Goal: Contribute content: Add original content to the website for others to see

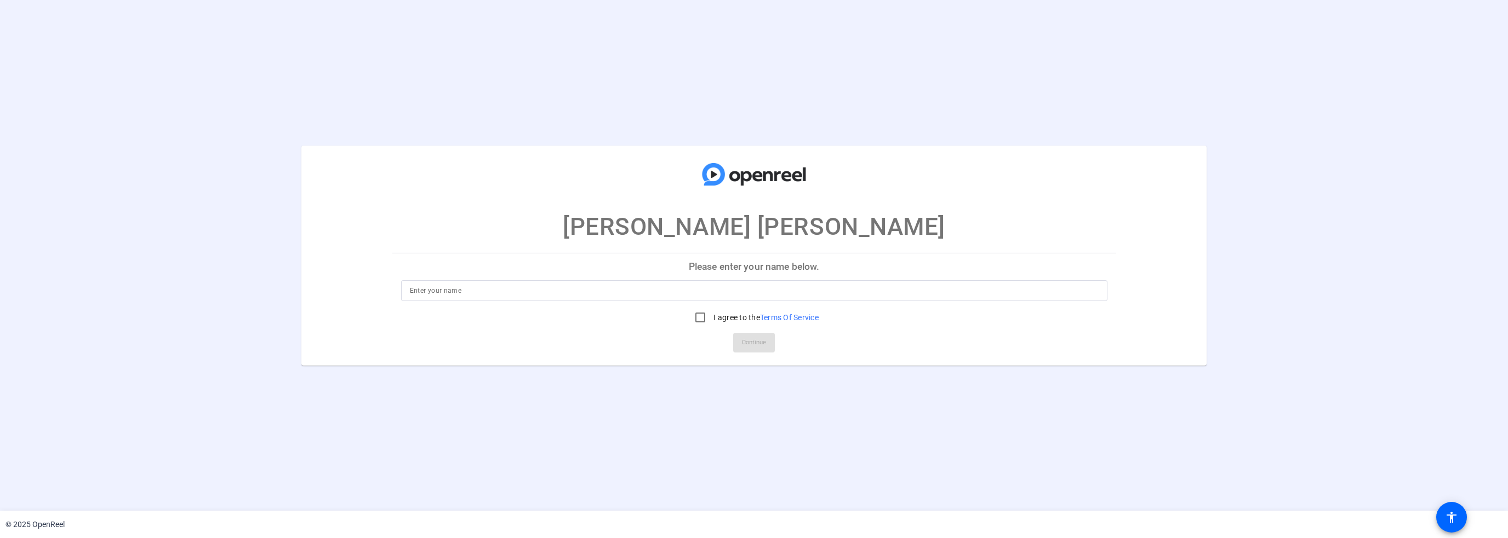
click at [532, 294] on input at bounding box center [754, 290] width 689 height 13
type input "[PERSON_NAME] [PERSON_NAME]"
click at [697, 314] on input "I agree to the Terms Of Service" at bounding box center [700, 318] width 22 height 22
checkbox input "true"
click at [751, 342] on span "Continue" at bounding box center [754, 343] width 24 height 16
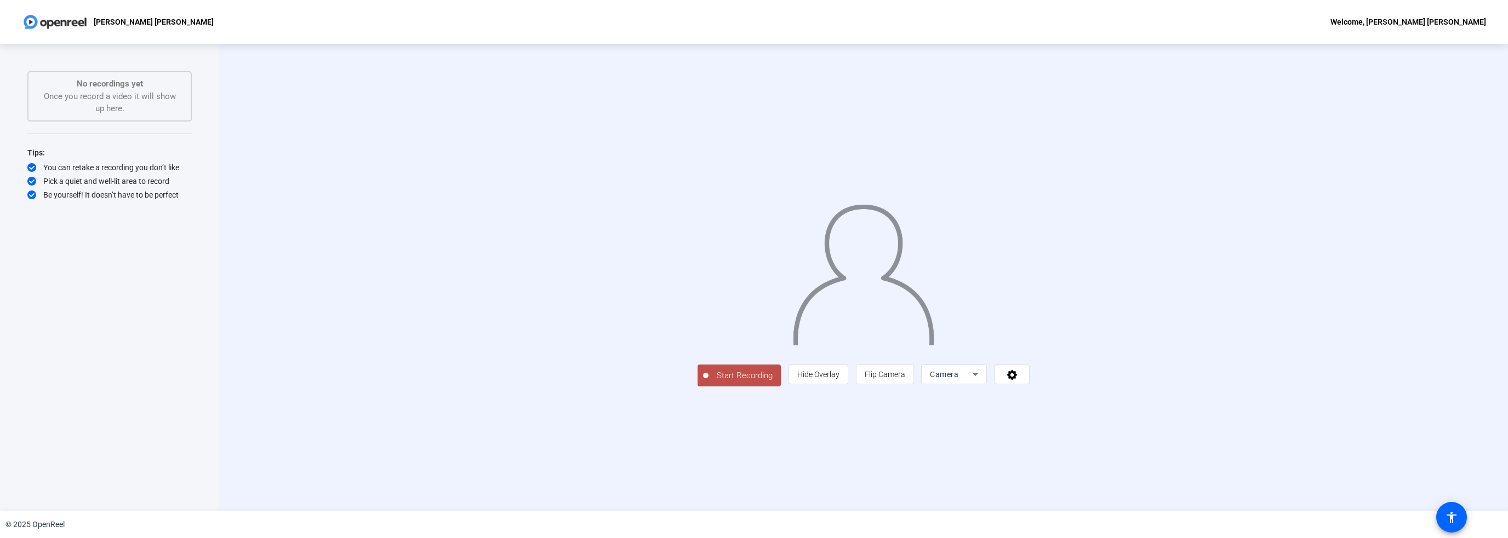
drag, startPoint x: 723, startPoint y: 288, endPoint x: 1071, endPoint y: 361, distance: 355.9
click at [1029, 355] on div at bounding box center [863, 261] width 332 height 187
click at [972, 381] on div "Camera" at bounding box center [951, 374] width 43 height 13
click at [1268, 376] on div at bounding box center [754, 269] width 1508 height 538
click at [978, 385] on div "Camera" at bounding box center [954, 375] width 48 height 20
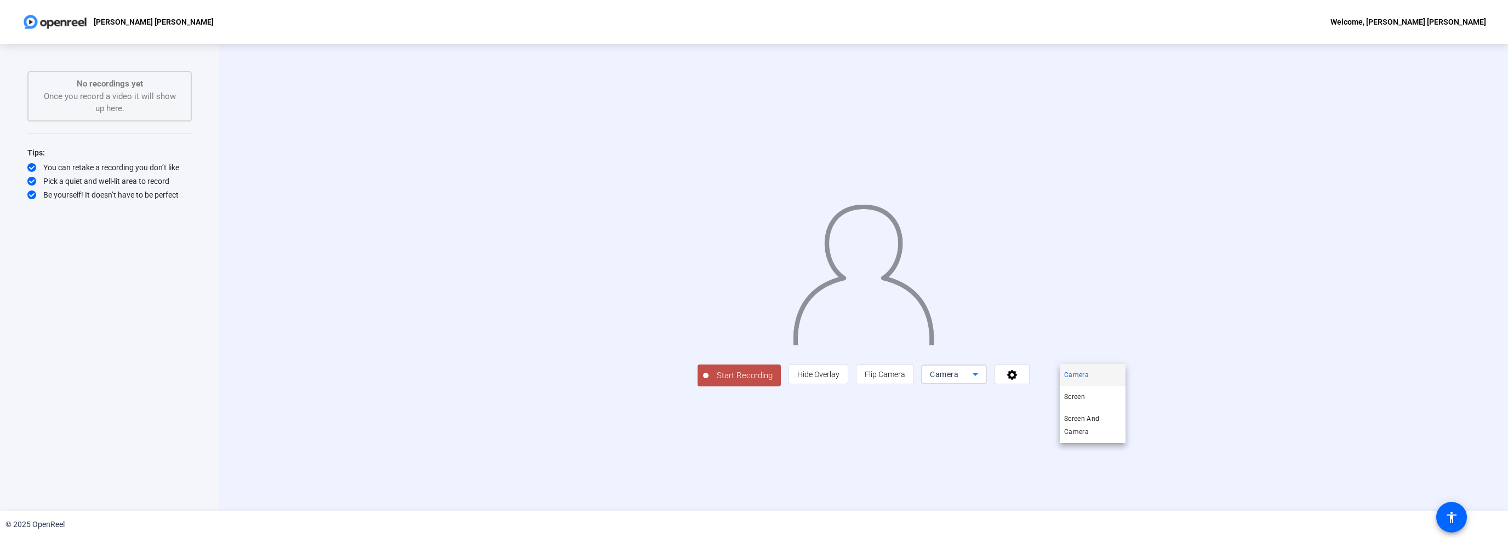
click at [1466, 323] on div at bounding box center [754, 269] width 1508 height 538
click at [1017, 380] on icon at bounding box center [1012, 375] width 10 height 10
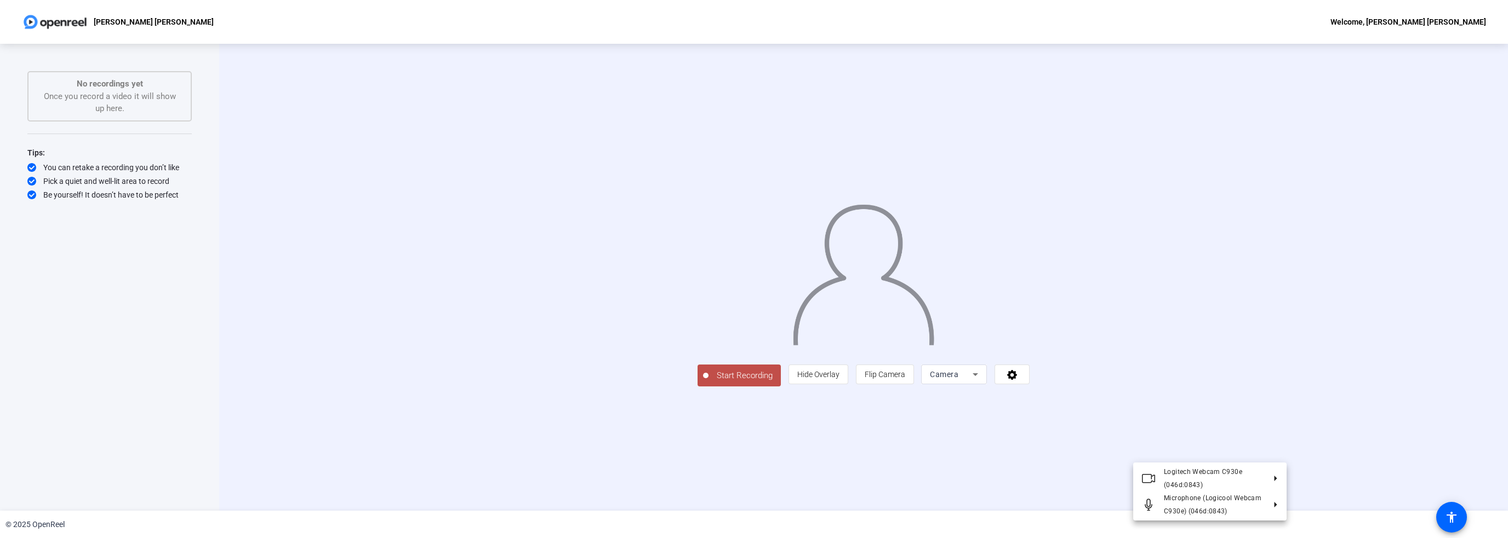
click at [205, 222] on div at bounding box center [754, 269] width 1508 height 538
click at [1029, 388] on span at bounding box center [1012, 375] width 34 height 26
click at [1109, 454] on div at bounding box center [754, 269] width 1508 height 538
click at [982, 381] on icon at bounding box center [974, 374] width 13 height 13
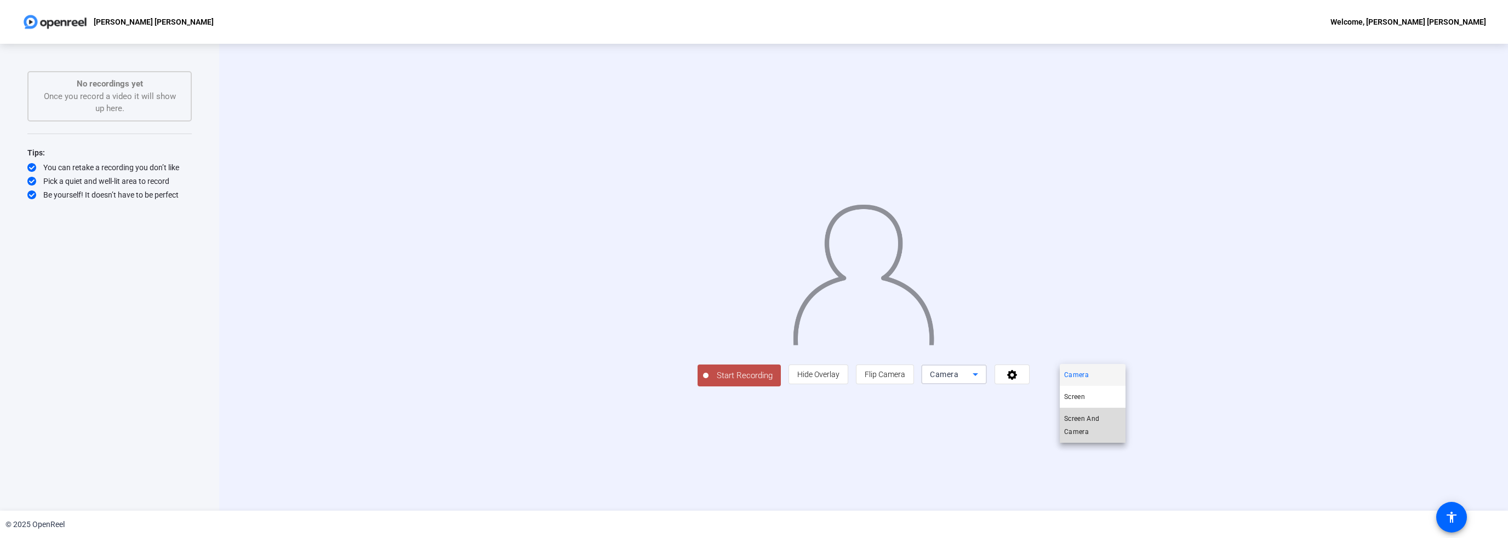
click at [1085, 427] on span "Screen And Camera" at bounding box center [1092, 425] width 57 height 26
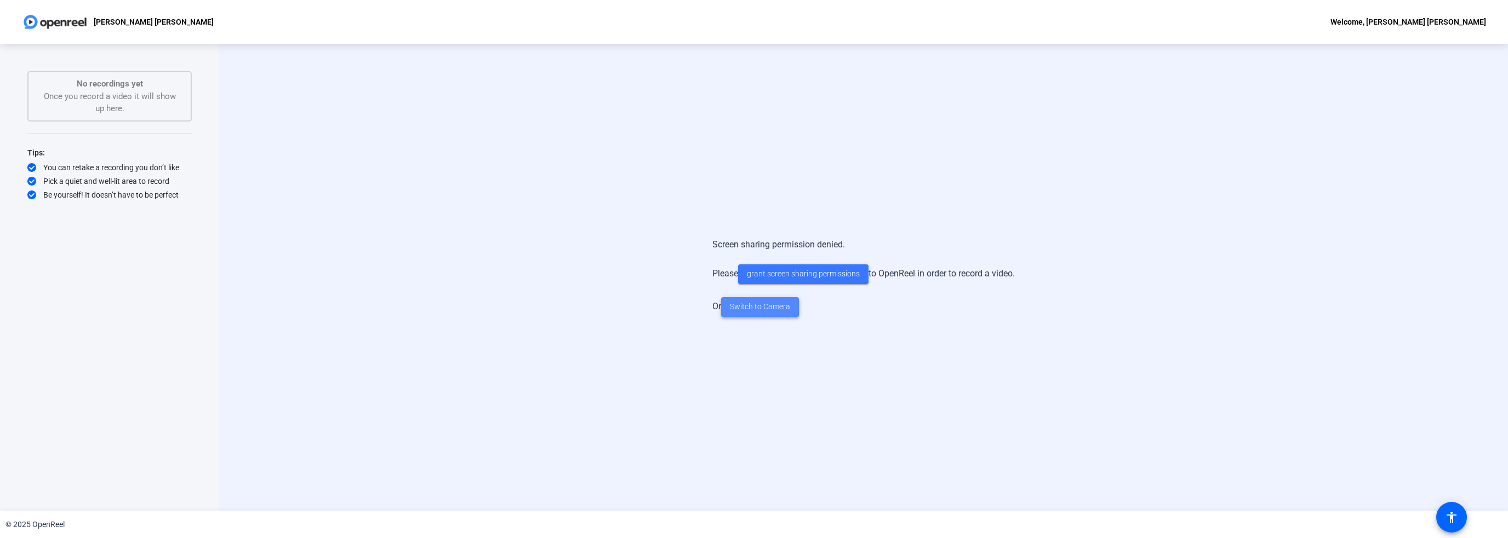
click at [744, 305] on span "Switch to Camera" at bounding box center [760, 307] width 60 height 12
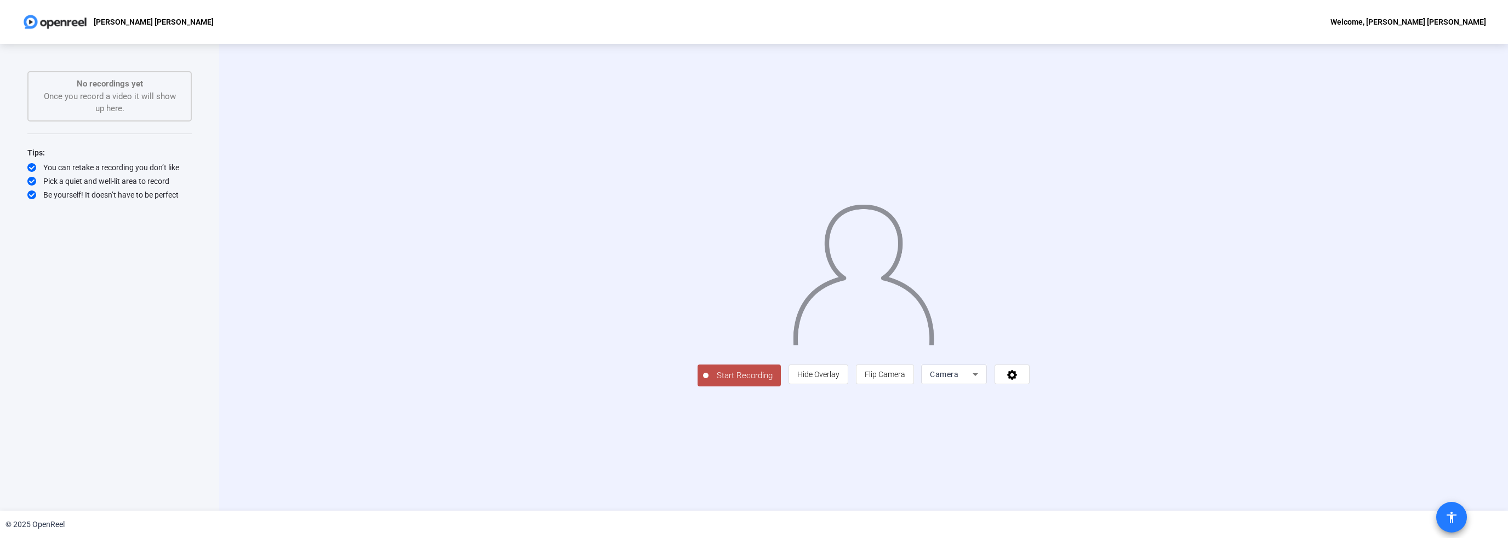
click at [1452, 514] on mat-icon "accessibility" at bounding box center [1451, 517] width 13 height 13
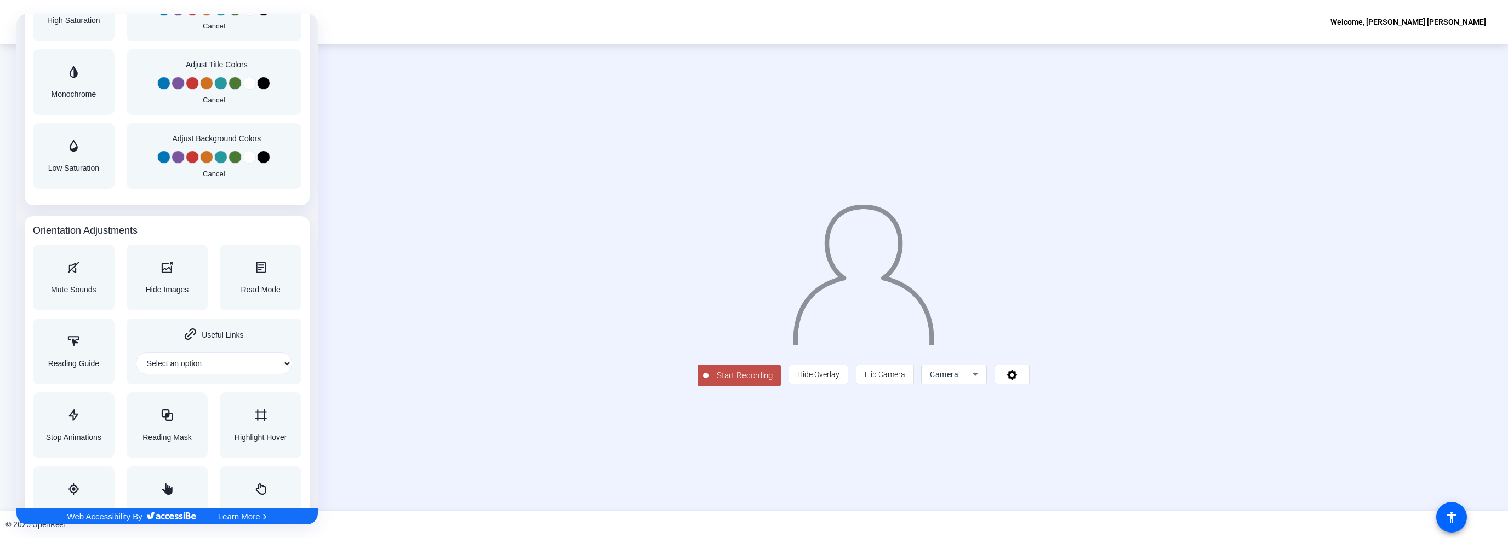
scroll to position [1025, 0]
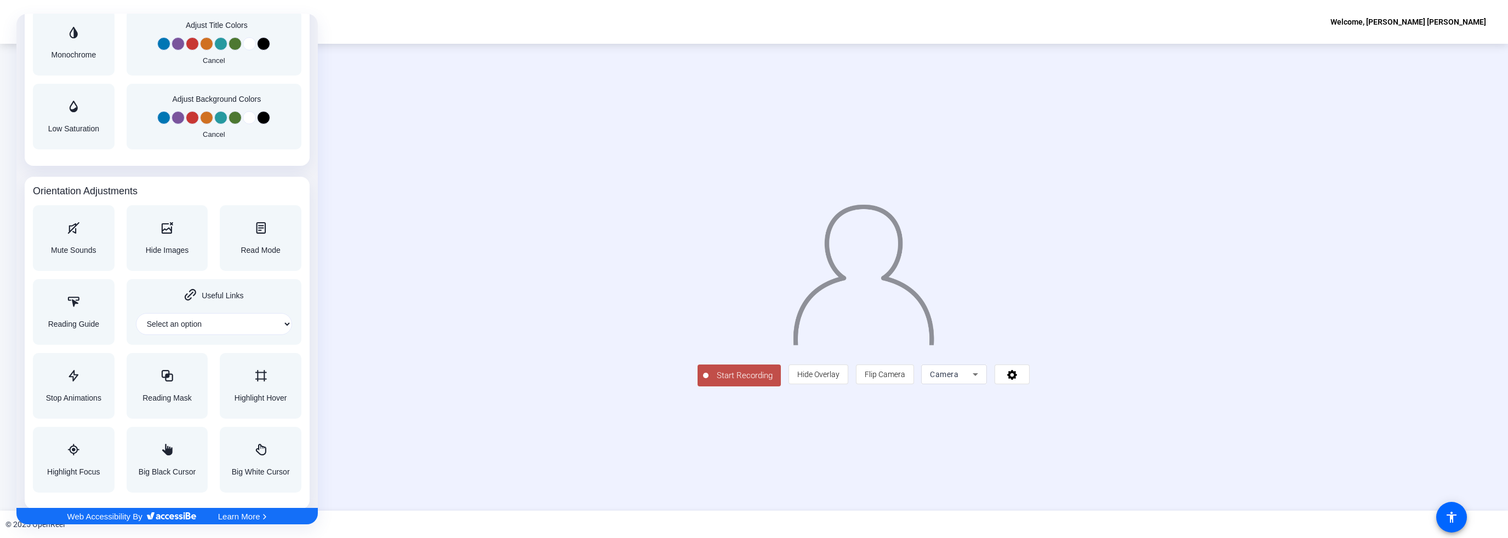
click at [954, 450] on div at bounding box center [754, 269] width 1508 height 538
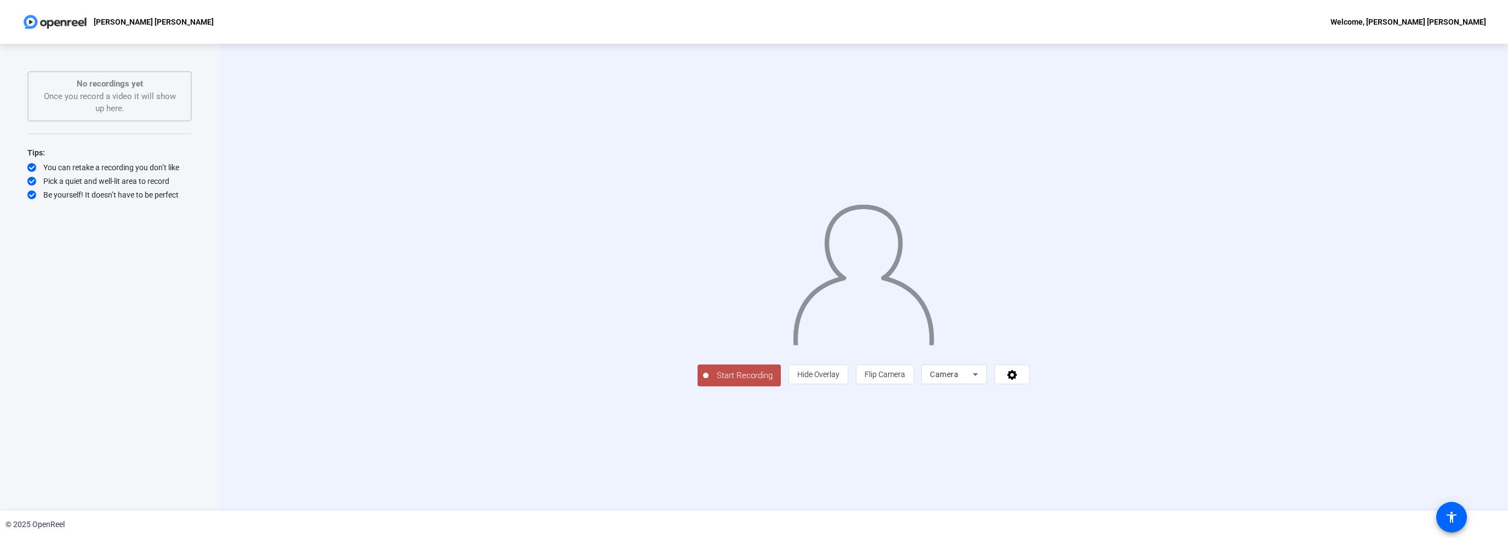
scroll to position [0, 0]
click at [839, 379] on span "Hide Overlay" at bounding box center [818, 374] width 42 height 9
click at [841, 380] on span "Show Overlay" at bounding box center [818, 375] width 46 height 9
click at [839, 379] on span "Hide Overlay" at bounding box center [818, 374] width 42 height 9
click at [1020, 381] on icon at bounding box center [1013, 375] width 13 height 11
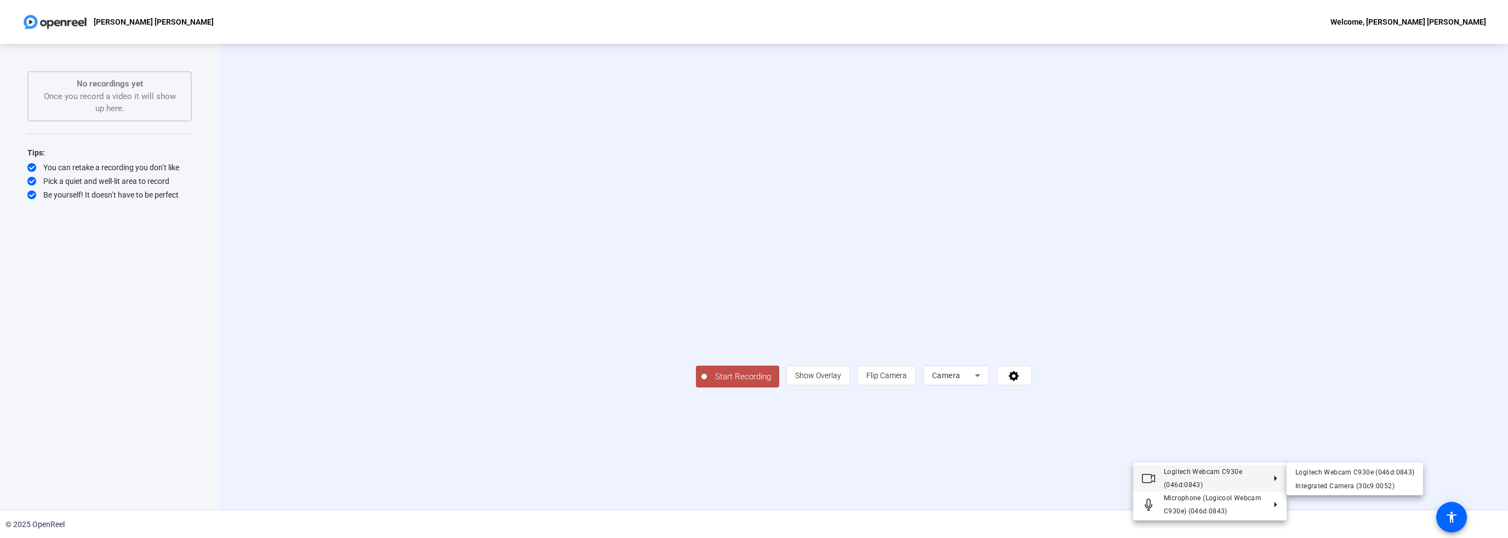
click at [1189, 419] on div at bounding box center [754, 269] width 1508 height 538
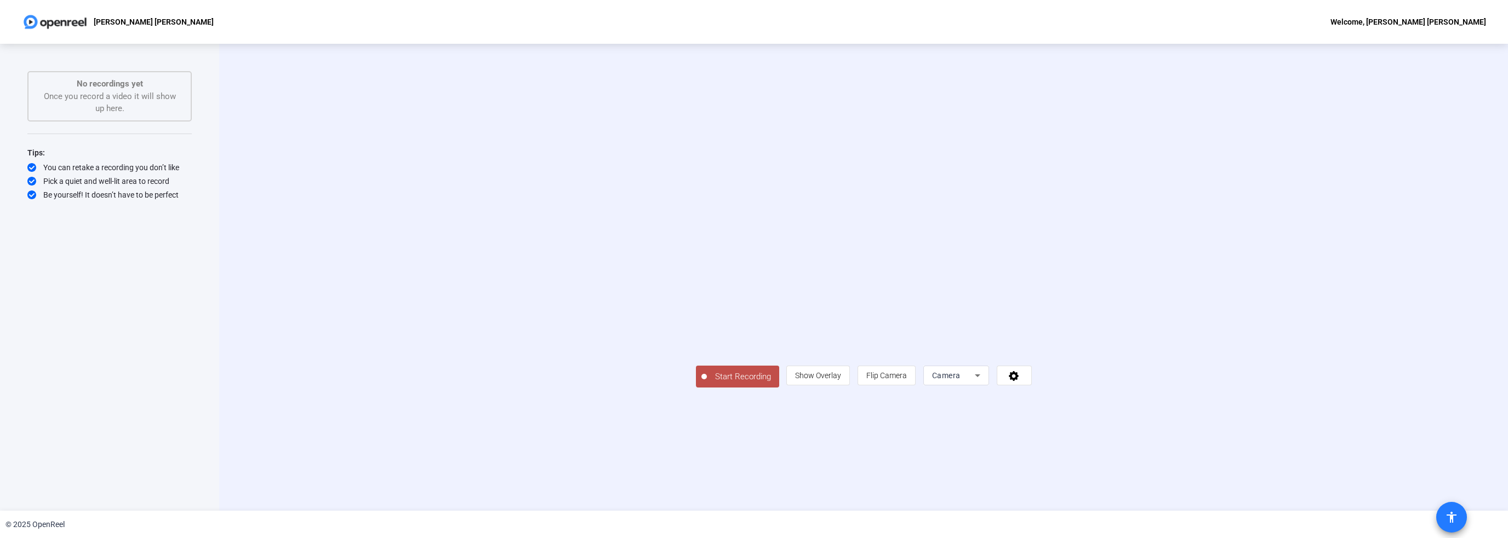
click at [1459, 518] on span at bounding box center [1451, 518] width 26 height 26
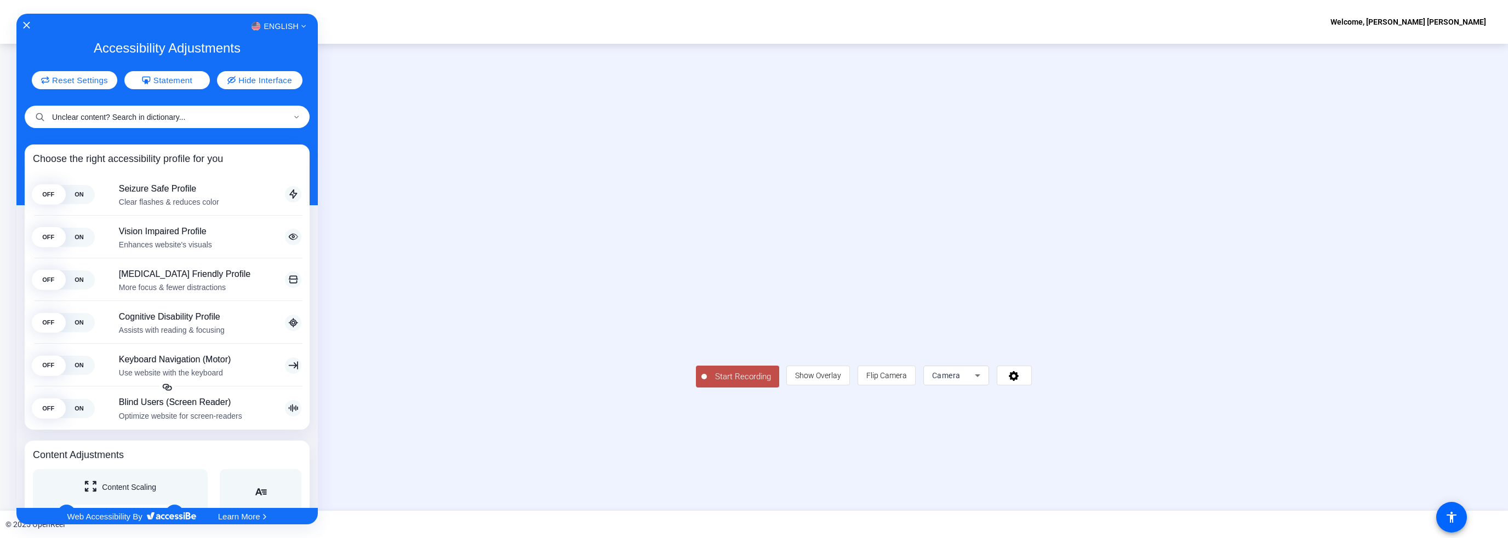
click at [188, 116] on input "Unclear content? Search in dictionary..." at bounding box center [167, 117] width 285 height 22
paste input "Why now? Because transformation is no longer optional—it’s essential for surviv…"
type input "Why now? Because transformation is no longer optional—it’s essential for surviv…"
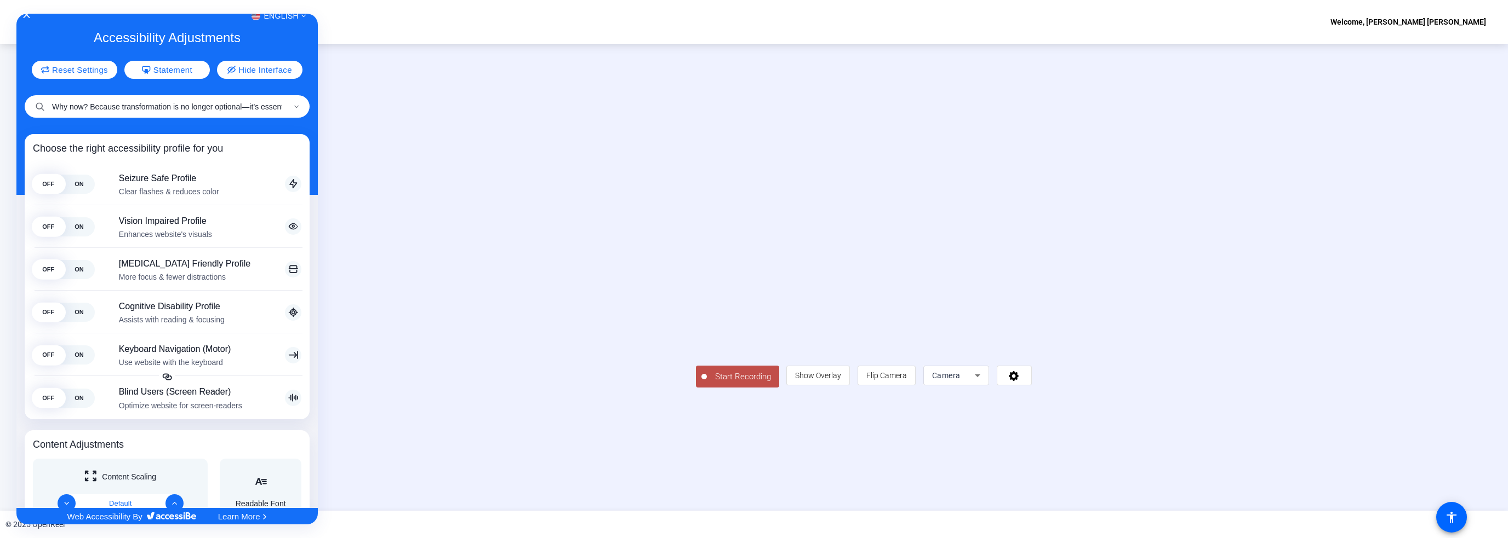
scroll to position [6, 0]
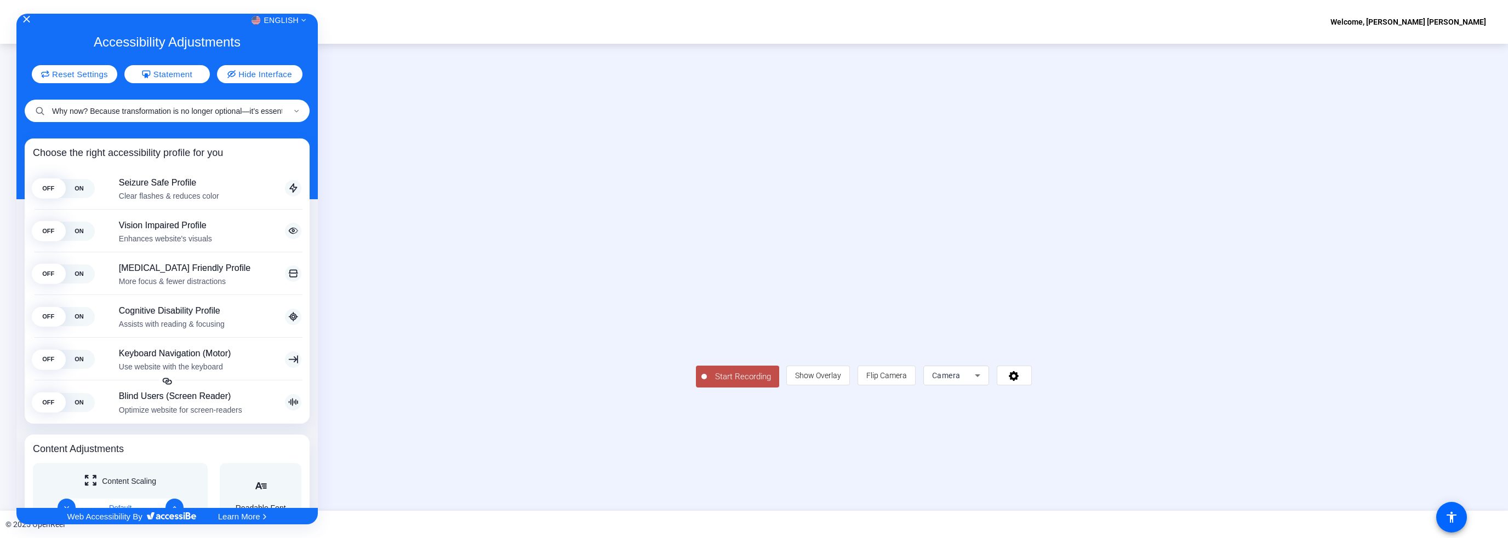
click at [153, 112] on input "Why now? Because transformation is no longer optional—it’s essential for surviv…" at bounding box center [167, 111] width 285 height 22
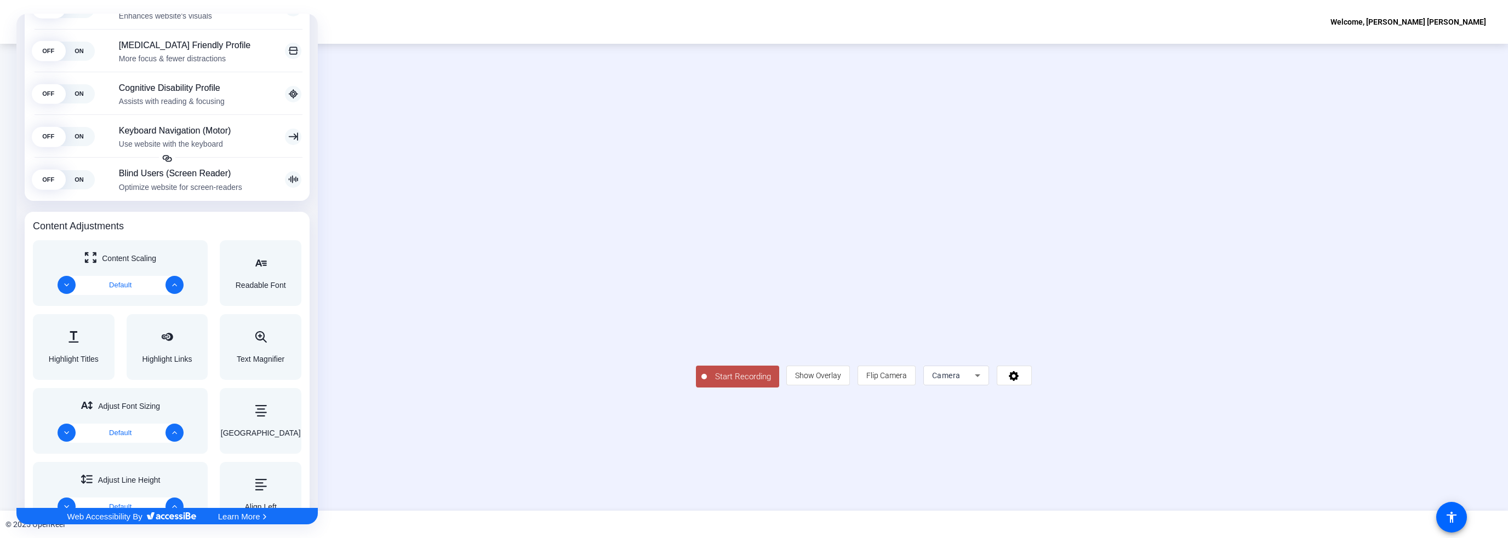
scroll to position [233, 0]
click at [273, 264] on div "Accessibility Adjustments" at bounding box center [261, 260] width 50 height 13
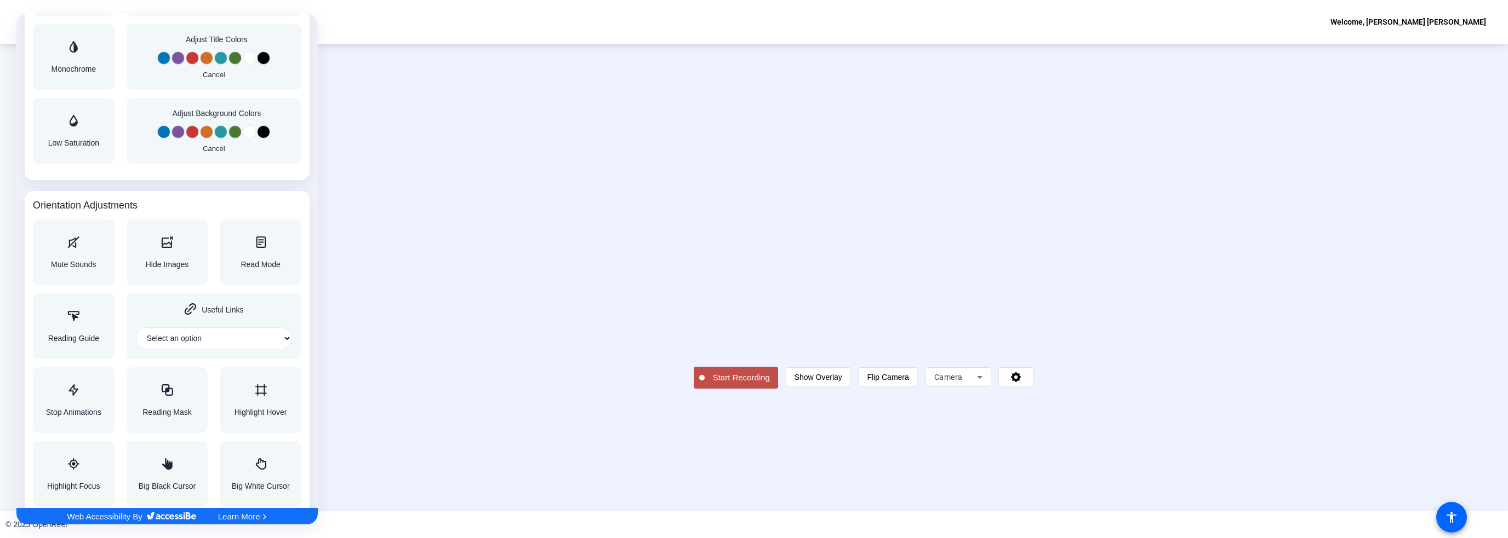
scroll to position [1025, 0]
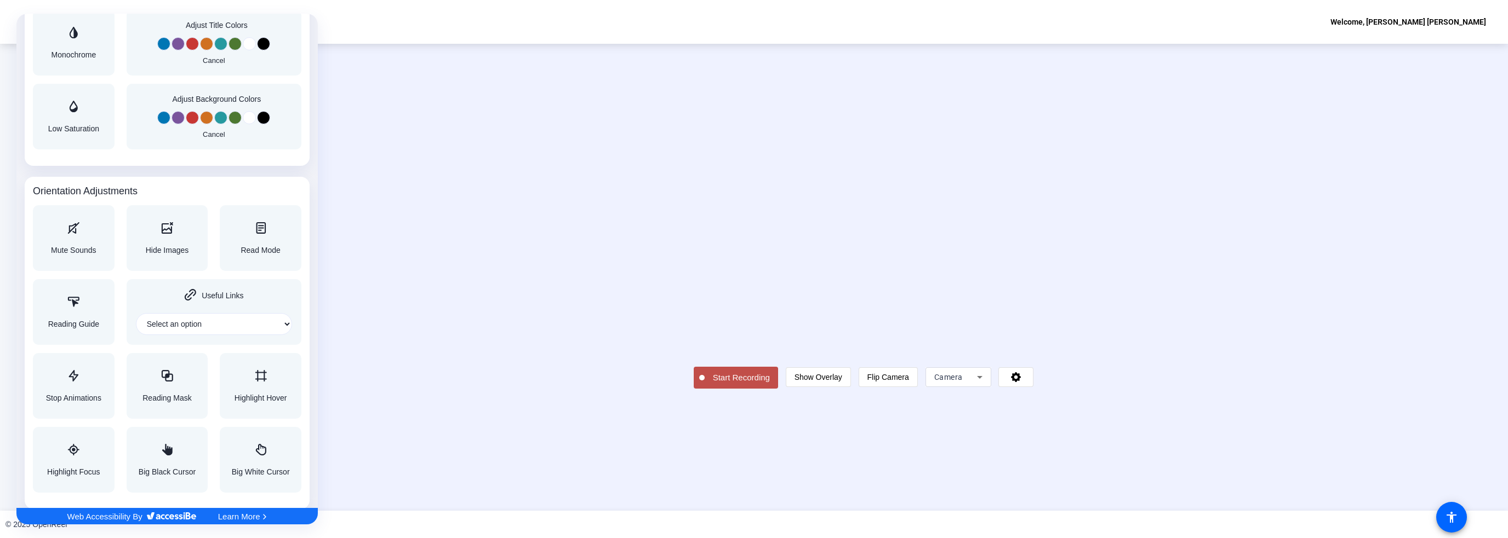
click at [599, 455] on div at bounding box center [754, 269] width 1508 height 538
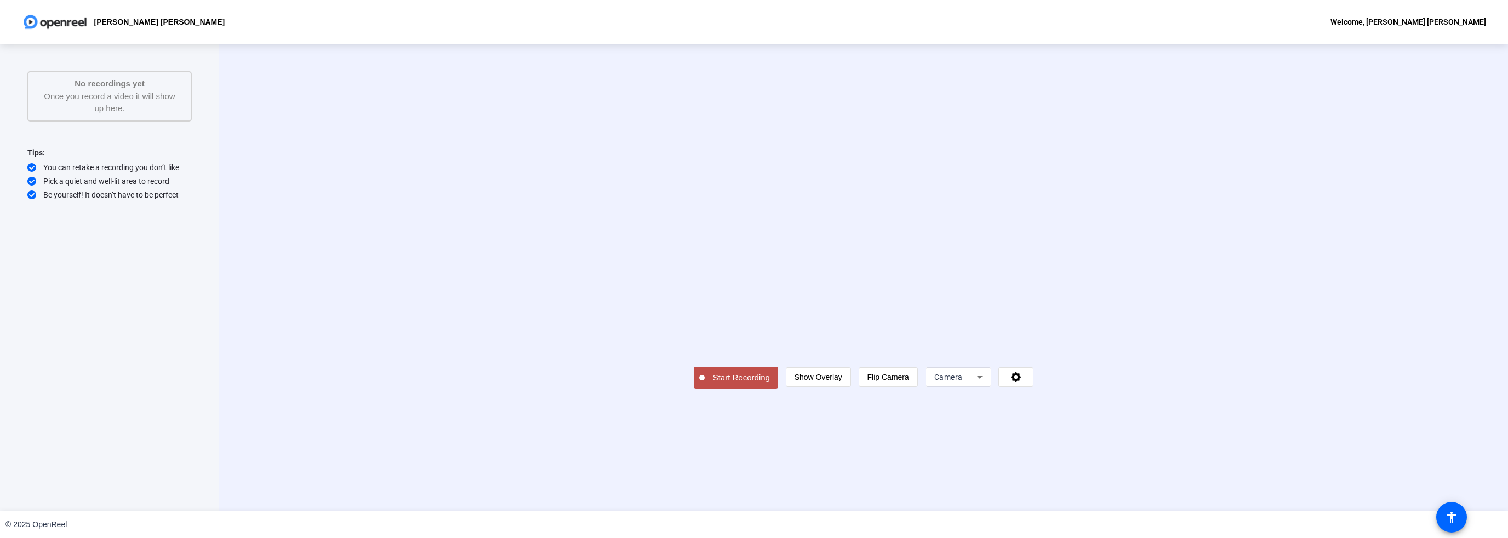
scroll to position [0, 0]
click at [704, 385] on span "Start Recording" at bounding box center [740, 378] width 73 height 13
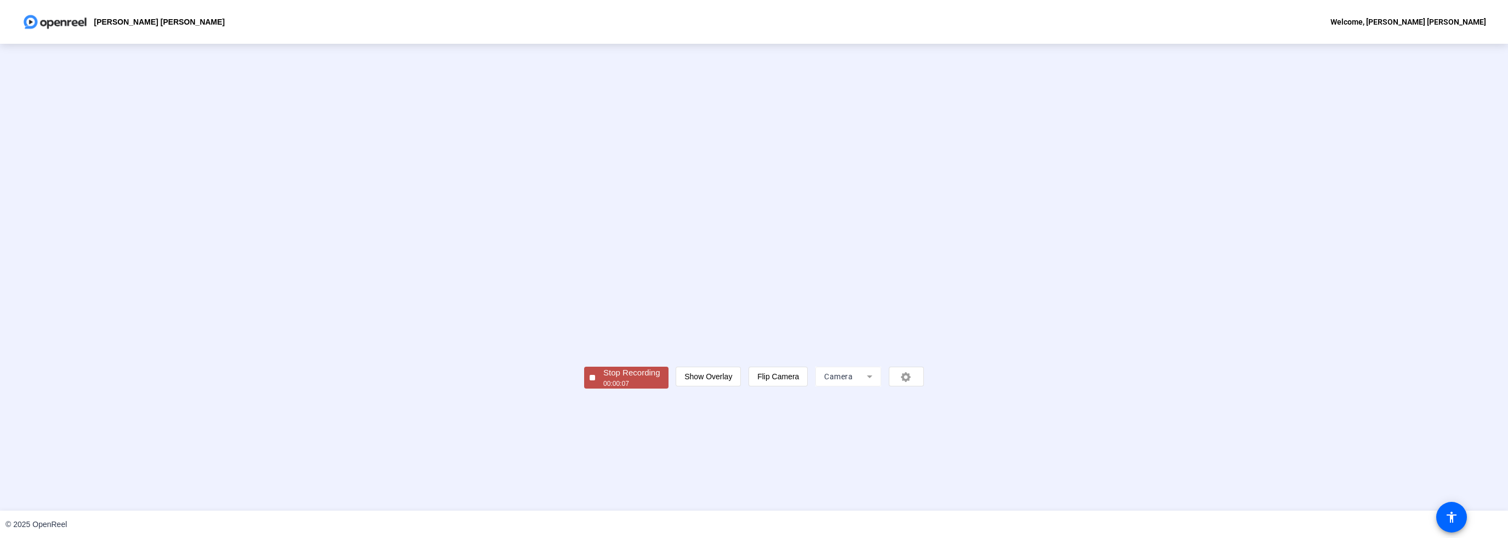
click at [603, 380] on div "Stop Recording" at bounding box center [631, 373] width 56 height 13
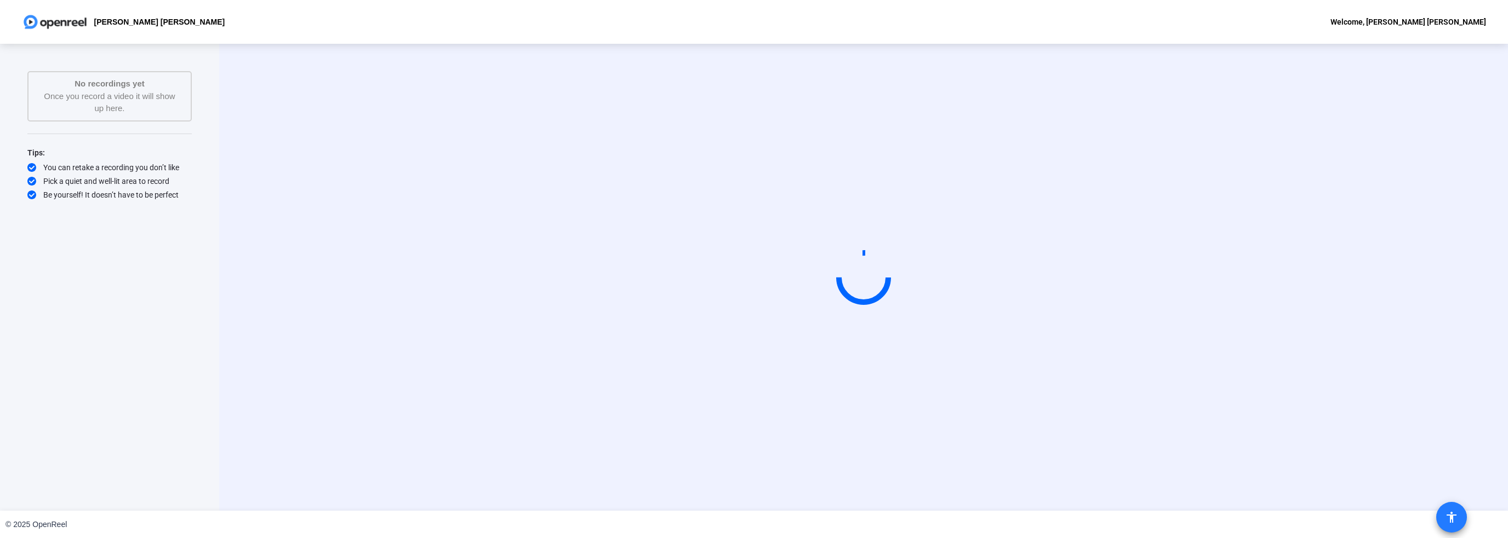
click at [1438, 515] on span at bounding box center [1451, 518] width 26 height 26
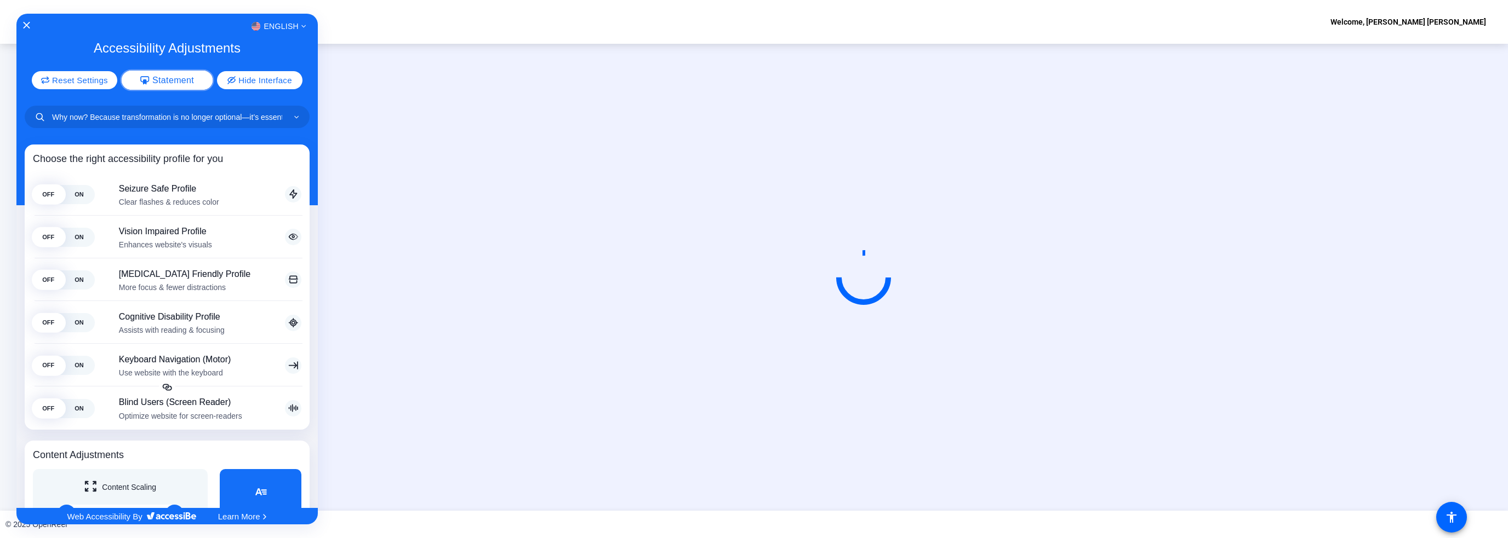
click at [155, 77] on span "Statement" at bounding box center [173, 80] width 42 height 9
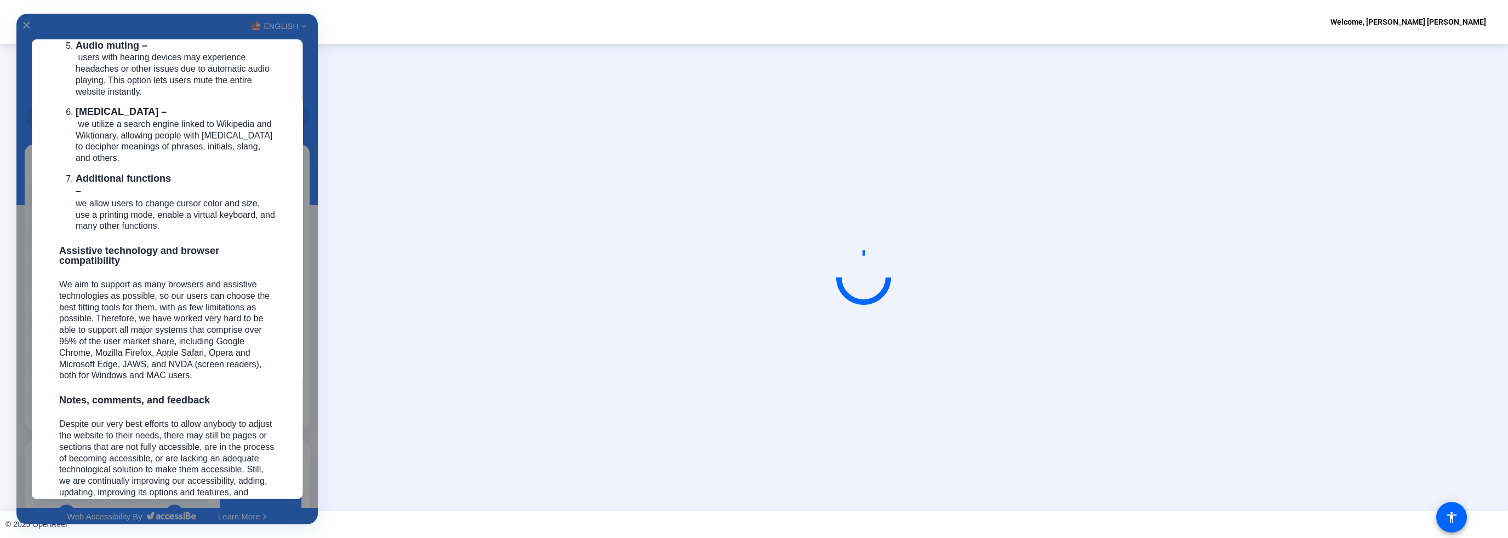
scroll to position [2158, 0]
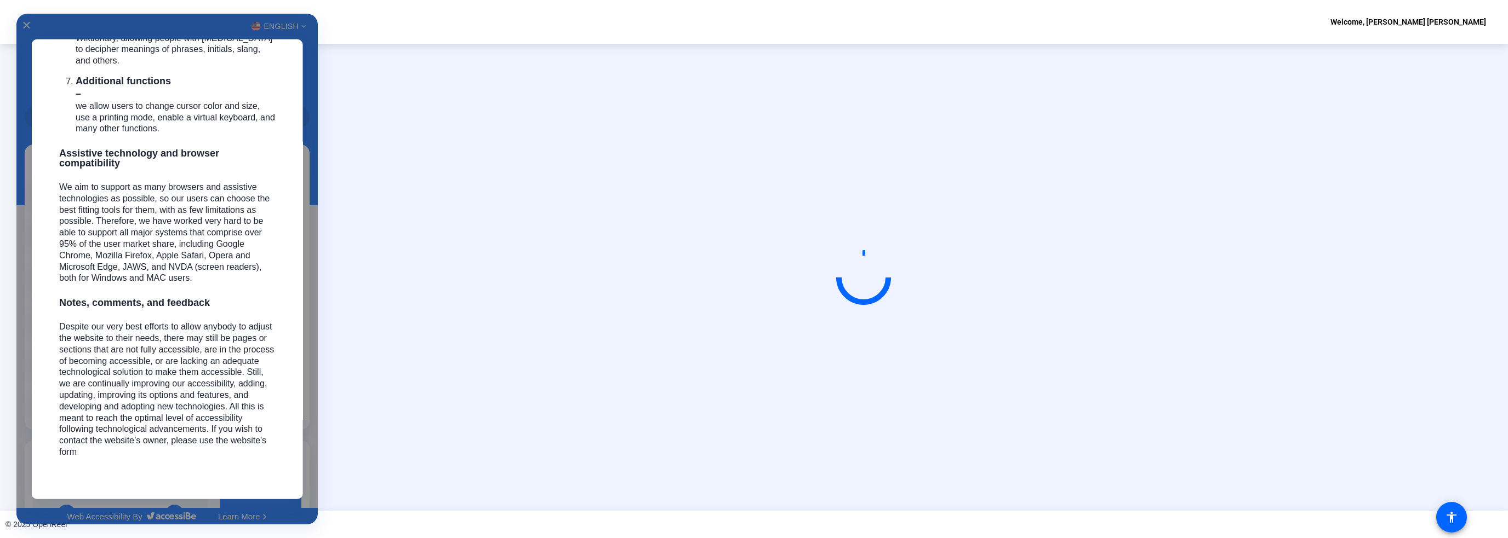
drag, startPoint x: 317, startPoint y: 406, endPoint x: 301, endPoint y: 411, distance: 16.0
click at [314, 408] on div "Accessibility Adjustments" at bounding box center [166, 270] width 301 height 512
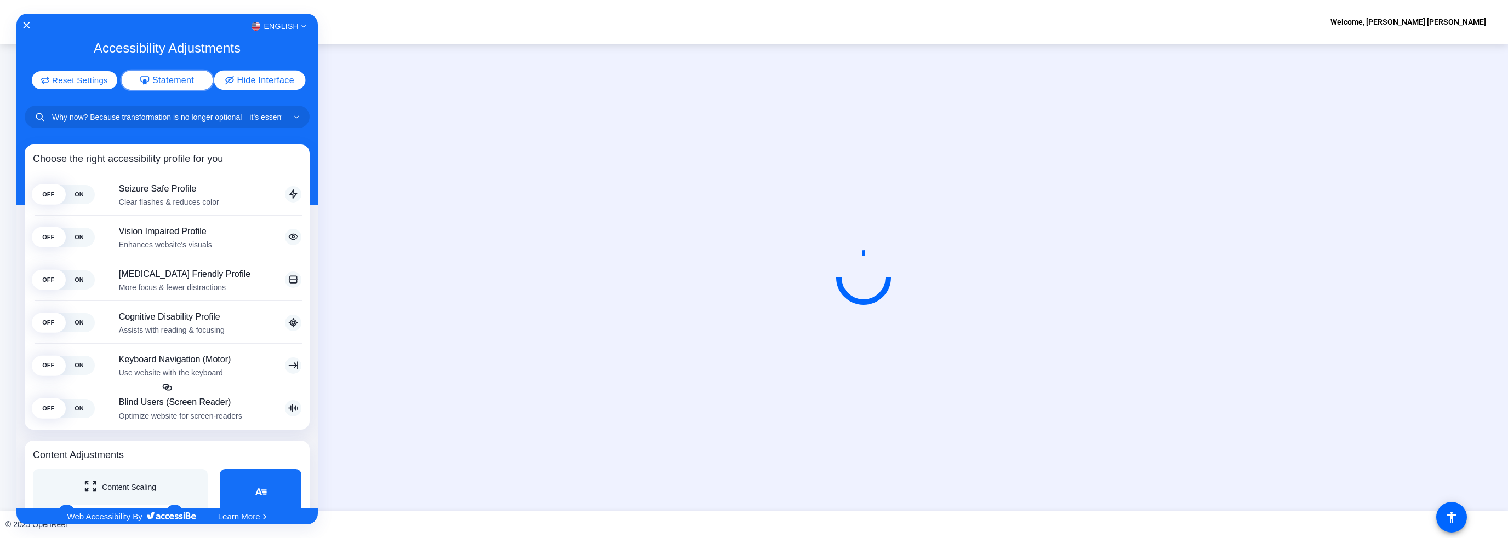
click at [261, 76] on span "Hide Interface" at bounding box center [265, 80] width 57 height 9
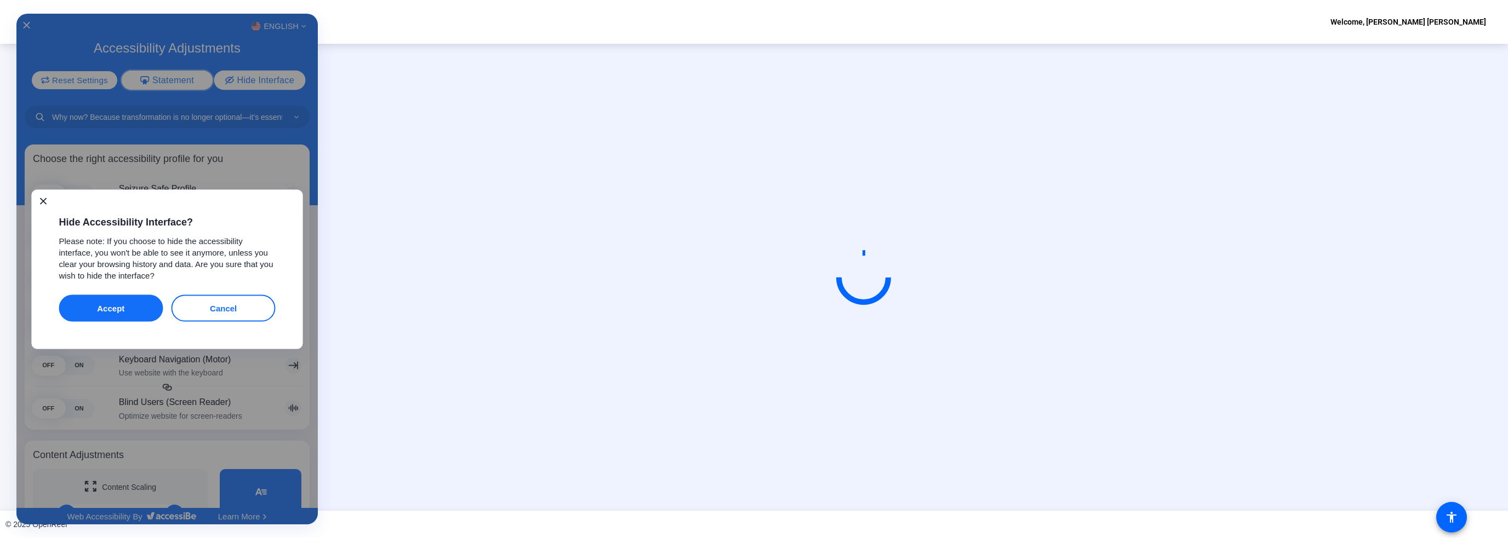
scroll to position [0, 0]
click at [206, 308] on button "Cancel" at bounding box center [223, 308] width 104 height 27
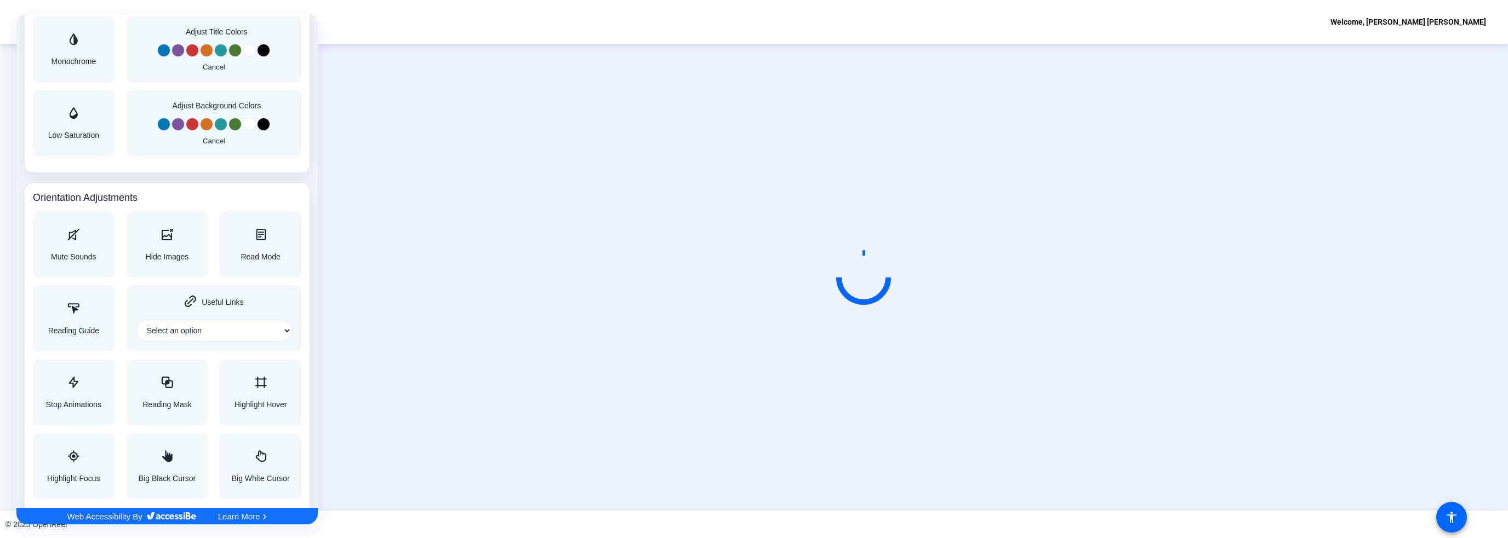
scroll to position [1025, 0]
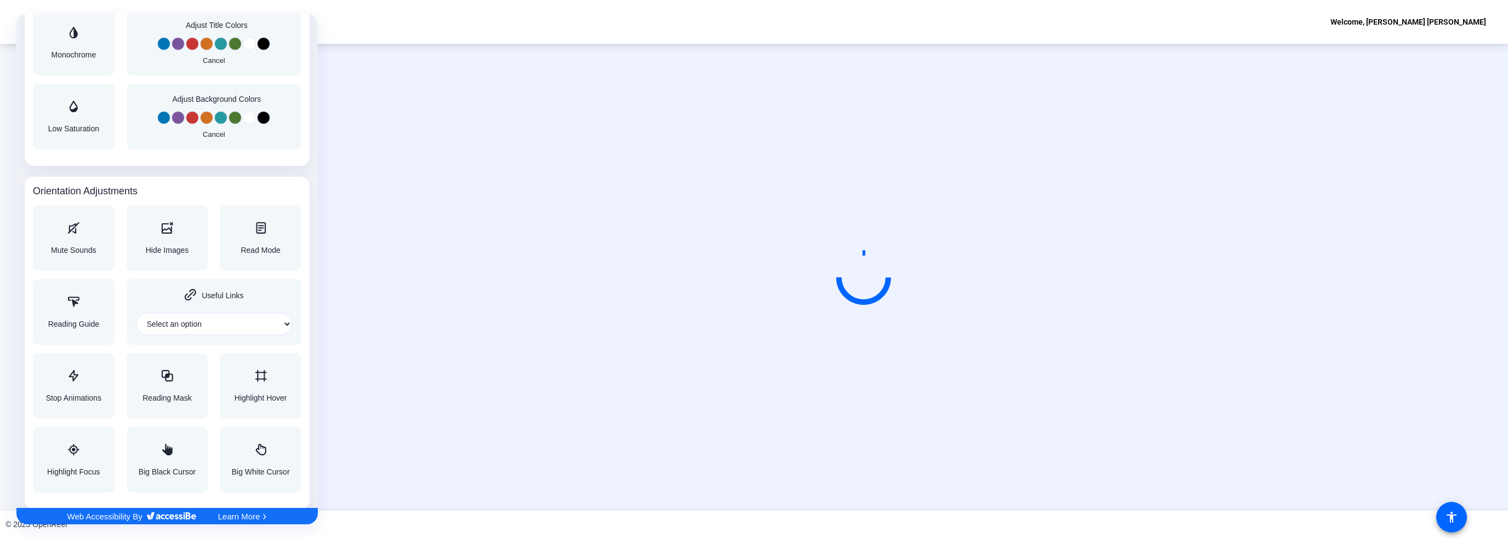
click at [230, 516] on div "Learn More" at bounding box center [242, 516] width 49 height 5
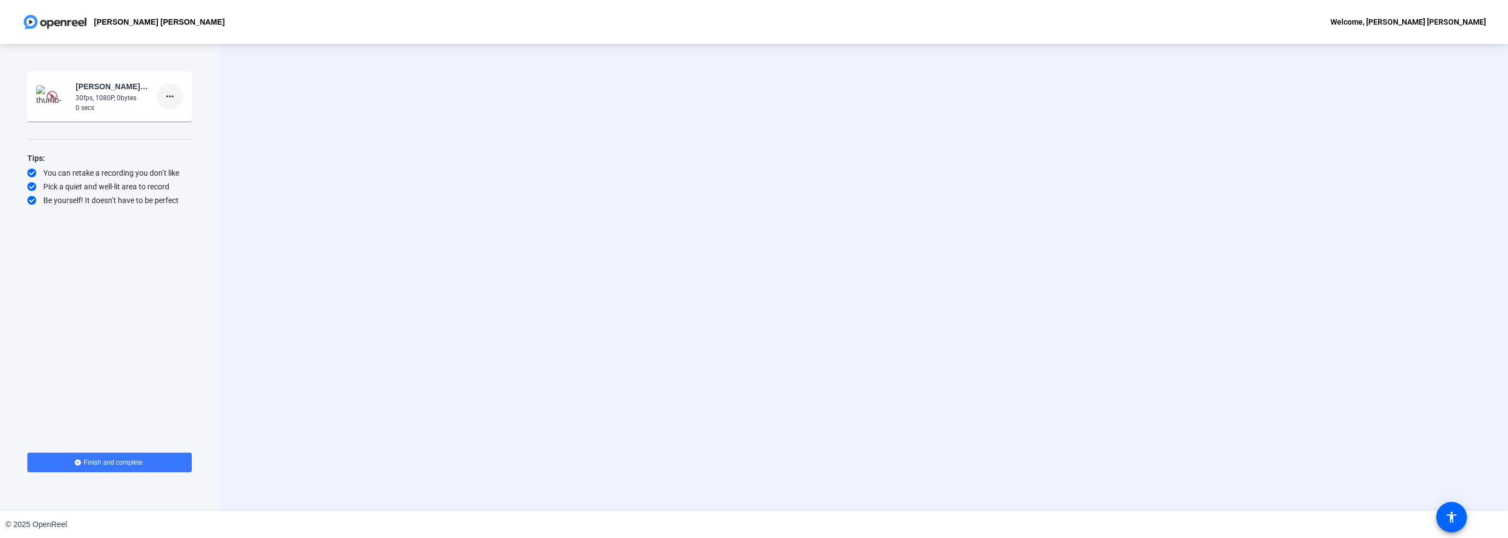
click at [170, 100] on mat-icon "more_horiz" at bounding box center [169, 96] width 13 height 13
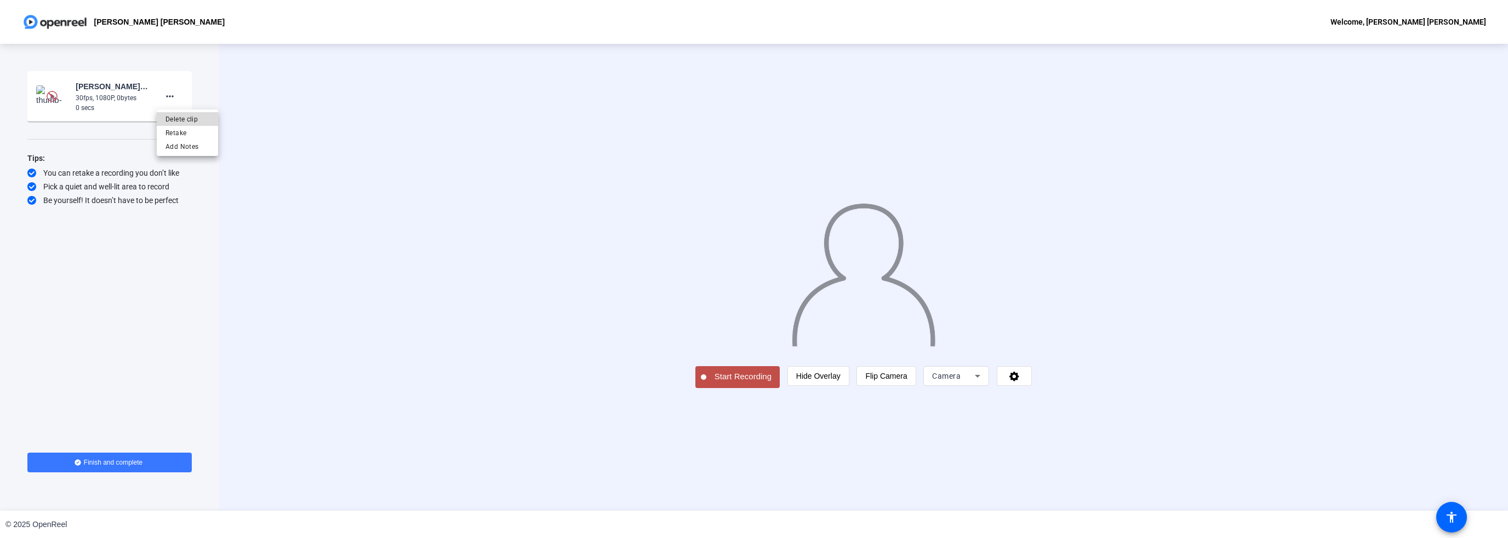
click at [170, 117] on span "Delete clip" at bounding box center [187, 119] width 44 height 13
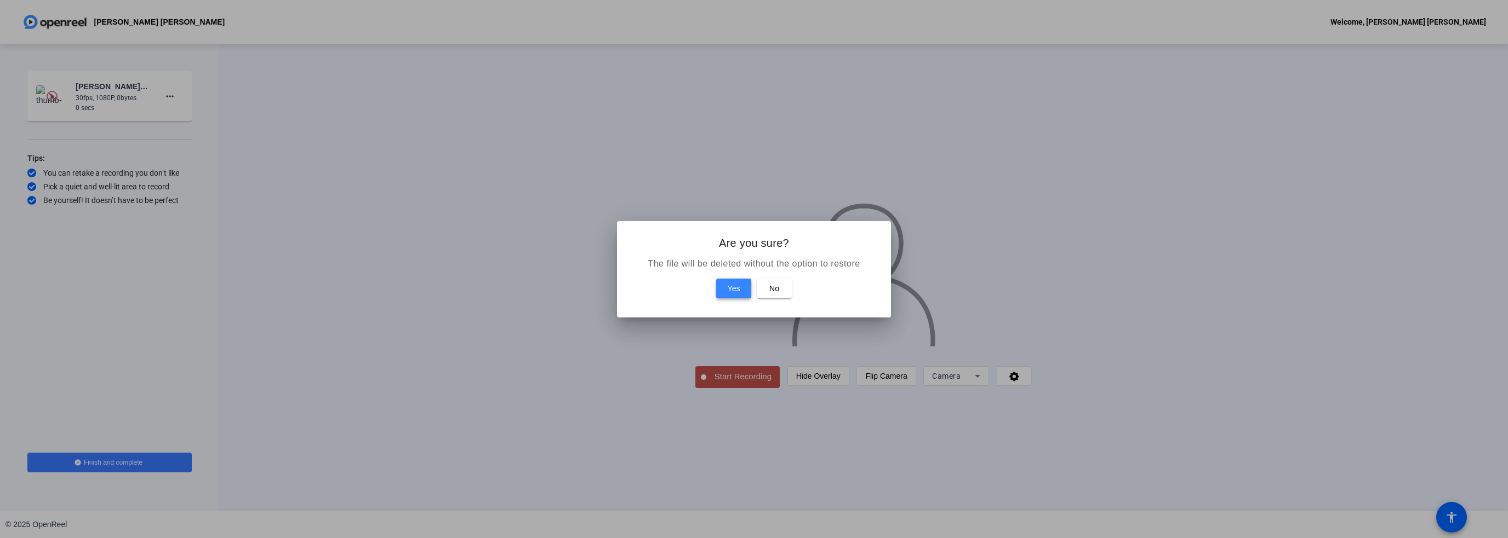
click at [727, 285] on span "Yes" at bounding box center [733, 288] width 13 height 13
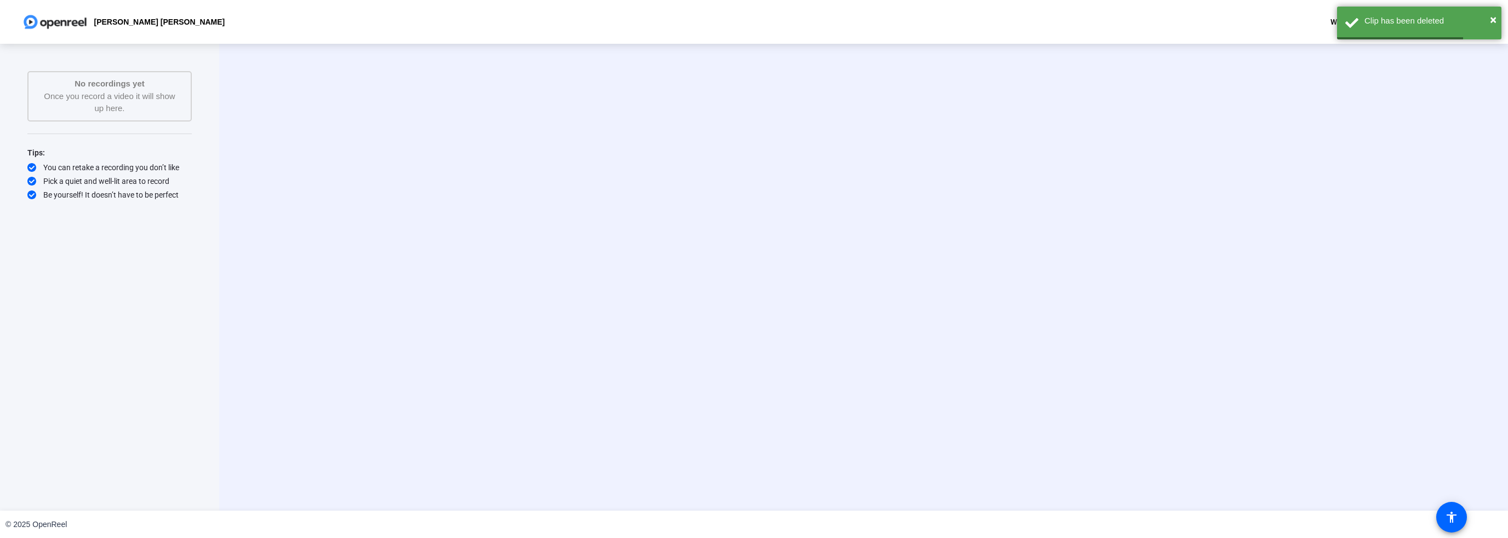
click at [82, 98] on div "No recordings yet Once you record a video it will show up here." at bounding box center [109, 96] width 140 height 37
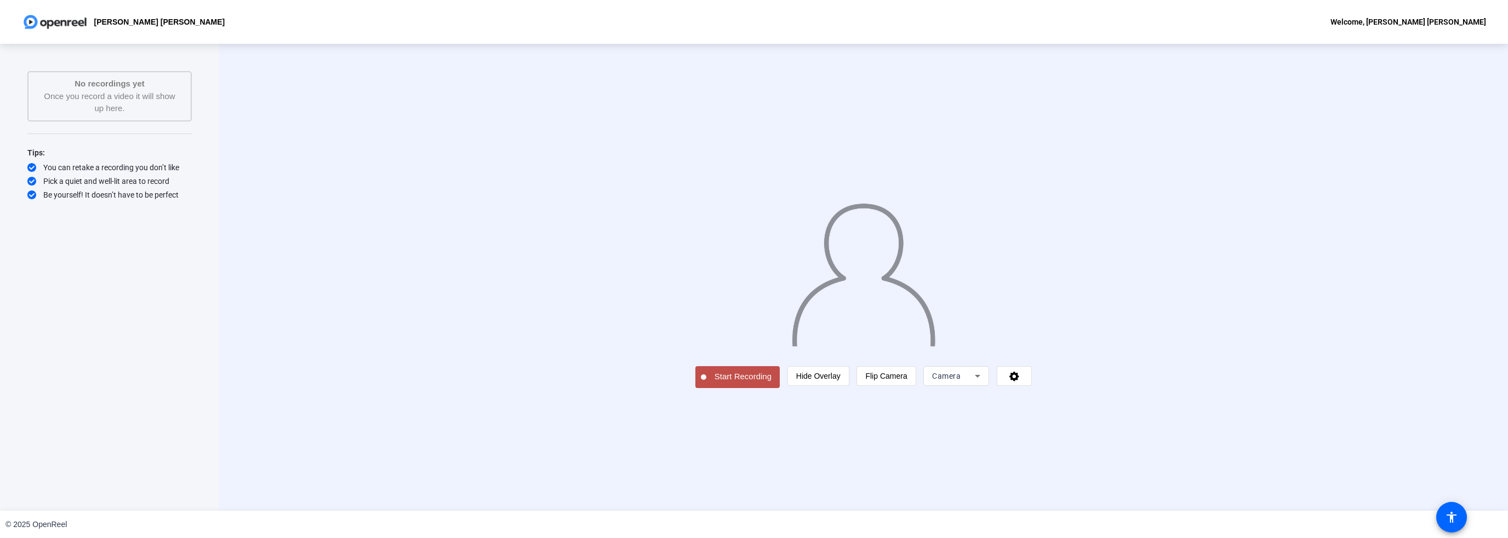
click at [1434, 17] on div "Welcome, [PERSON_NAME] [PERSON_NAME]" at bounding box center [1408, 21] width 156 height 13
click at [1148, 452] on div at bounding box center [754, 269] width 1508 height 538
click at [1021, 382] on icon at bounding box center [1014, 376] width 13 height 11
click at [1151, 454] on div at bounding box center [754, 269] width 1508 height 538
click at [31, 183] on icon at bounding box center [31, 181] width 9 height 9
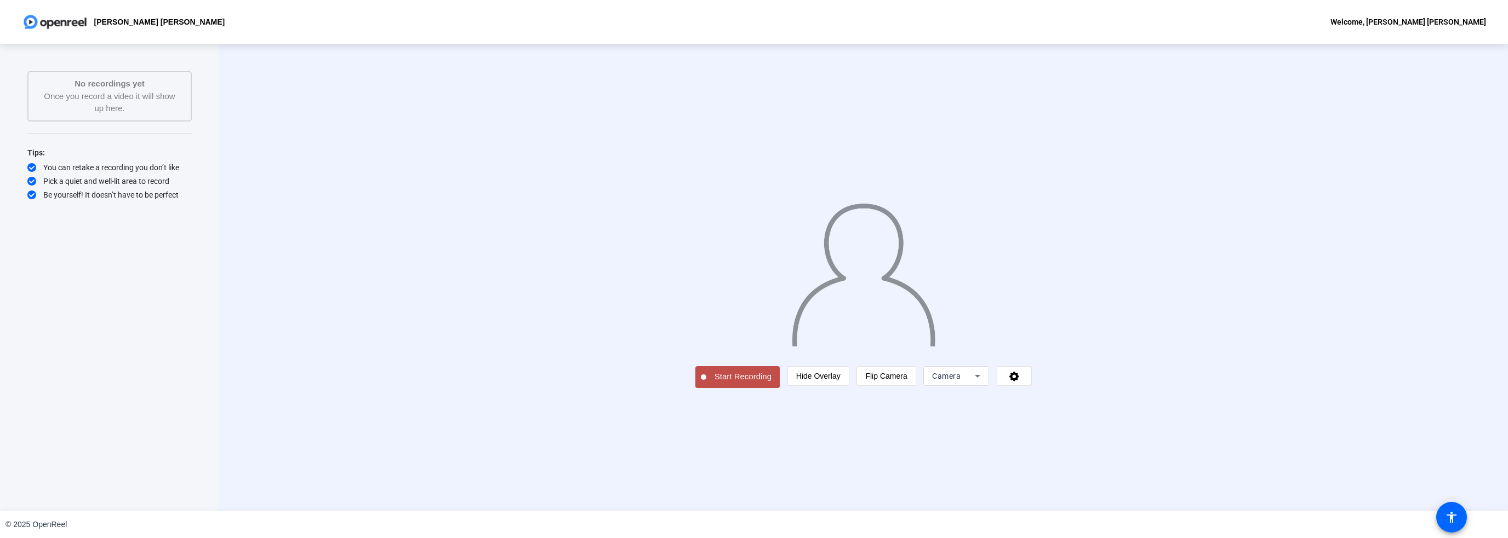
click at [31, 19] on img at bounding box center [55, 22] width 66 height 22
click at [1460, 526] on span at bounding box center [1451, 518] width 26 height 26
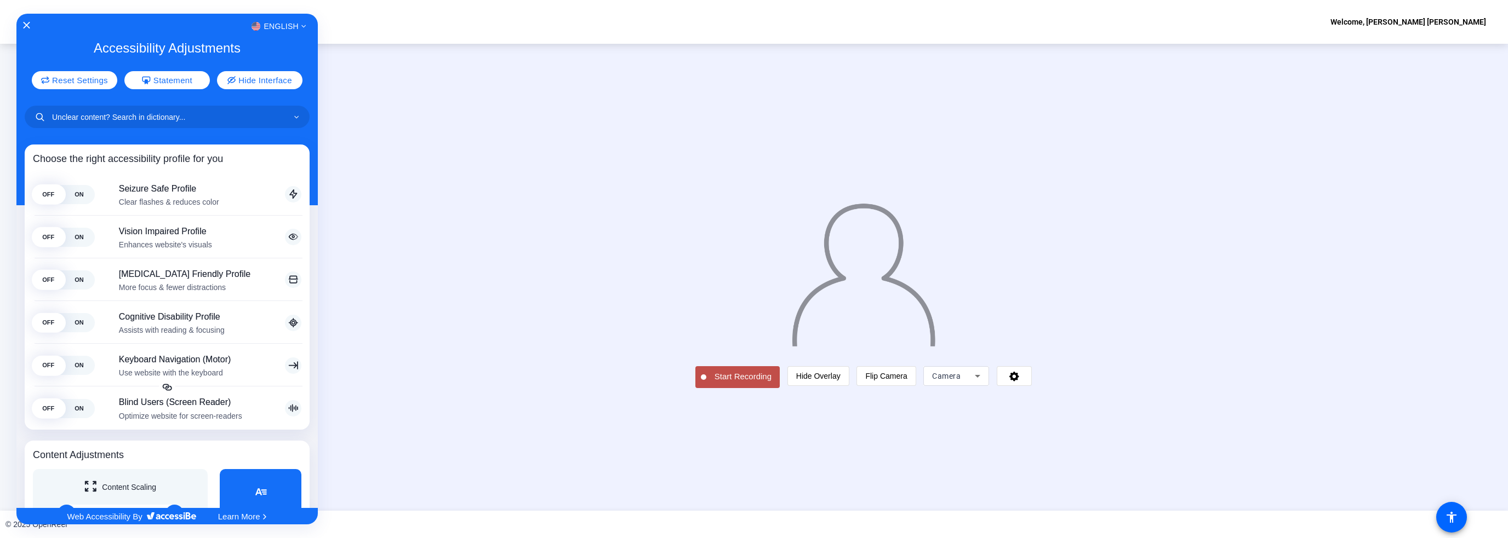
click at [24, 19] on div "English Accessibility Adjustments Reset Settings Statement Hide Interface Choos…" at bounding box center [166, 261] width 301 height 495
click at [25, 20] on div "English" at bounding box center [166, 26] width 301 height 14
click at [26, 26] on icon "Close Accessibility Interface" at bounding box center [27, 25] width 8 height 8
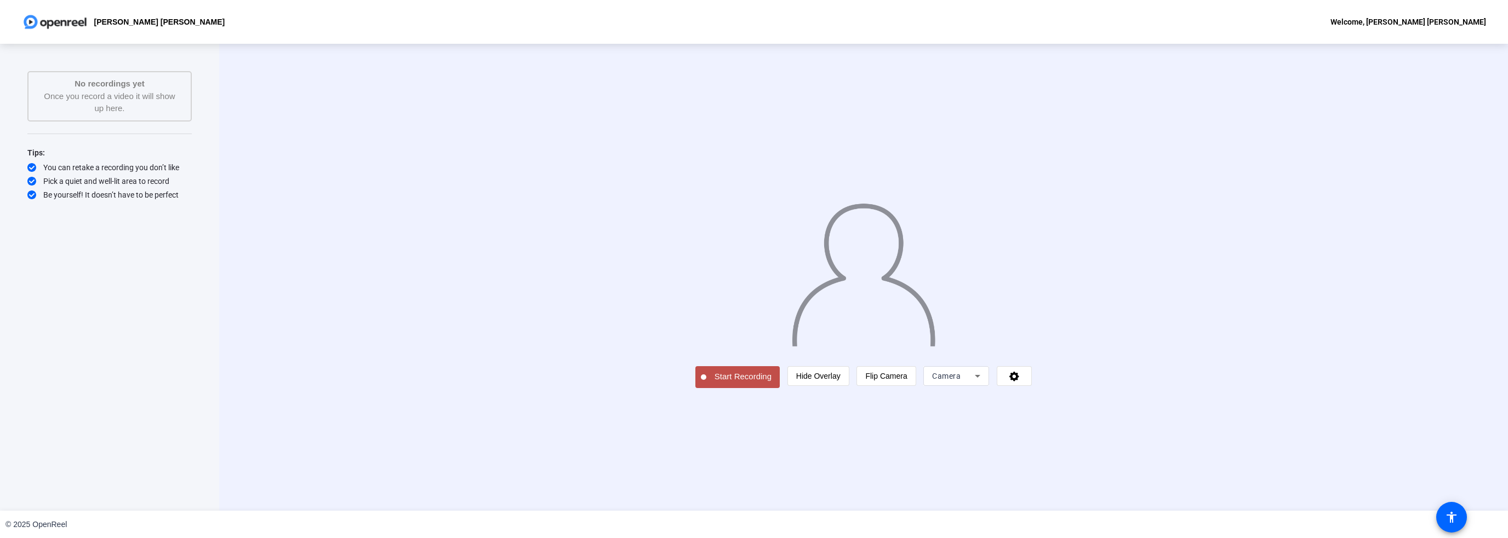
click at [715, 472] on div "Start Recording person Hide Overlay flip Flip Camera Camera" at bounding box center [863, 277] width 1288 height 467
click at [706, 532] on div "© 2025 OpenReel" at bounding box center [754, 524] width 1508 height 27
click at [1447, 16] on div "Welcome, [PERSON_NAME] [PERSON_NAME]" at bounding box center [1408, 21] width 156 height 13
click at [1213, 56] on div at bounding box center [754, 269] width 1508 height 538
click at [840, 381] on span "Hide Overlay" at bounding box center [818, 376] width 44 height 9
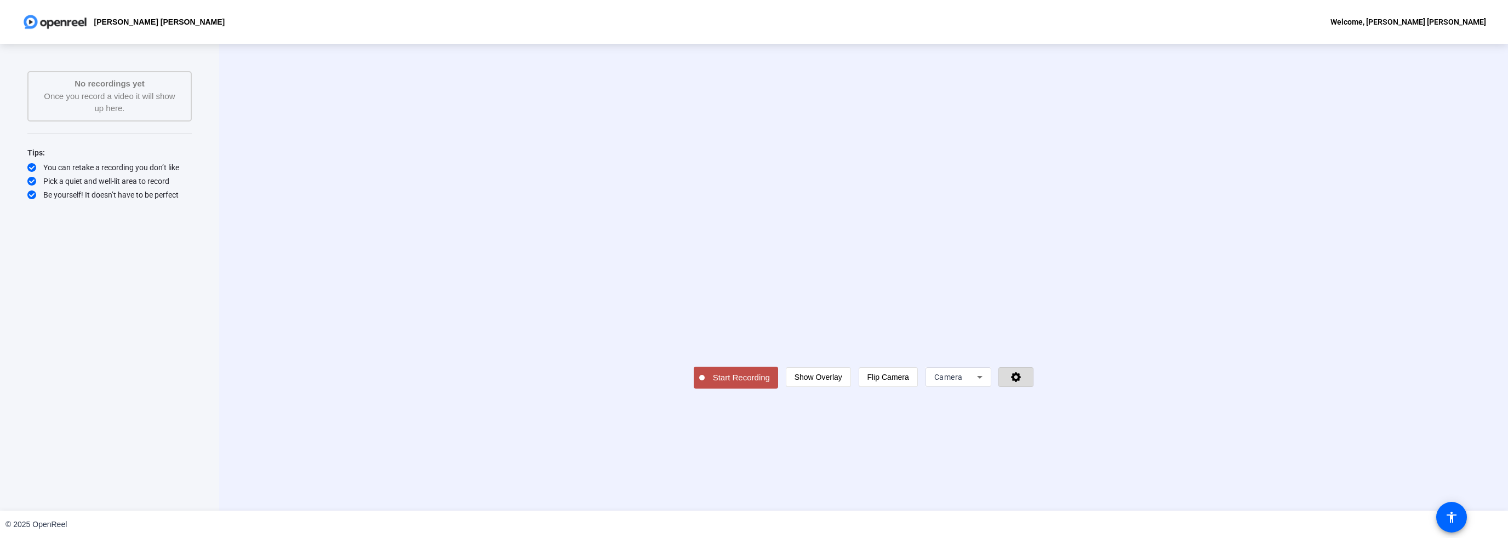
click at [1033, 391] on span at bounding box center [1016, 377] width 34 height 26
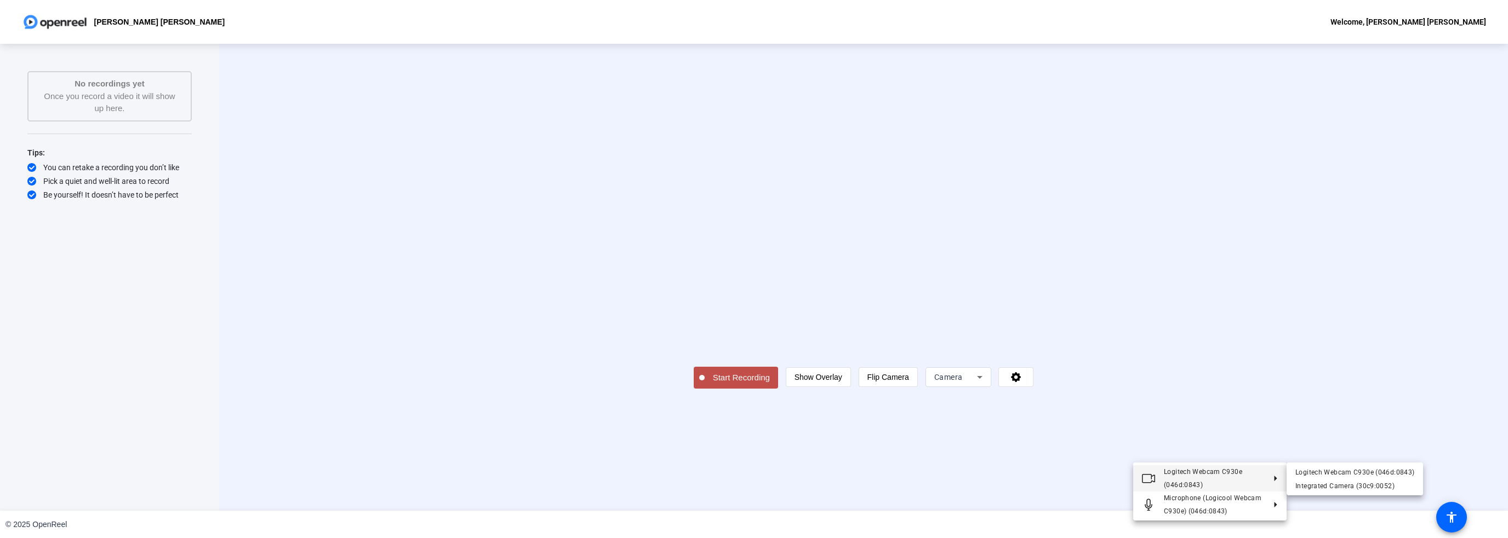
click at [1214, 345] on div at bounding box center [754, 269] width 1508 height 538
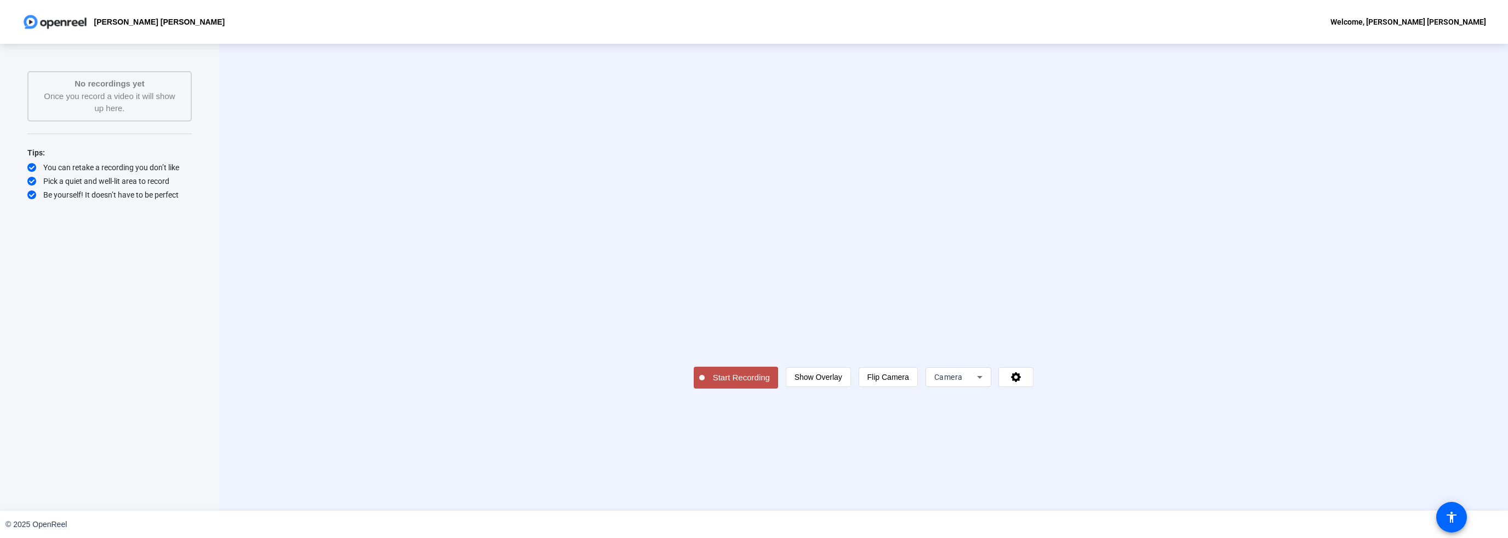
drag, startPoint x: 1071, startPoint y: 348, endPoint x: 1050, endPoint y: 352, distance: 21.6
click at [1034, 348] on video at bounding box center [863, 261] width 340 height 191
click at [738, 290] on video at bounding box center [863, 261] width 340 height 191
click at [956, 181] on video at bounding box center [863, 261] width 340 height 191
drag, startPoint x: 953, startPoint y: 320, endPoint x: 778, endPoint y: 345, distance: 177.0
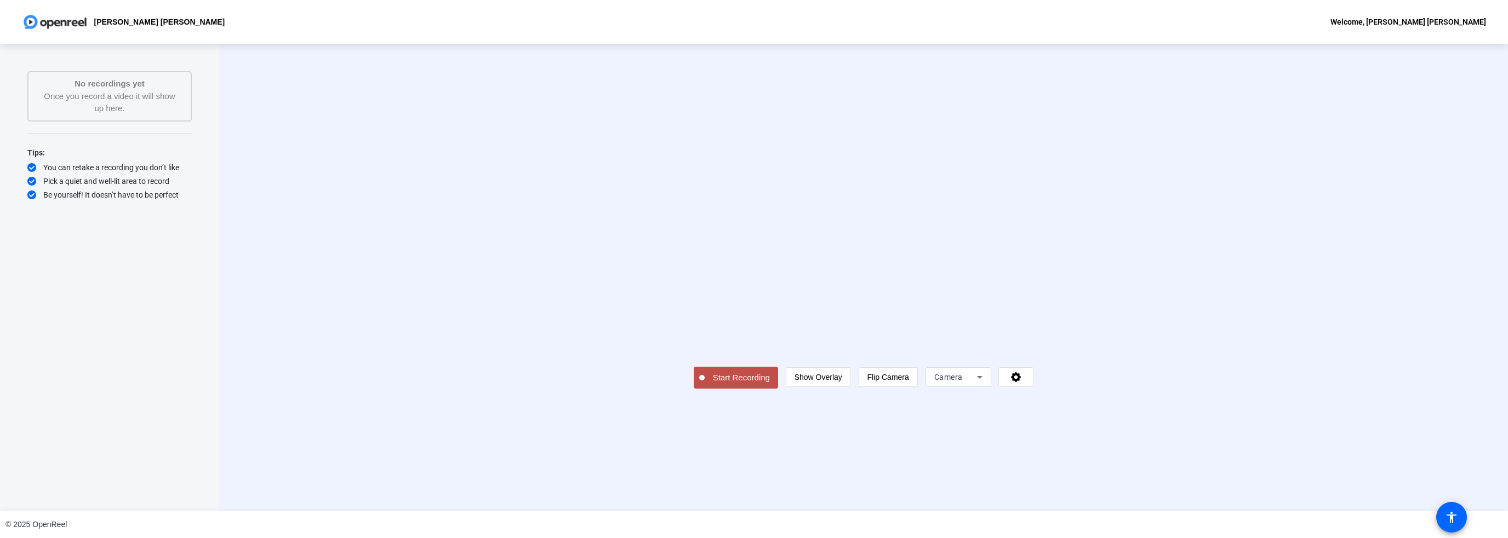
click at [951, 322] on video at bounding box center [863, 261] width 340 height 191
click at [773, 345] on video at bounding box center [863, 261] width 340 height 191
click at [73, 91] on div "No recordings yet Once you record a video it will show up here." at bounding box center [109, 96] width 140 height 37
drag, startPoint x: 972, startPoint y: 451, endPoint x: 1053, endPoint y: 477, distance: 85.8
click at [1053, 477] on div "Start Recording person Show Overlay flip Flip Camera Camera" at bounding box center [863, 277] width 1288 height 467
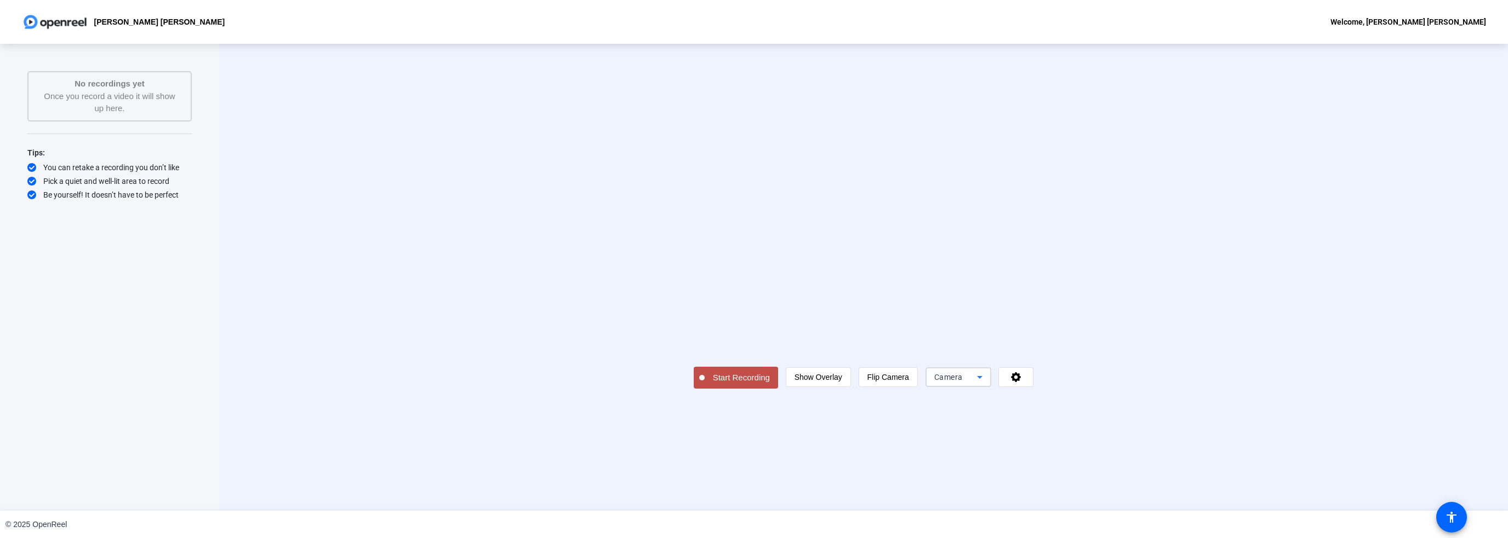
drag, startPoint x: 1101, startPoint y: 454, endPoint x: 1126, endPoint y: 462, distance: 26.5
click at [1034, 387] on div "person Show Overlay flip Flip Camera Camera" at bounding box center [910, 378] width 248 height 20
click at [1022, 382] on icon at bounding box center [1016, 376] width 13 height 11
click at [1285, 431] on div at bounding box center [754, 269] width 1508 height 538
click at [1286, 220] on div "Start Recording person Show Overlay flip Flip Camera Camera" at bounding box center [863, 277] width 1095 height 223
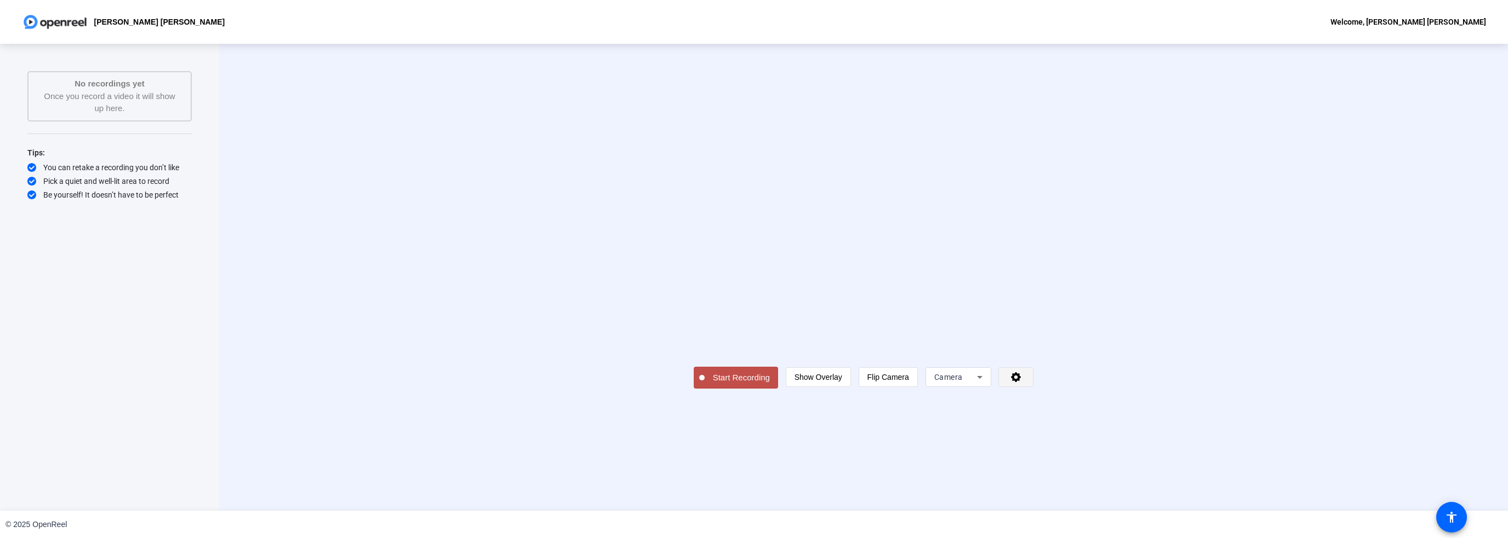
click at [1022, 382] on icon at bounding box center [1016, 376] width 13 height 11
click at [593, 453] on div at bounding box center [754, 269] width 1508 height 538
click at [704, 385] on span "Start Recording" at bounding box center [740, 378] width 73 height 13
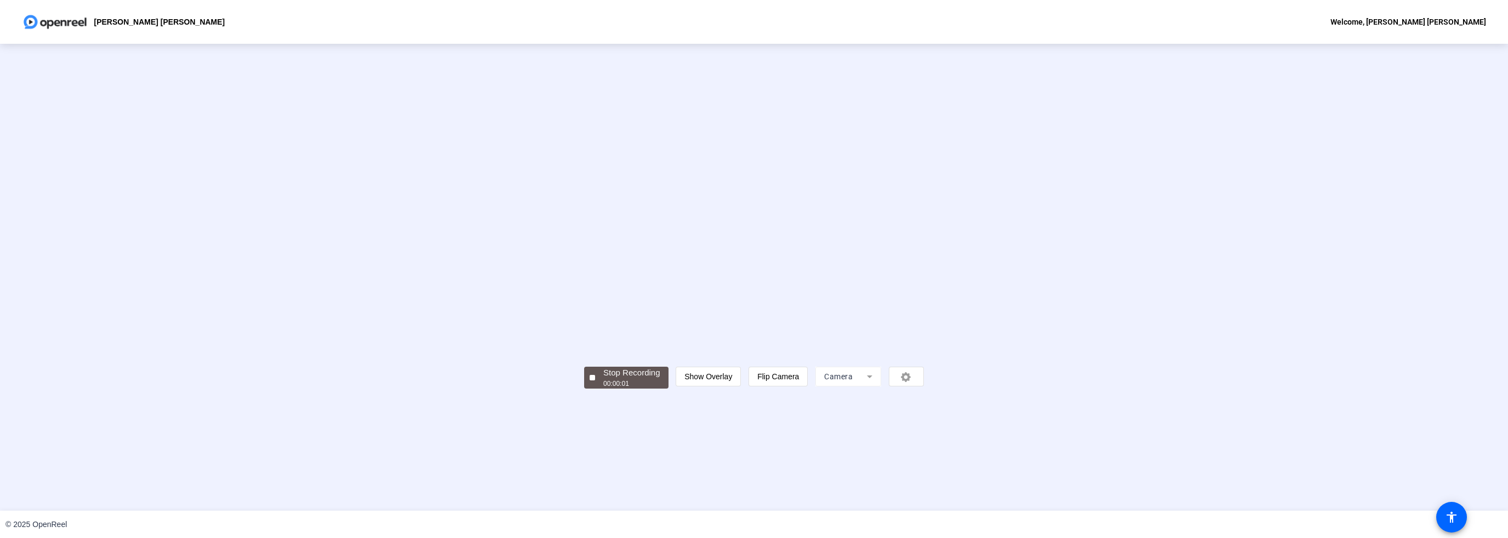
click at [881, 387] on mat-form-field "Camera" at bounding box center [848, 377] width 66 height 20
click at [732, 381] on span "Show Overlay" at bounding box center [708, 376] width 48 height 9
click at [730, 381] on span "Hide Overlay" at bounding box center [708, 376] width 44 height 9
click at [1457, 519] on mat-icon "accessibility" at bounding box center [1451, 517] width 13 height 13
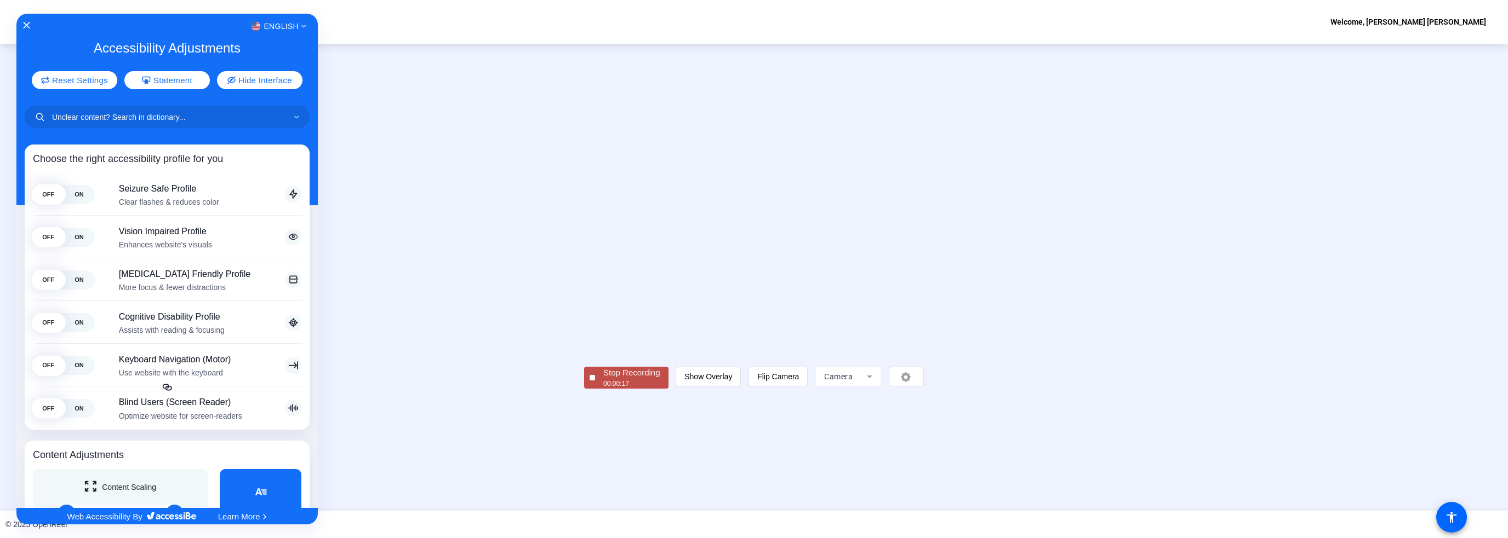
click at [1460, 511] on div at bounding box center [754, 269] width 1508 height 538
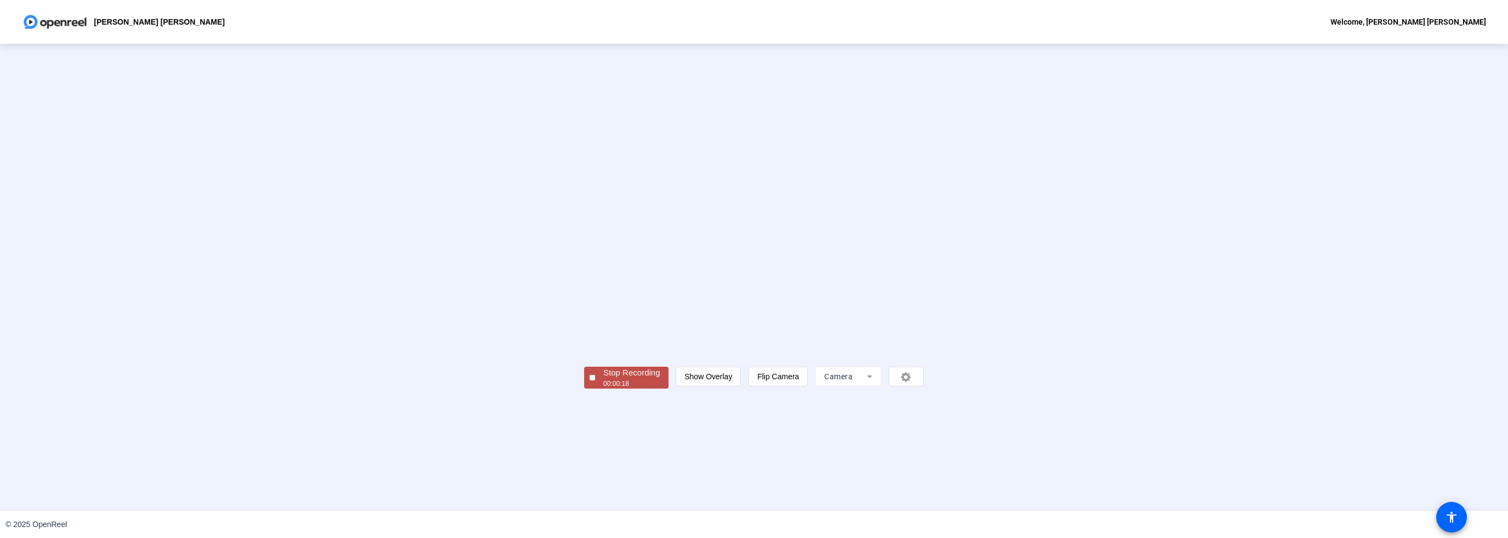
click at [589, 381] on div at bounding box center [591, 377] width 5 height 5
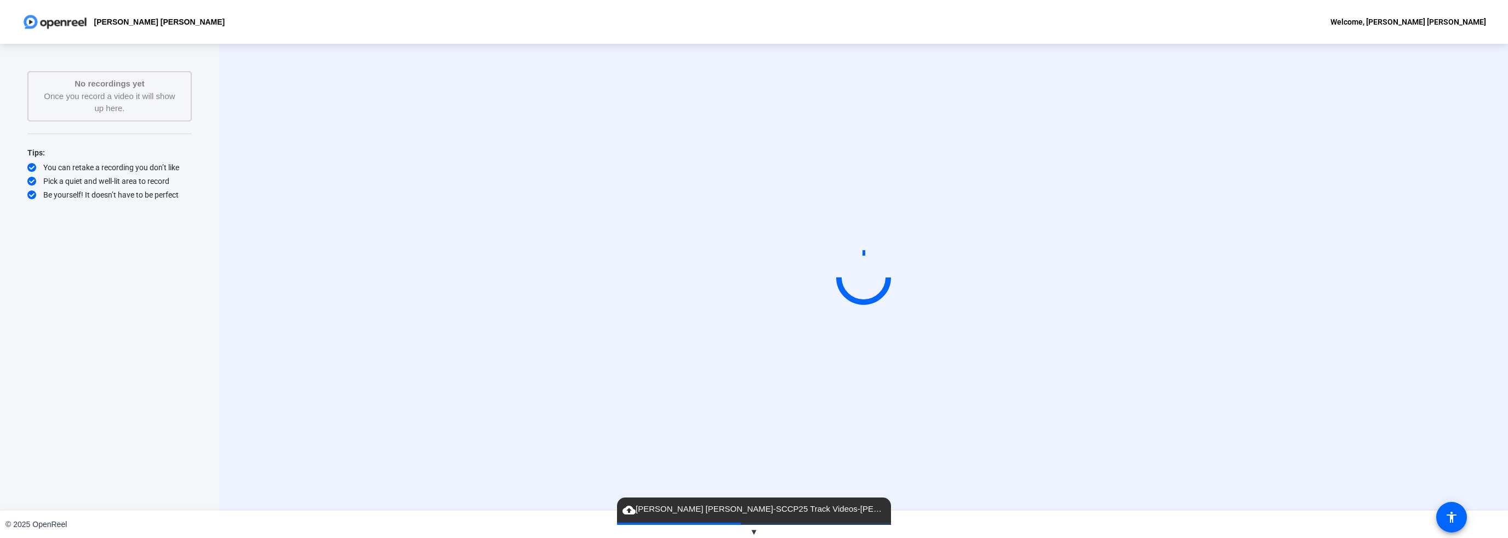
click at [755, 534] on span "▼" at bounding box center [754, 532] width 8 height 9
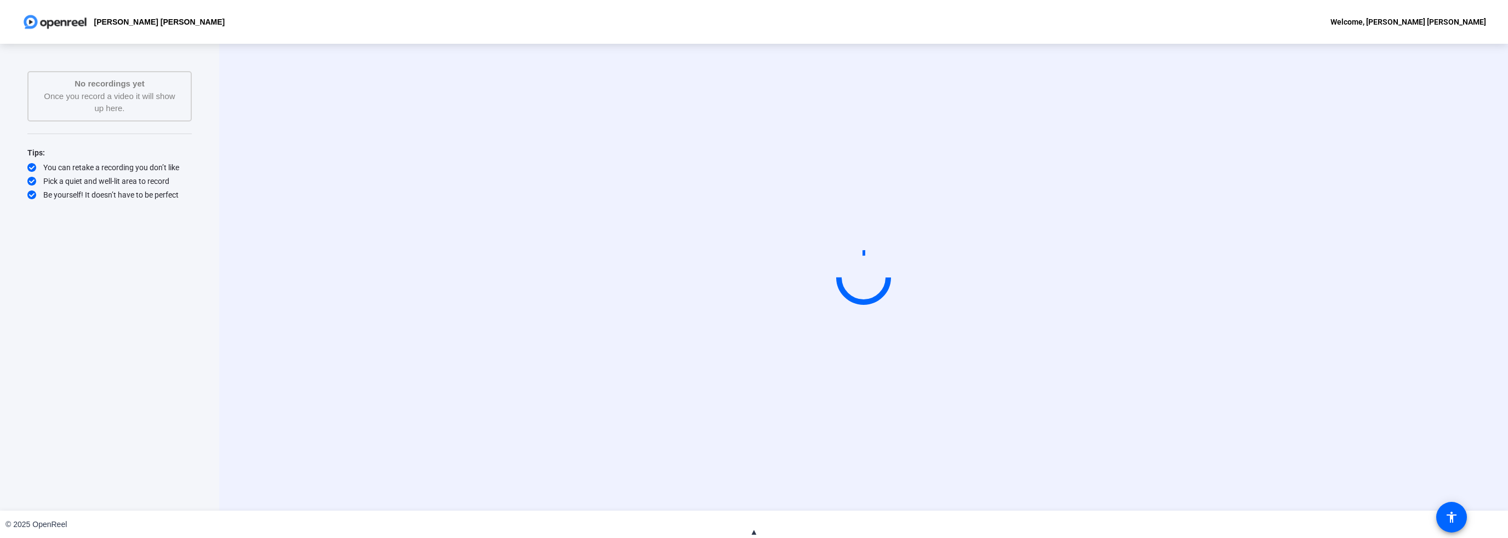
click at [755, 534] on span "▲" at bounding box center [754, 532] width 8 height 9
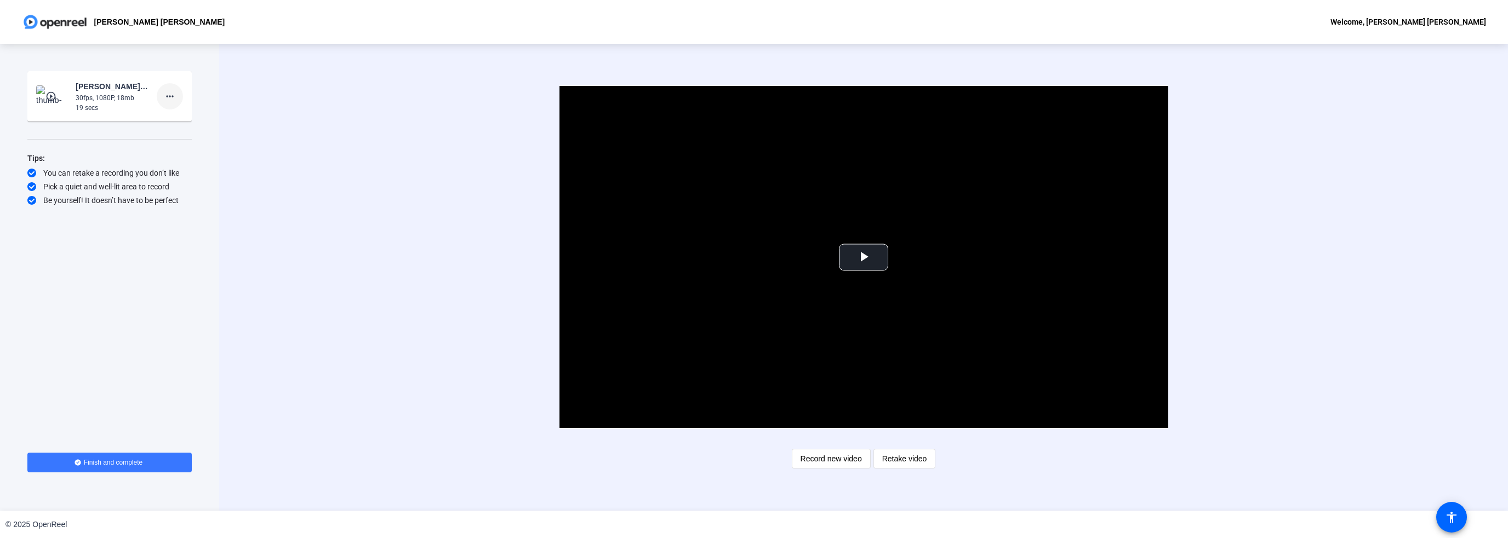
click at [173, 102] on mat-icon "more_horiz" at bounding box center [169, 96] width 13 height 13
click at [185, 148] on span "Add Notes" at bounding box center [187, 146] width 44 height 13
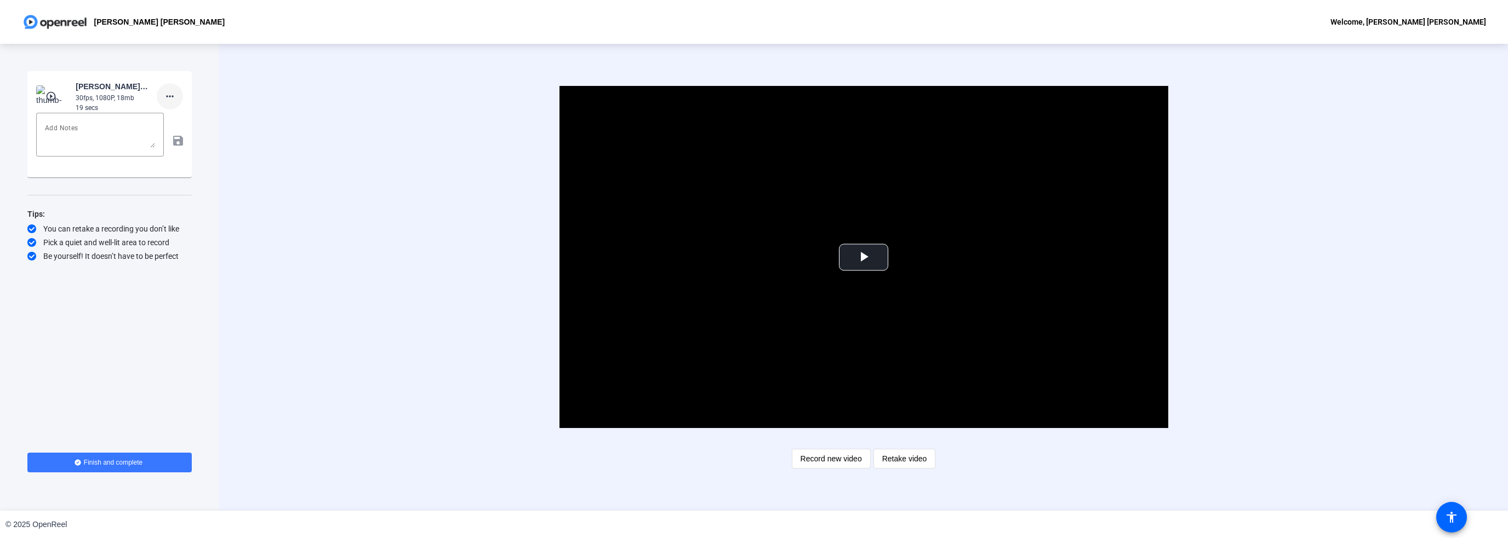
click at [167, 97] on mat-icon "more_horiz" at bounding box center [169, 96] width 13 height 13
click at [180, 114] on span "Delete clip" at bounding box center [187, 119] width 44 height 13
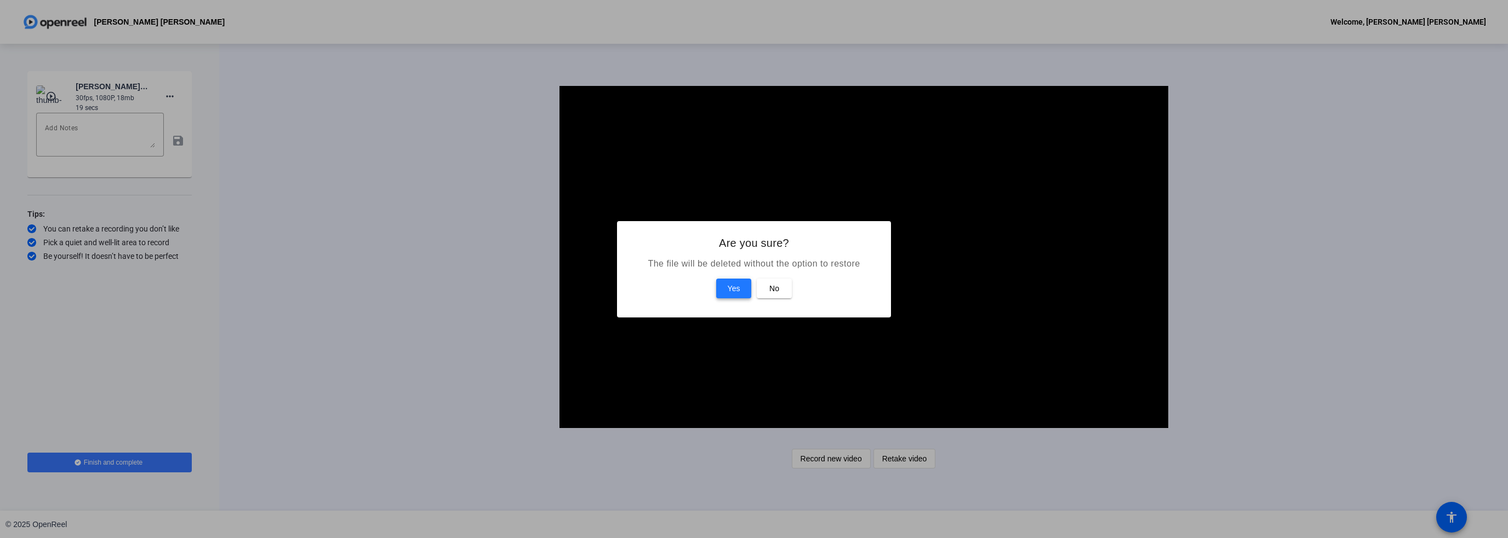
click at [721, 284] on span at bounding box center [733, 289] width 35 height 26
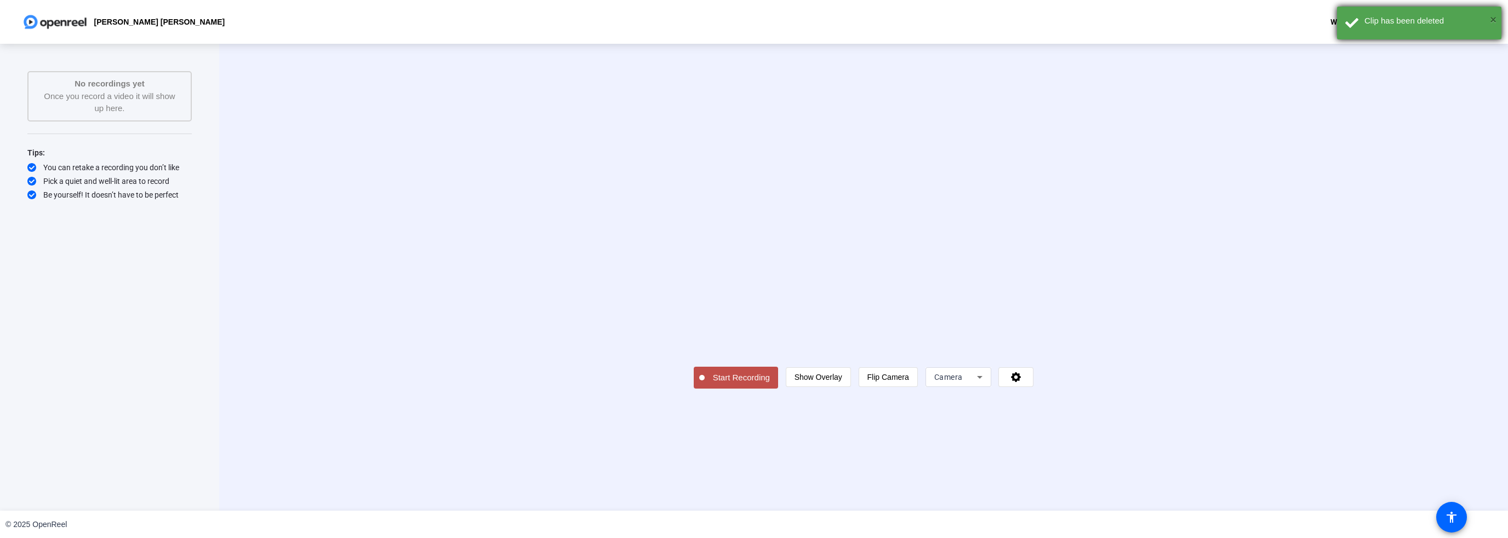
click at [1491, 15] on span "×" at bounding box center [1492, 20] width 7 height 12
click at [1477, 519] on div "© 2025 OpenReel" at bounding box center [754, 524] width 1508 height 27
click at [704, 385] on span "Start Recording" at bounding box center [740, 378] width 73 height 13
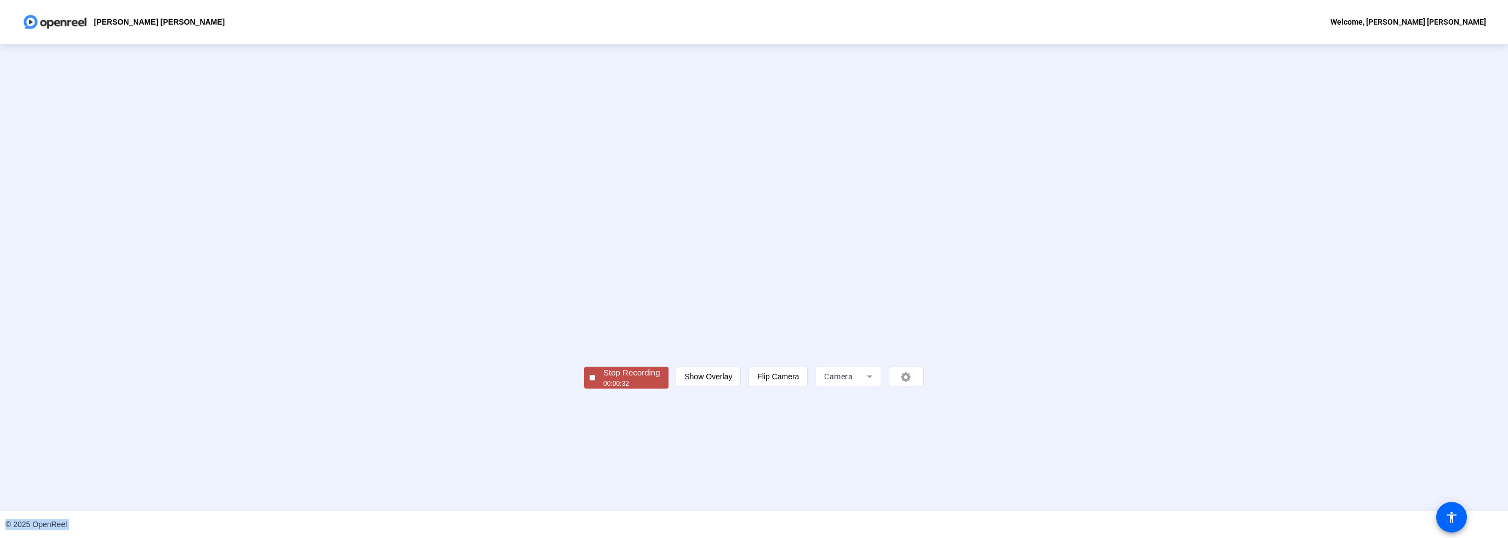
click at [584, 389] on button "Stop Recording 00:00:32" at bounding box center [626, 378] width 84 height 22
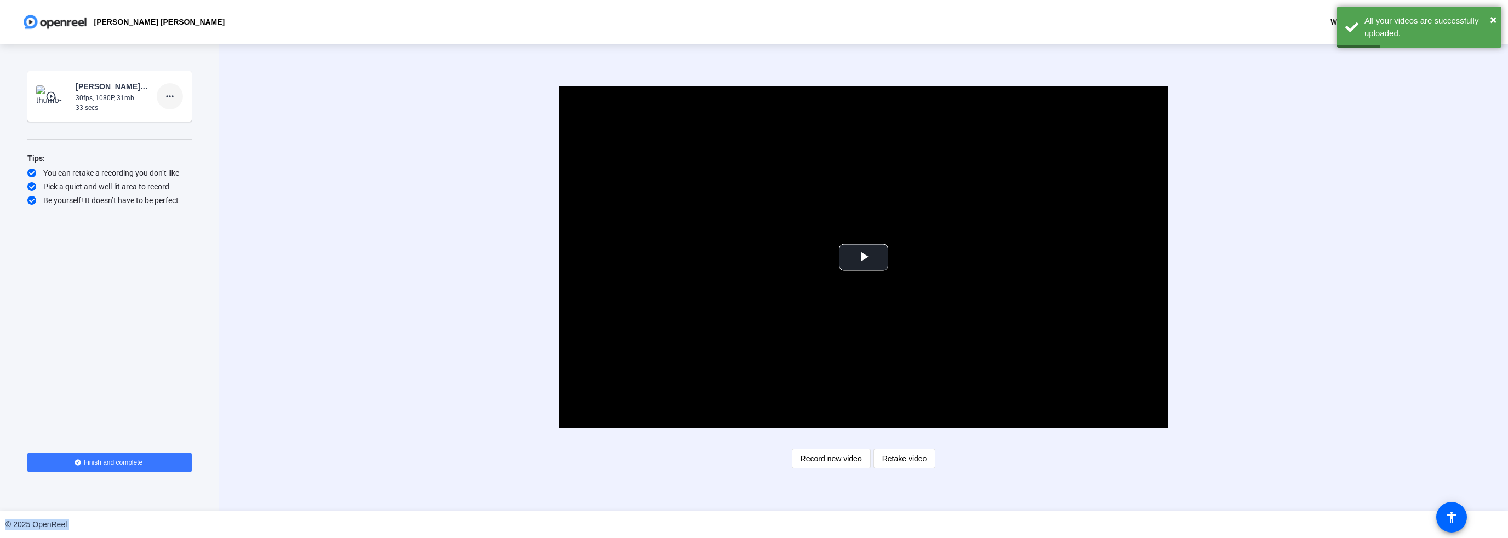
click at [161, 95] on span at bounding box center [170, 96] width 26 height 26
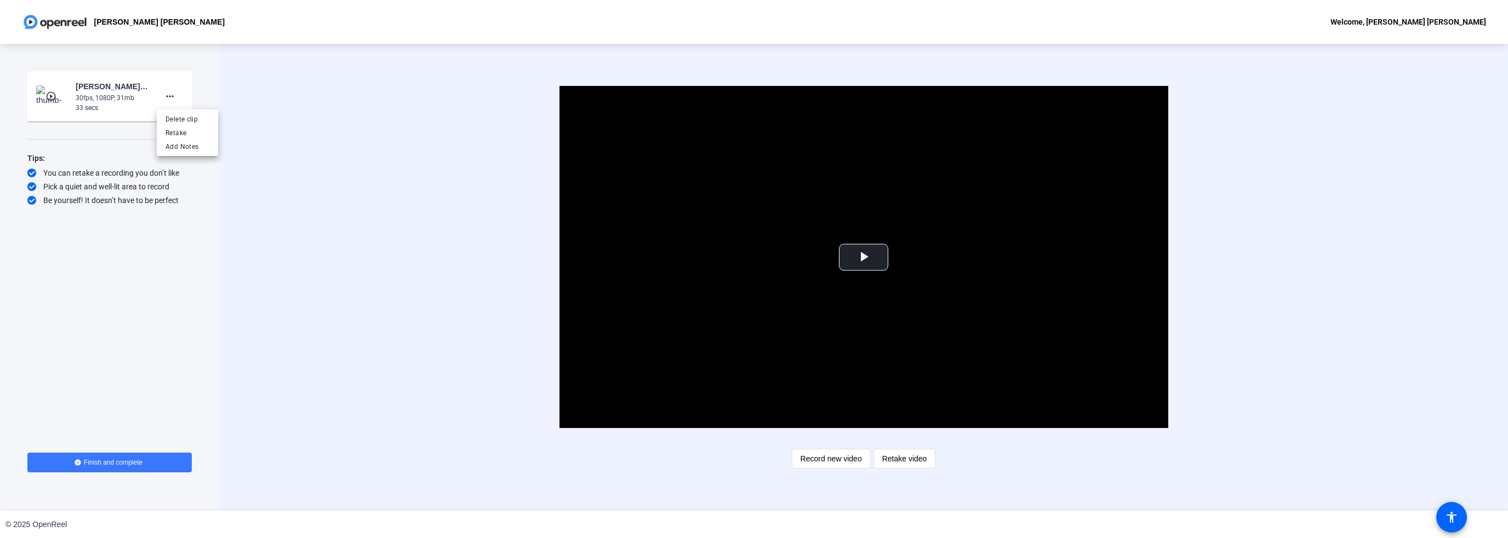
click at [104, 92] on div at bounding box center [754, 269] width 1508 height 538
click at [55, 90] on img at bounding box center [52, 96] width 32 height 22
click at [863, 257] on span "Video Player" at bounding box center [863, 257] width 0 height 0
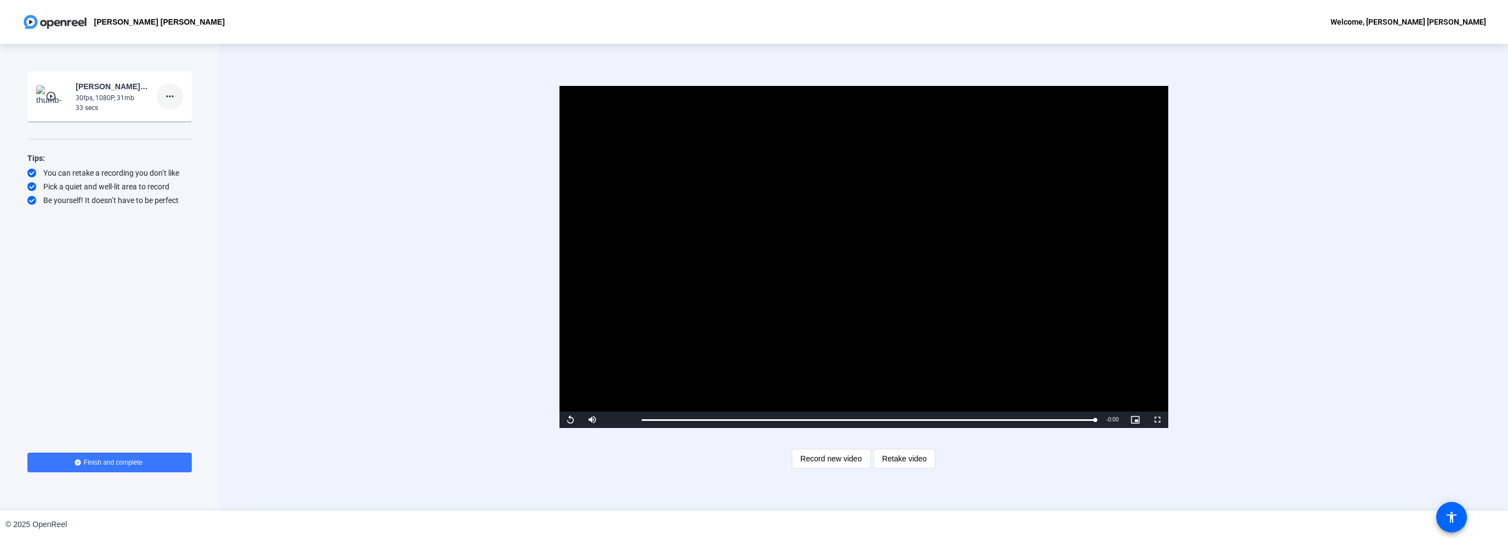
click at [169, 96] on mat-icon "more_horiz" at bounding box center [169, 96] width 13 height 13
click at [176, 118] on span "Delete clip" at bounding box center [187, 119] width 44 height 13
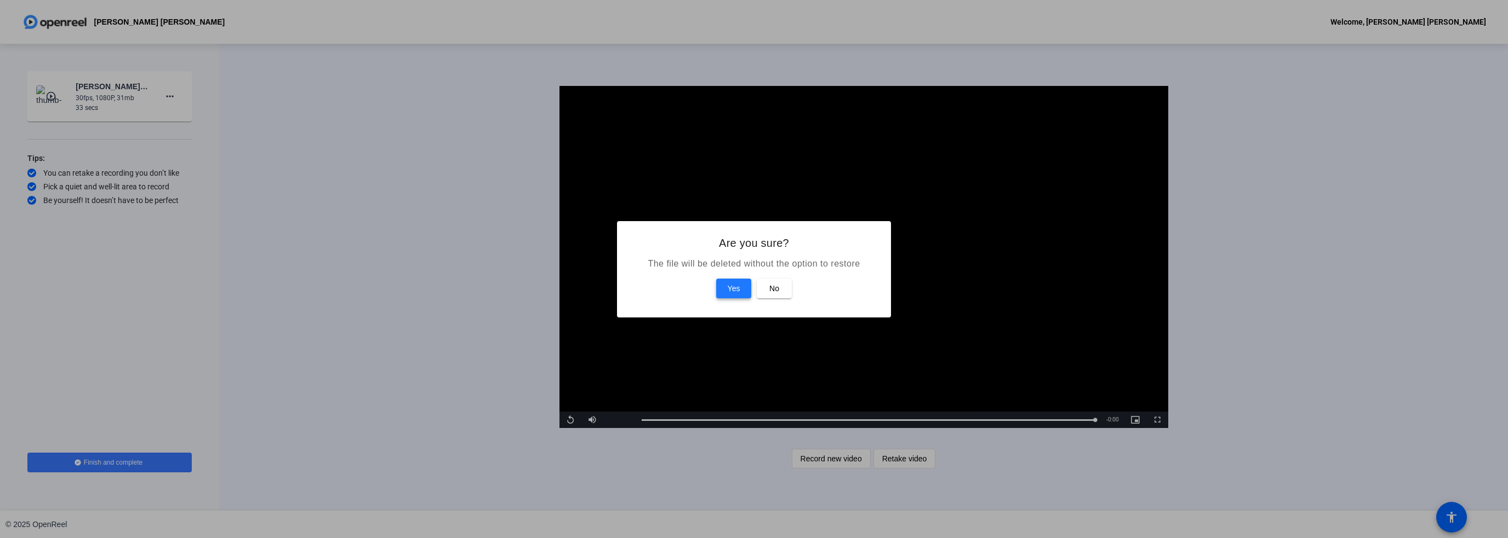
click at [731, 289] on span "Yes" at bounding box center [733, 288] width 13 height 13
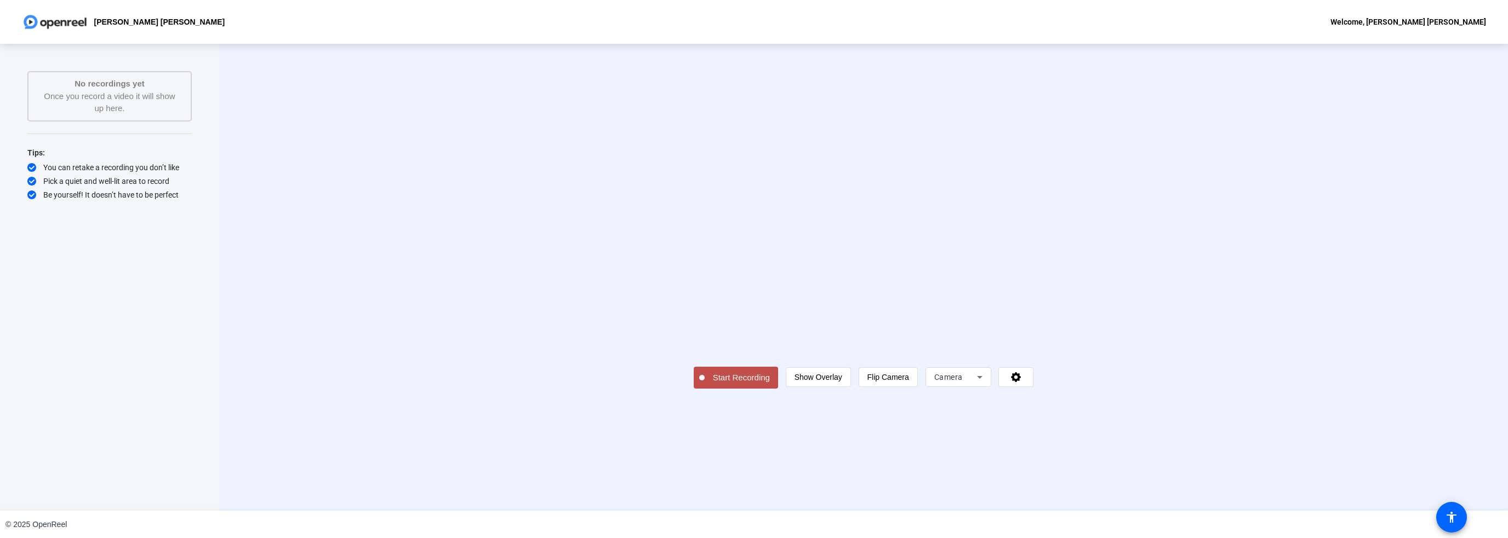
click at [704, 385] on span "Start Recording" at bounding box center [740, 378] width 73 height 13
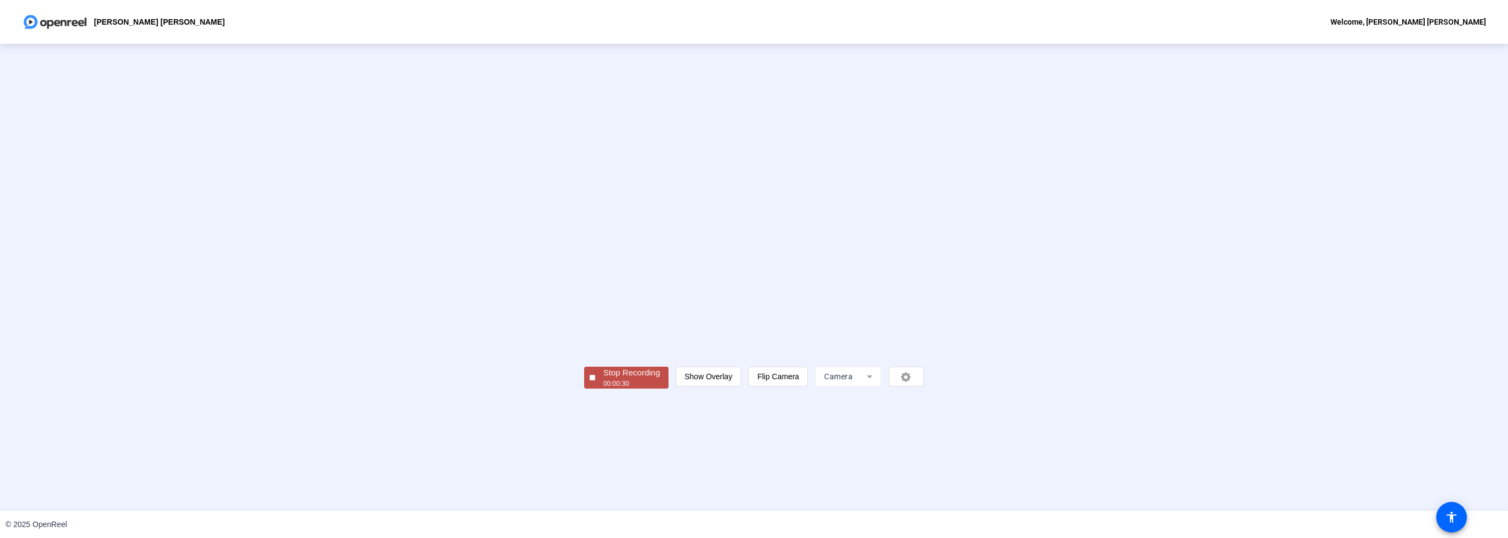
click at [595, 389] on span "Stop Recording 00:00:30" at bounding box center [631, 378] width 73 height 22
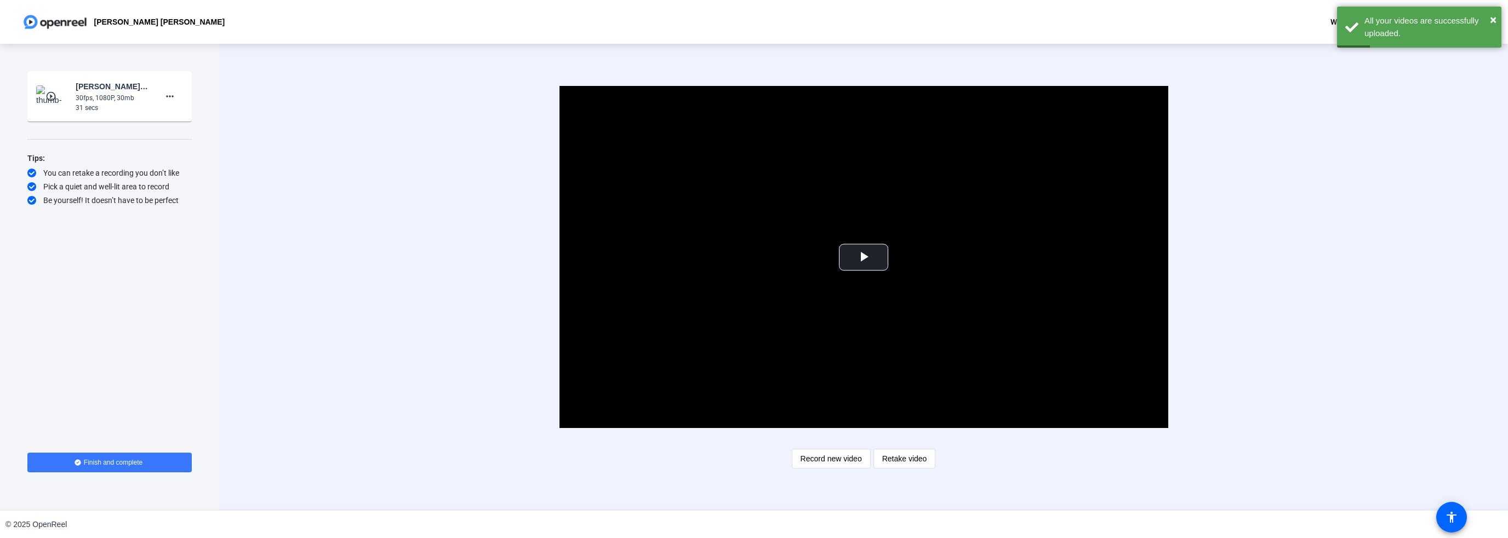
click at [111, 96] on div "30fps, 1080P, 30mb" at bounding box center [112, 98] width 73 height 10
click at [55, 98] on mat-icon "play_circle_outline" at bounding box center [51, 96] width 13 height 11
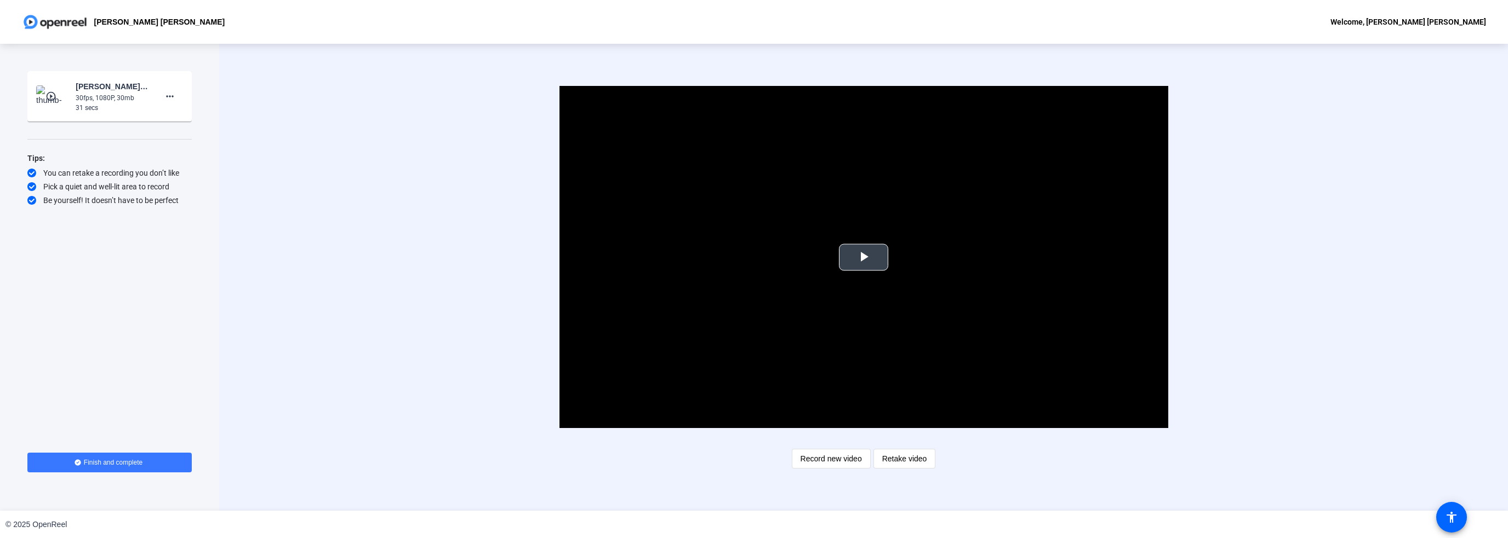
click at [863, 257] on span "Video Player" at bounding box center [863, 257] width 0 height 0
click at [171, 105] on span at bounding box center [170, 96] width 26 height 26
click at [178, 117] on span "Delete clip" at bounding box center [187, 119] width 44 height 13
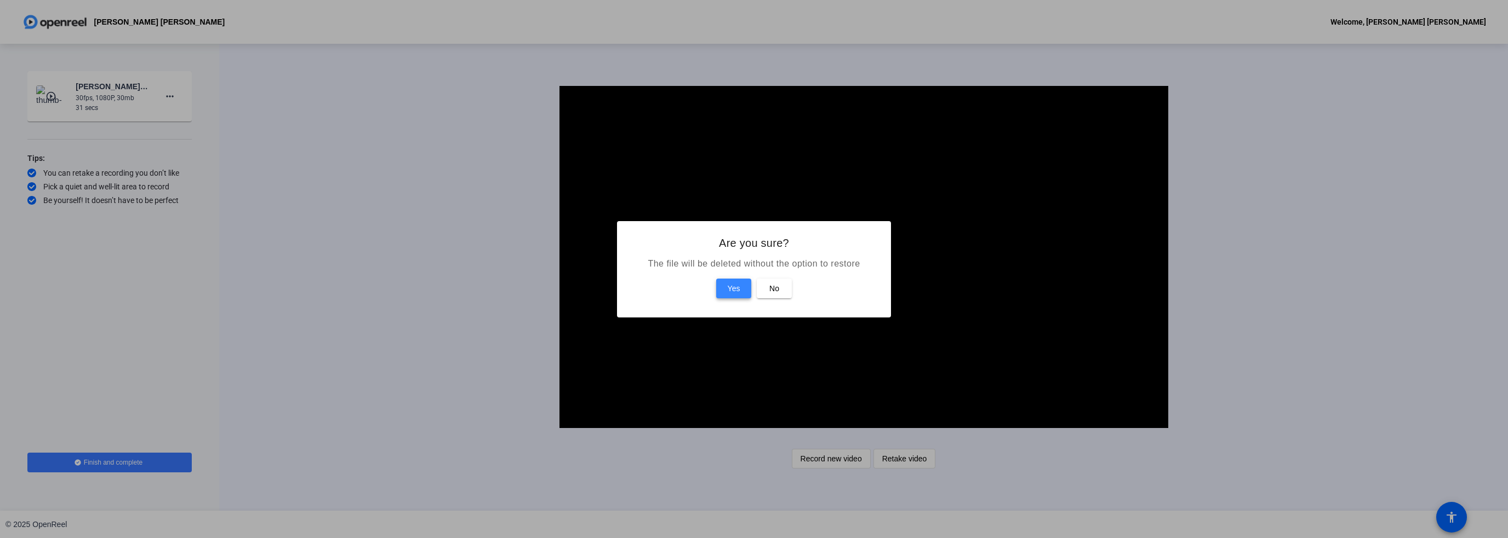
click at [738, 291] on span "Yes" at bounding box center [733, 288] width 13 height 13
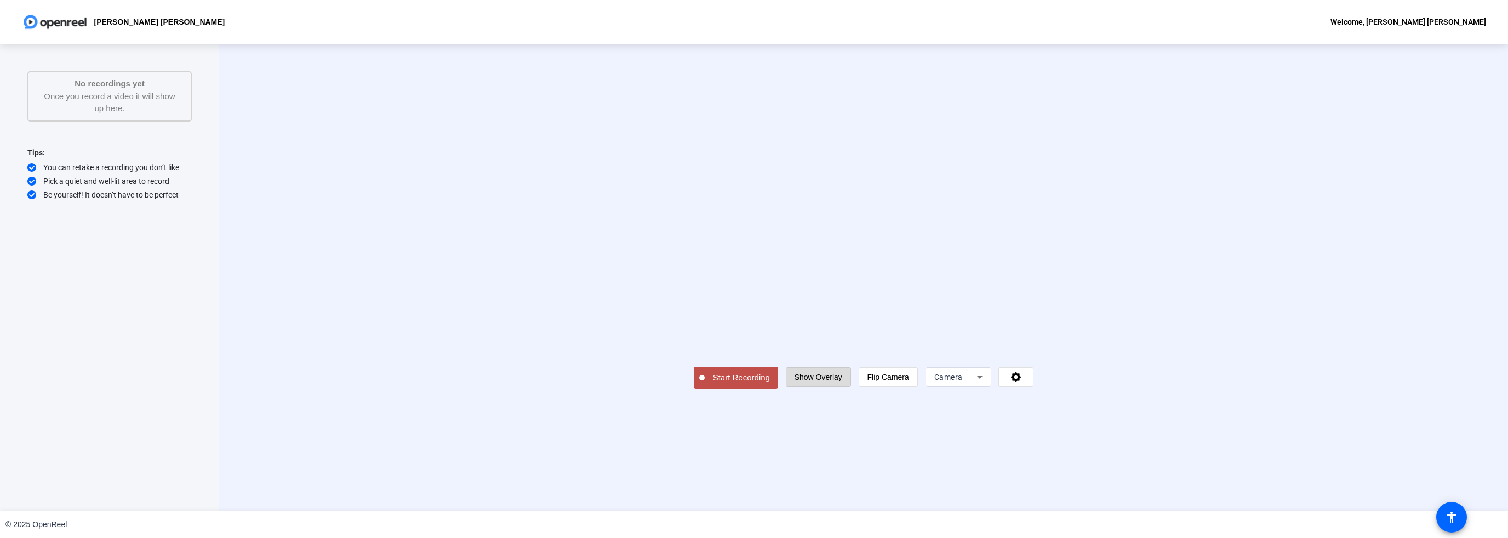
click at [842, 382] on span "Show Overlay" at bounding box center [818, 377] width 48 height 9
click at [840, 381] on span "Hide Overlay" at bounding box center [818, 376] width 44 height 9
click at [704, 385] on span "Start Recording" at bounding box center [740, 378] width 73 height 13
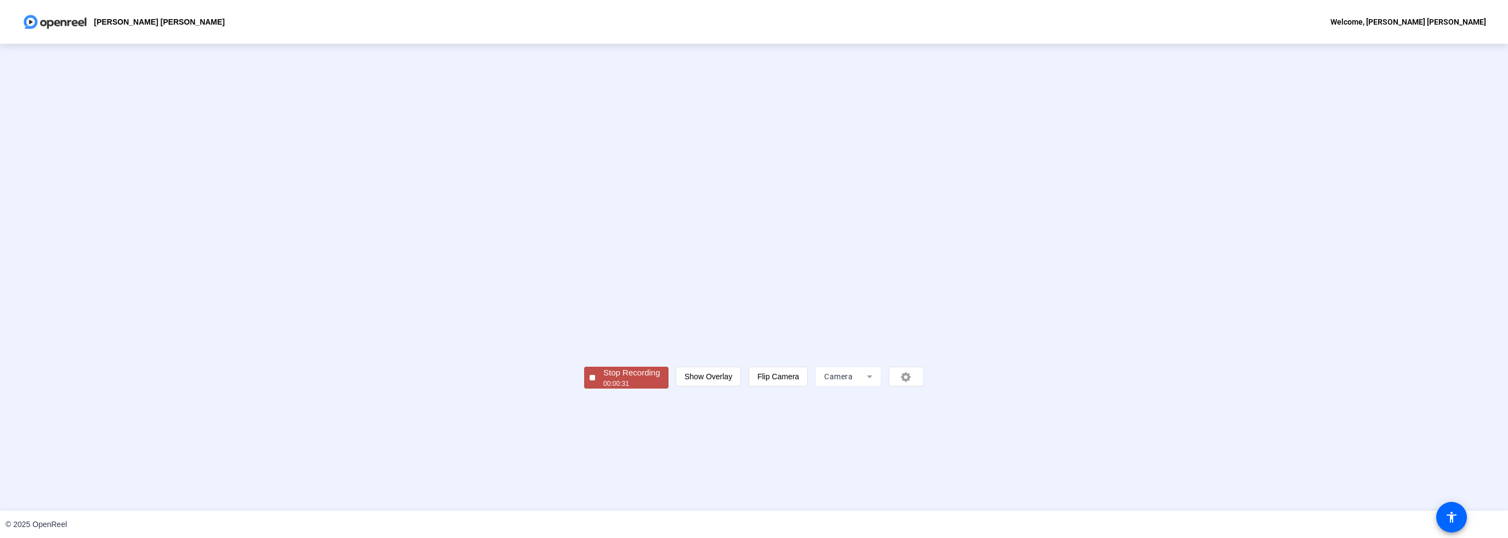
click at [589, 381] on div at bounding box center [591, 377] width 5 height 5
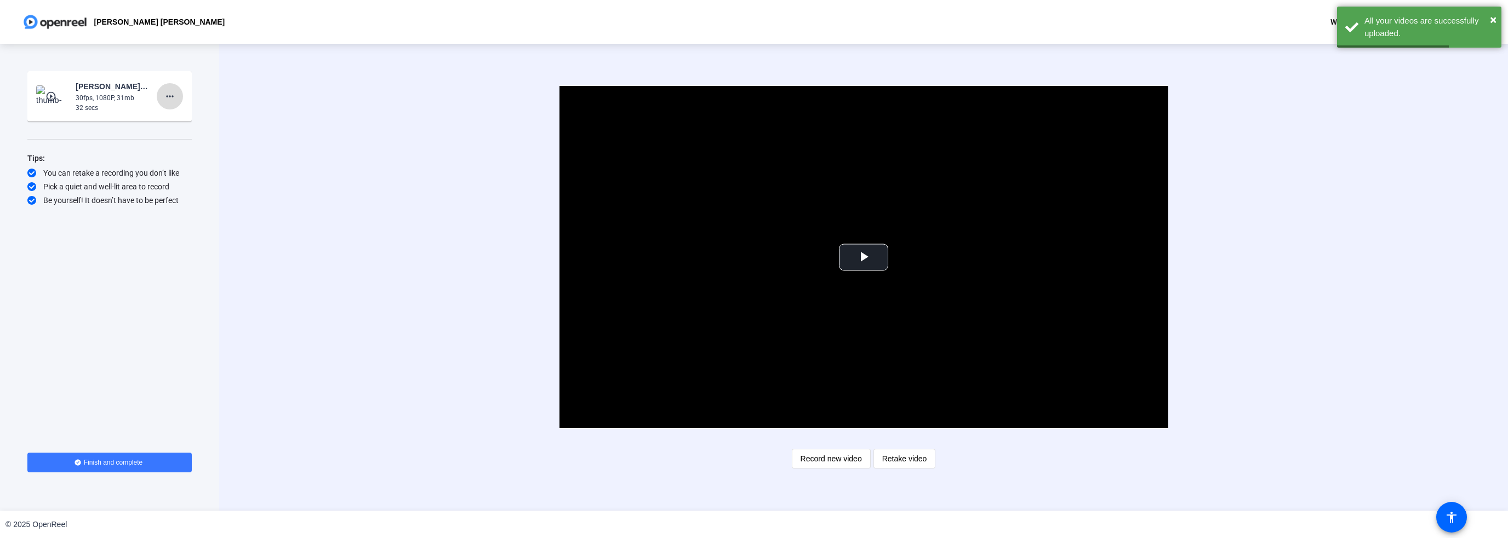
click at [170, 98] on mat-icon "more_horiz" at bounding box center [169, 96] width 13 height 13
click at [169, 118] on span "Delete clip" at bounding box center [187, 119] width 44 height 13
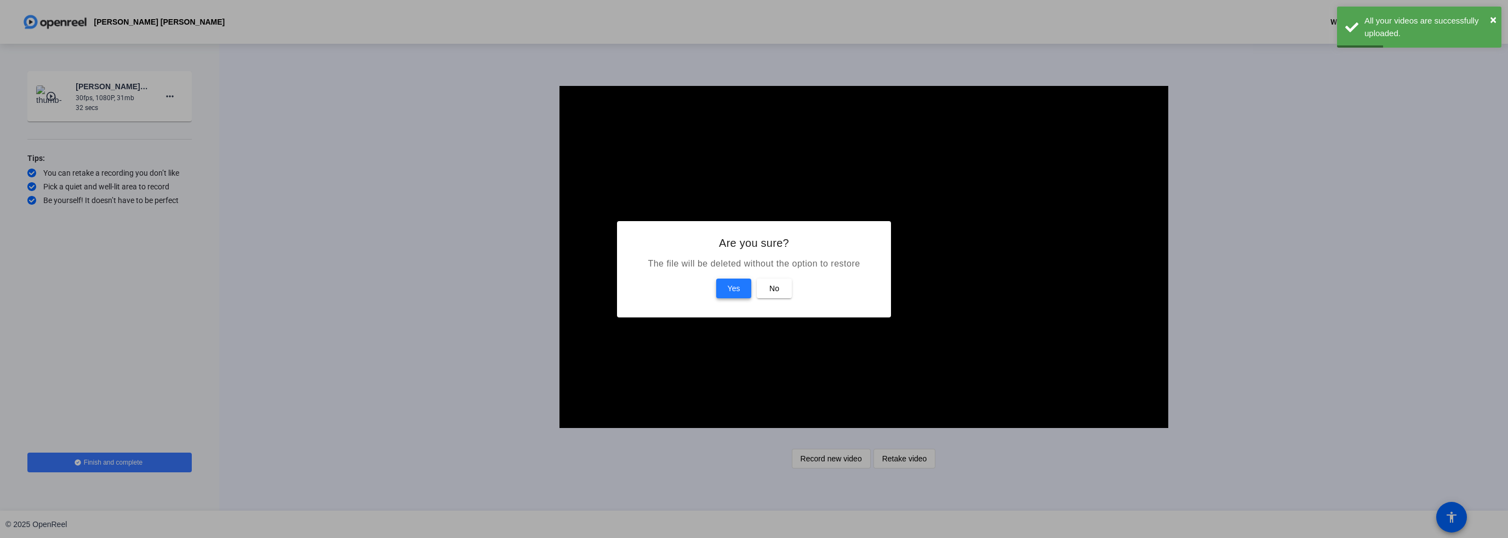
click at [727, 284] on span "Yes" at bounding box center [733, 288] width 13 height 13
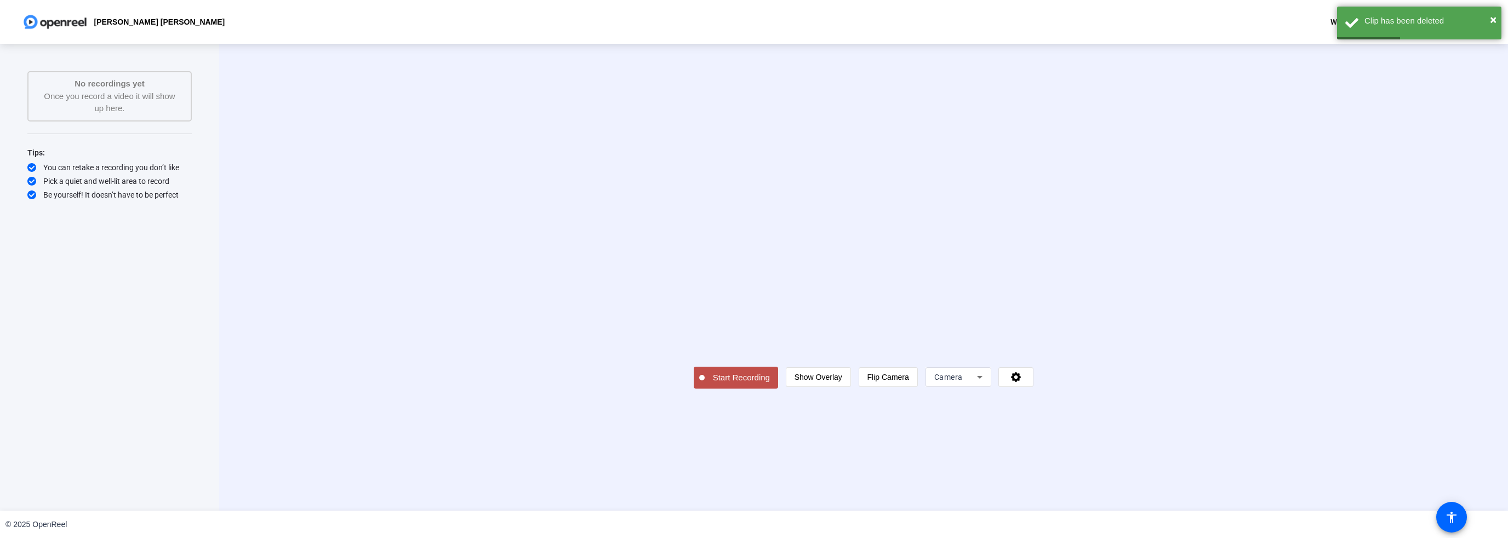
click at [704, 385] on span "Start Recording" at bounding box center [740, 378] width 73 height 13
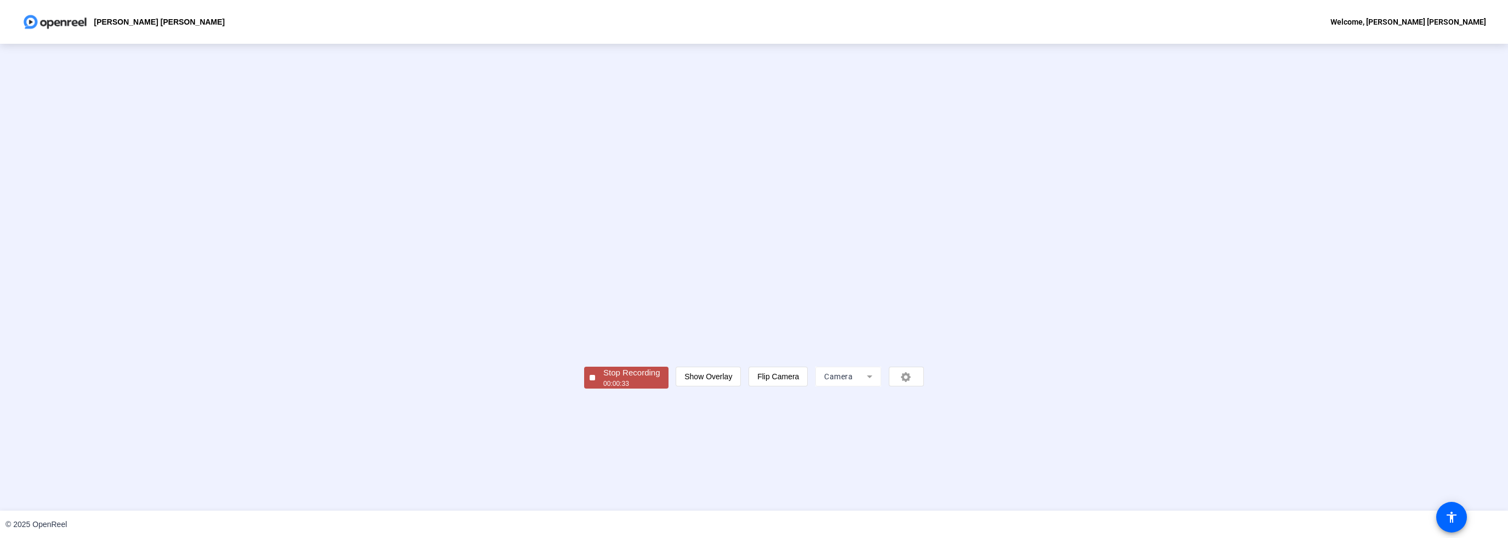
click at [589, 381] on div at bounding box center [591, 377] width 5 height 5
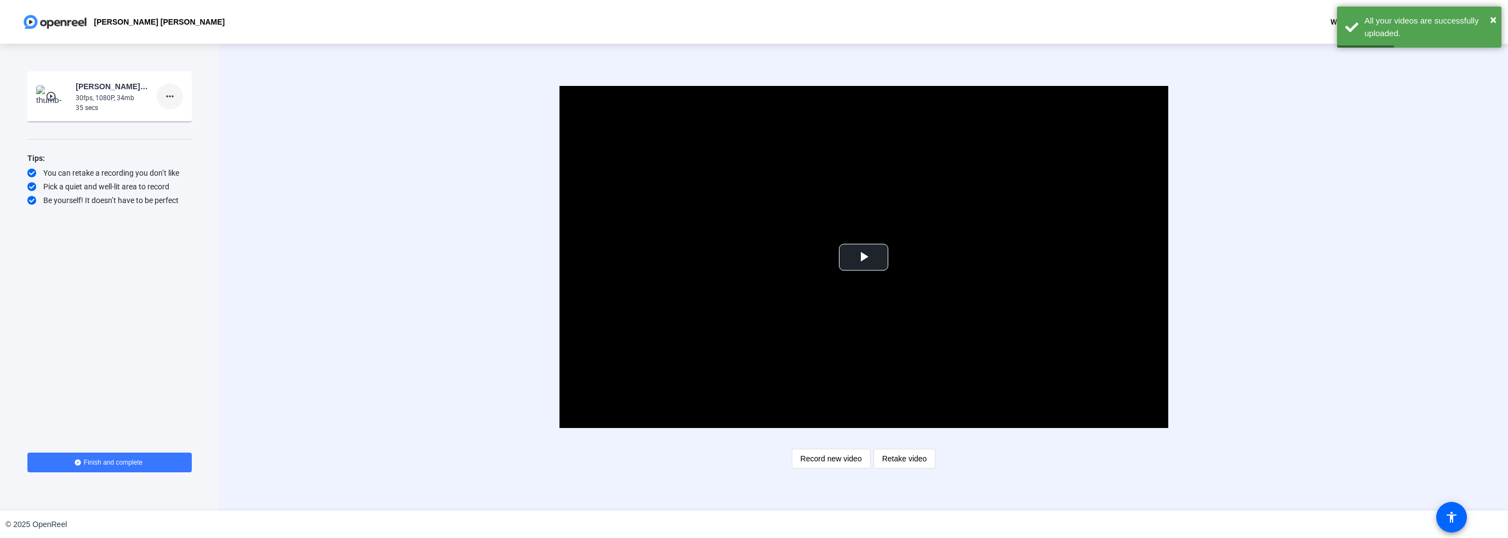
click at [169, 99] on mat-icon "more_horiz" at bounding box center [169, 96] width 13 height 13
click at [174, 117] on span "Delete clip" at bounding box center [187, 119] width 44 height 13
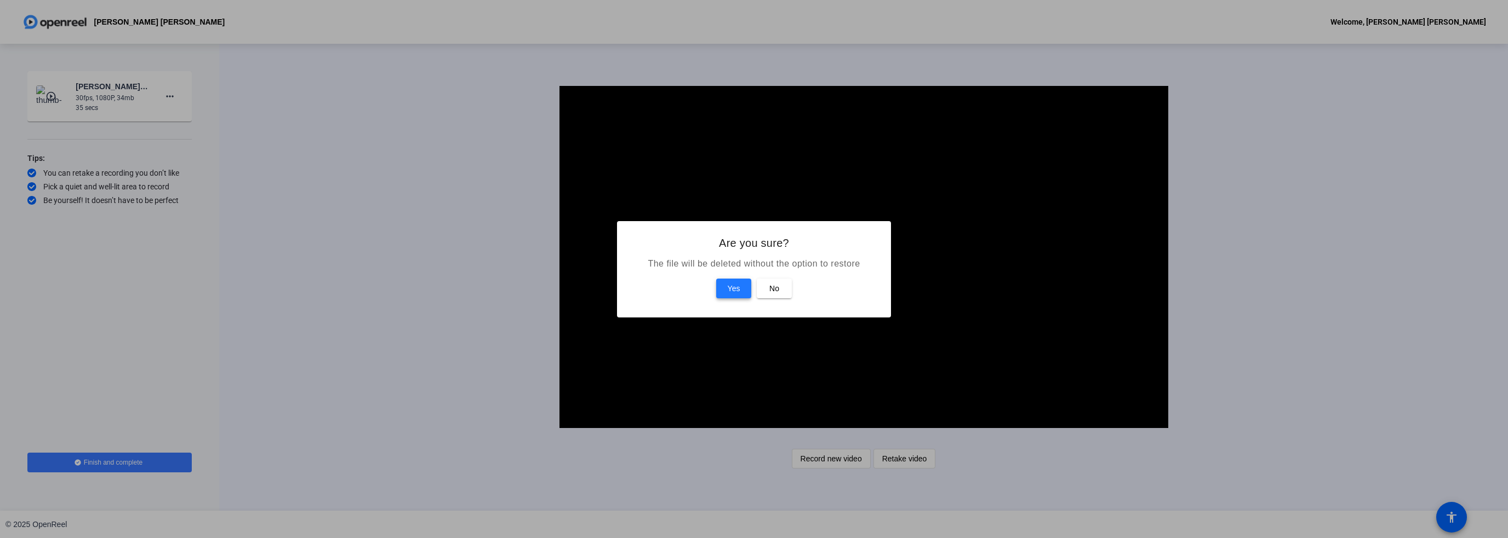
click at [738, 289] on span "Yes" at bounding box center [733, 288] width 13 height 13
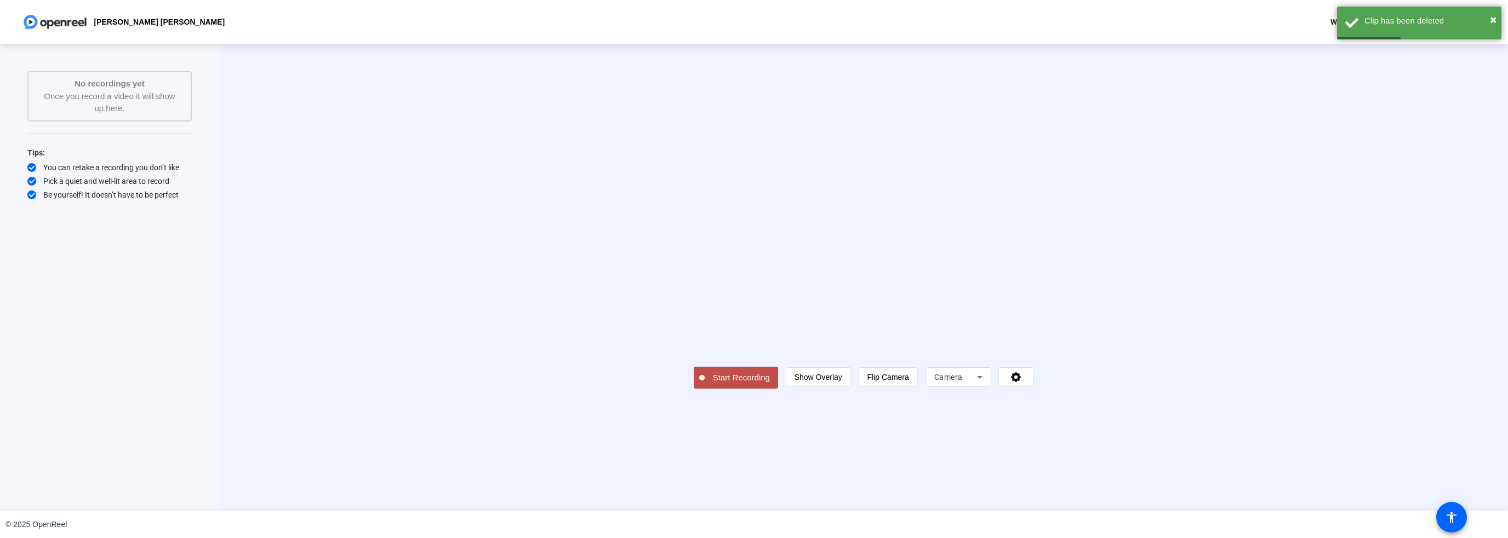
click at [704, 385] on span "Start Recording" at bounding box center [740, 378] width 73 height 13
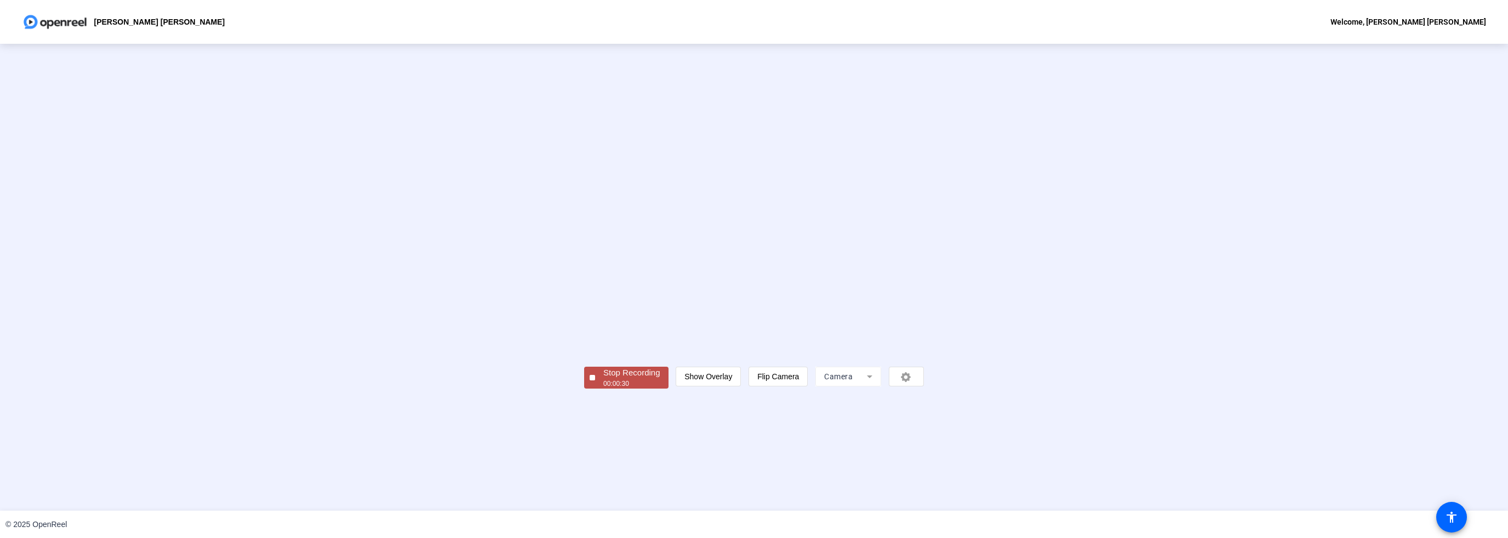
drag, startPoint x: 462, startPoint y: 452, endPoint x: 456, endPoint y: 455, distance: 6.6
click at [595, 389] on span "Stop Recording 00:00:30" at bounding box center [631, 378] width 73 height 22
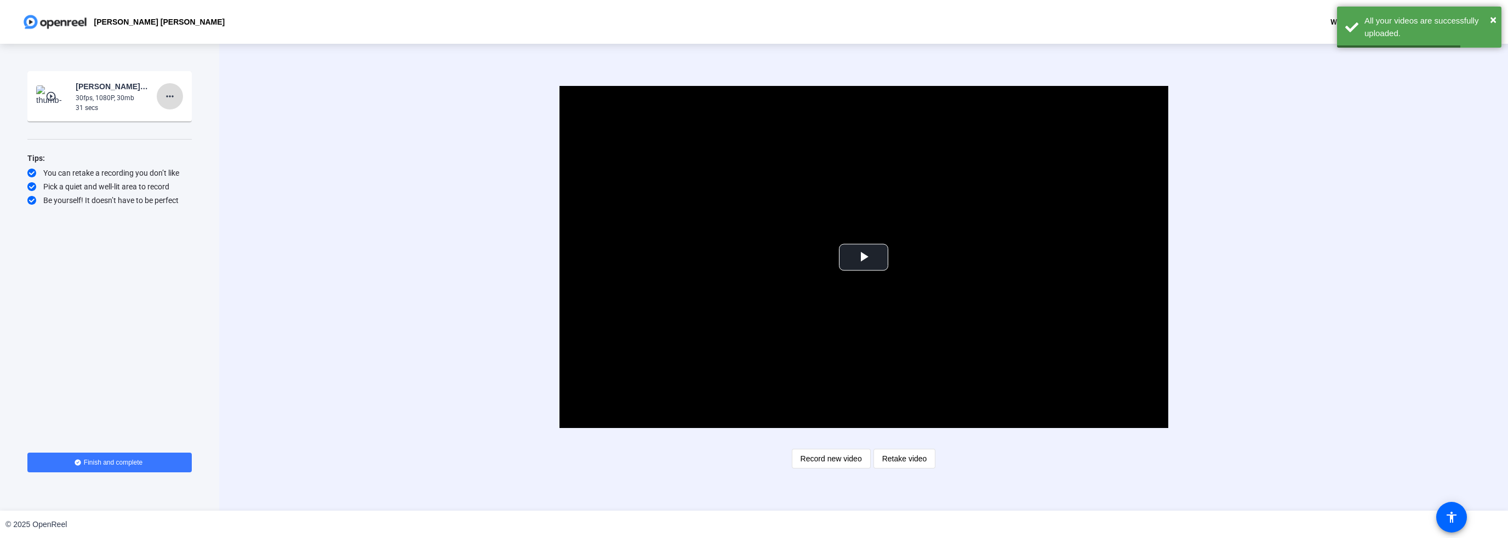
click at [175, 95] on mat-icon "more_horiz" at bounding box center [169, 96] width 13 height 13
click at [174, 121] on span "Delete clip" at bounding box center [187, 119] width 44 height 13
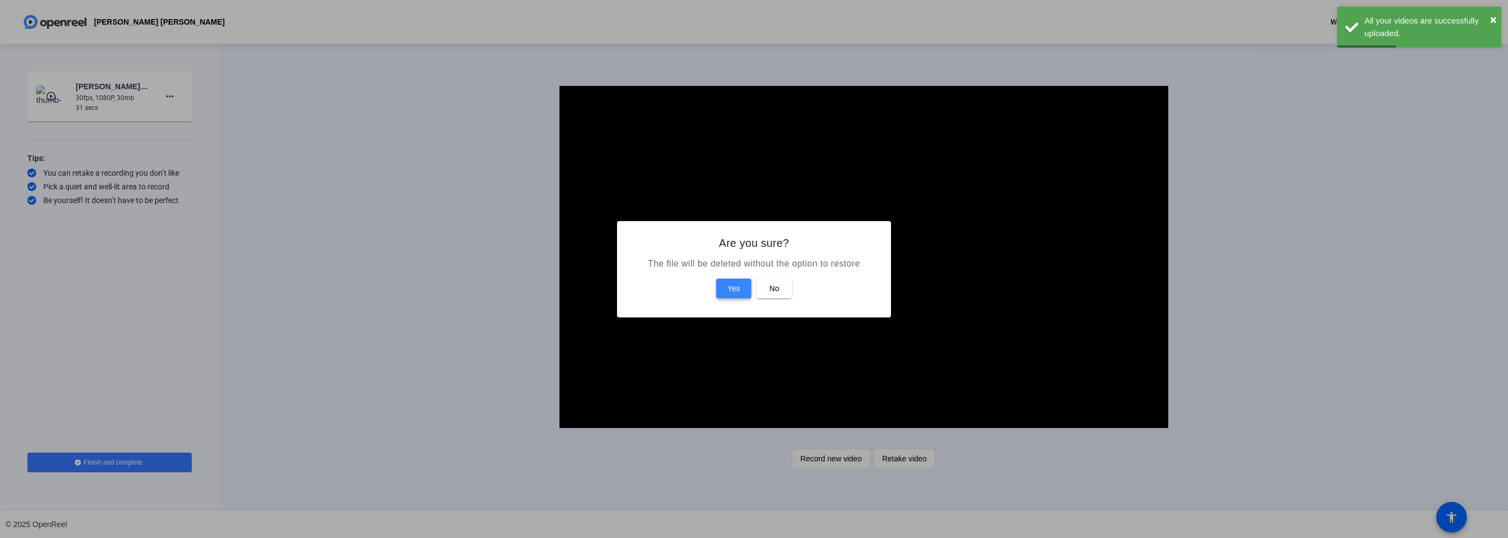
click at [727, 291] on span "Yes" at bounding box center [733, 288] width 13 height 13
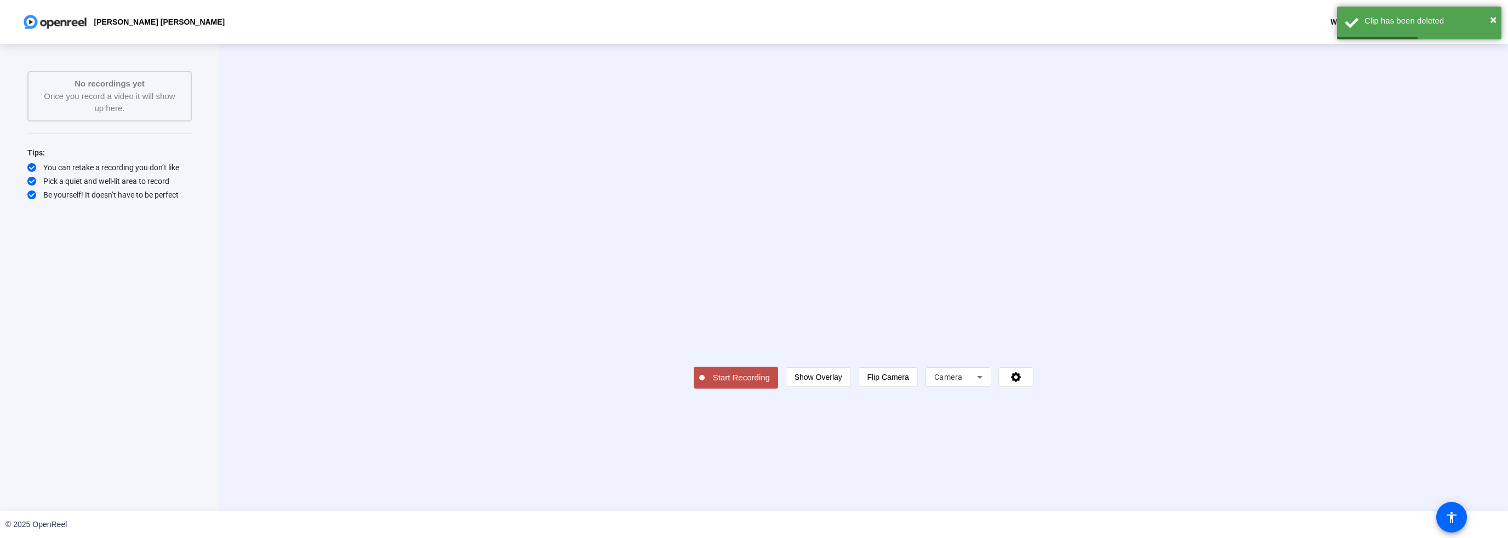
click at [704, 385] on span "Start Recording" at bounding box center [740, 378] width 73 height 13
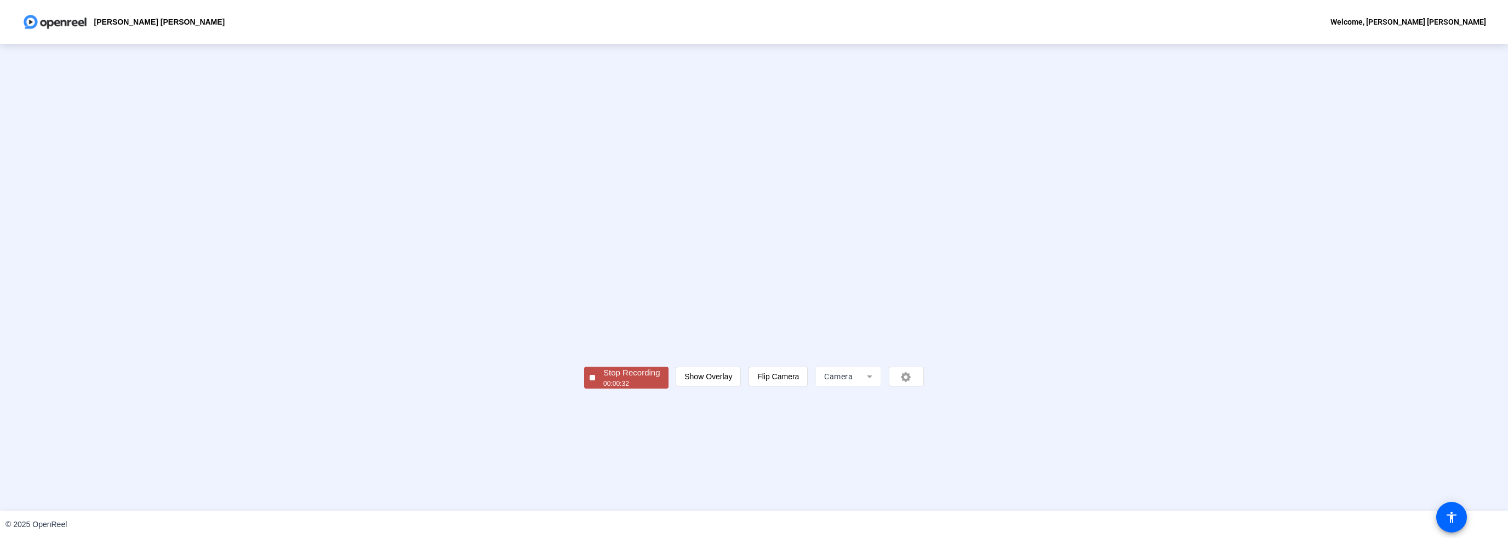
click at [595, 389] on span "Stop Recording 00:00:32" at bounding box center [631, 378] width 73 height 22
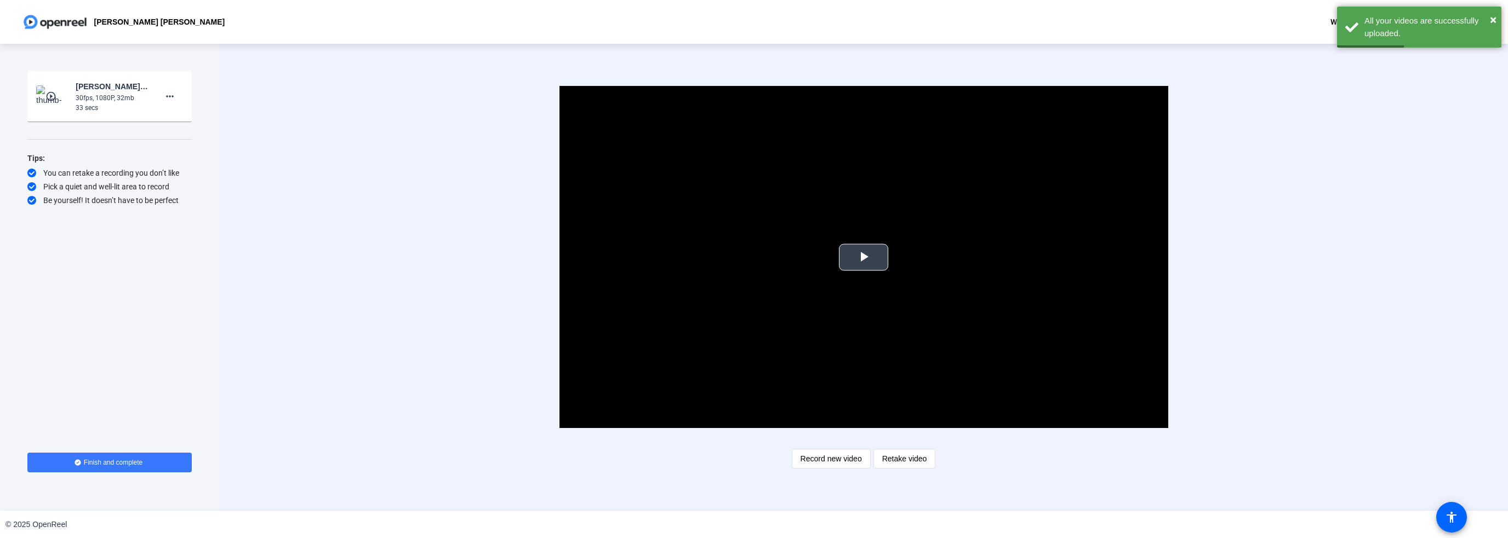
click at [863, 257] on span "Video Player" at bounding box center [863, 257] width 0 height 0
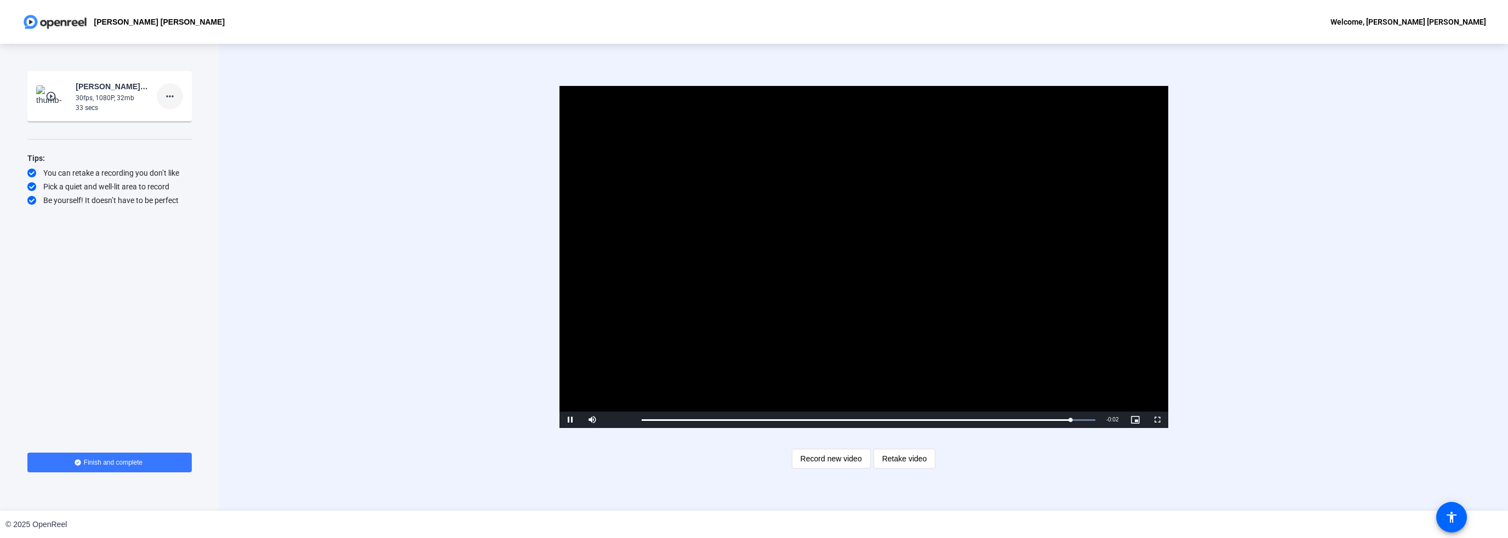
click at [168, 99] on mat-icon "more_horiz" at bounding box center [169, 96] width 13 height 13
click at [170, 124] on span "Delete clip" at bounding box center [187, 119] width 44 height 13
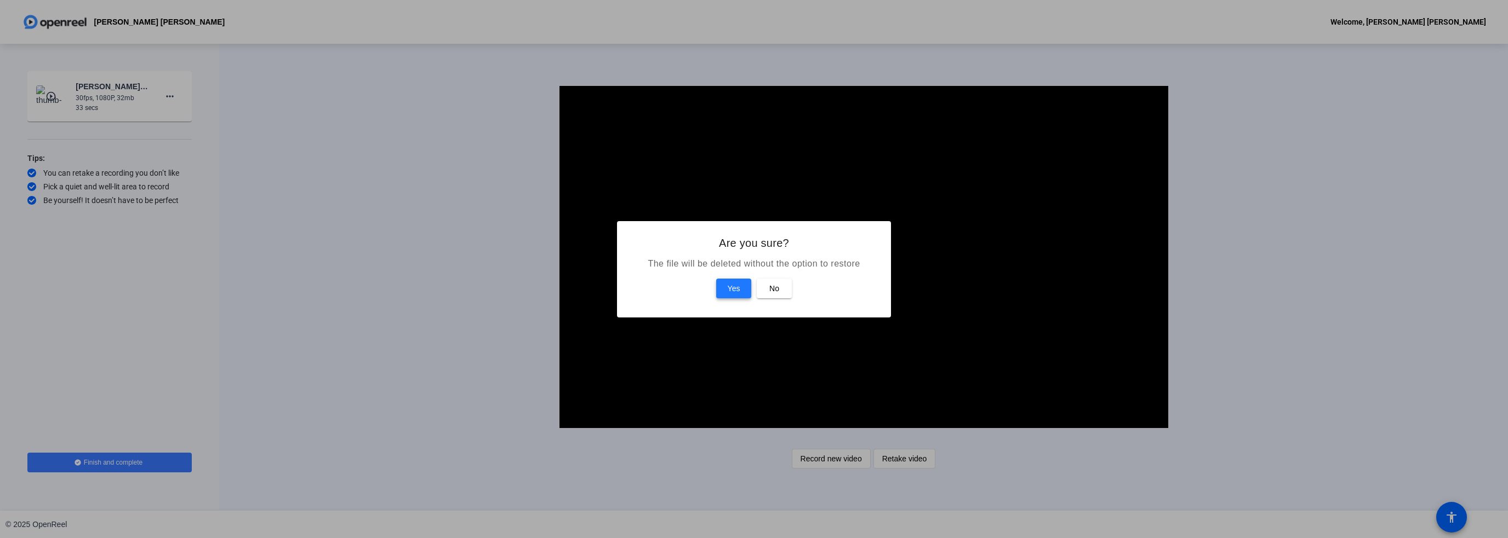
click at [730, 291] on span "Yes" at bounding box center [733, 288] width 13 height 13
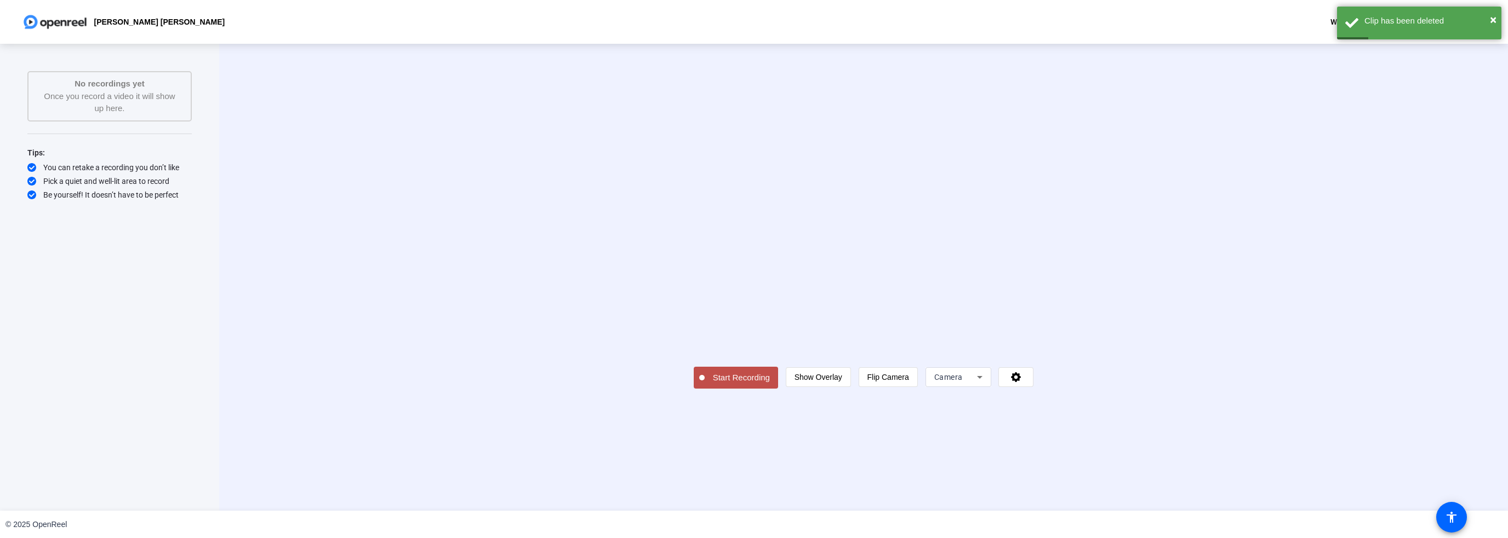
click at [704, 385] on span "Start Recording" at bounding box center [740, 378] width 73 height 13
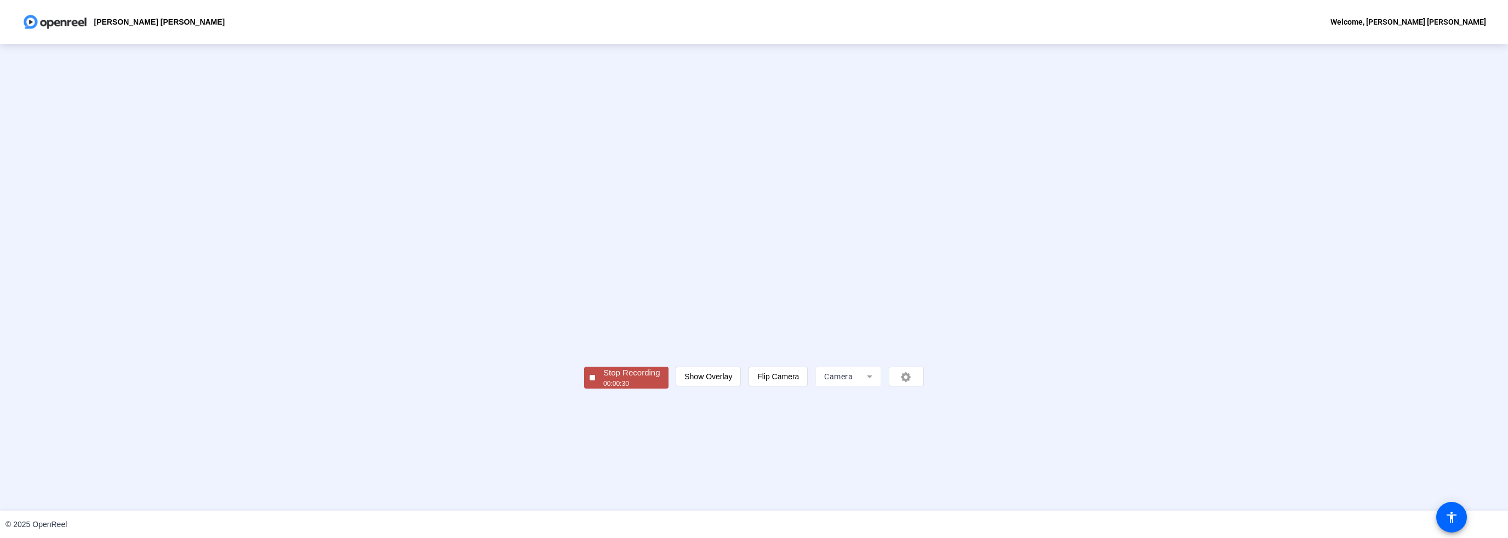
click at [589, 381] on div at bounding box center [591, 377] width 5 height 5
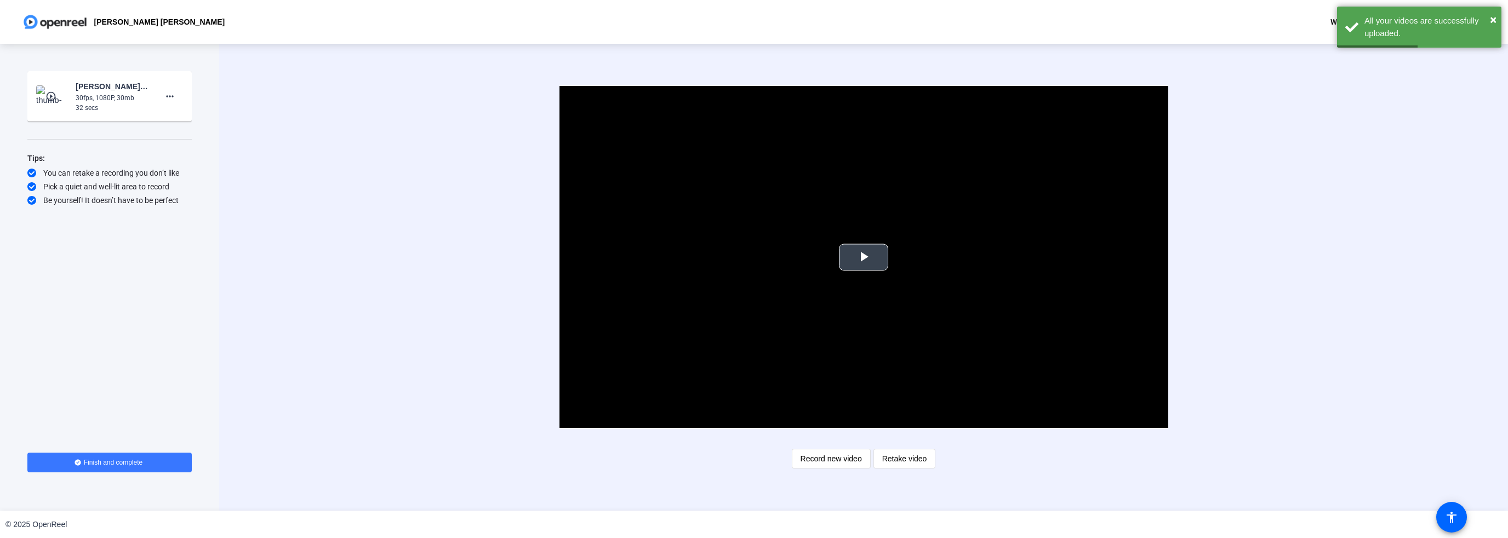
click at [863, 257] on span "Video Player" at bounding box center [863, 257] width 0 height 0
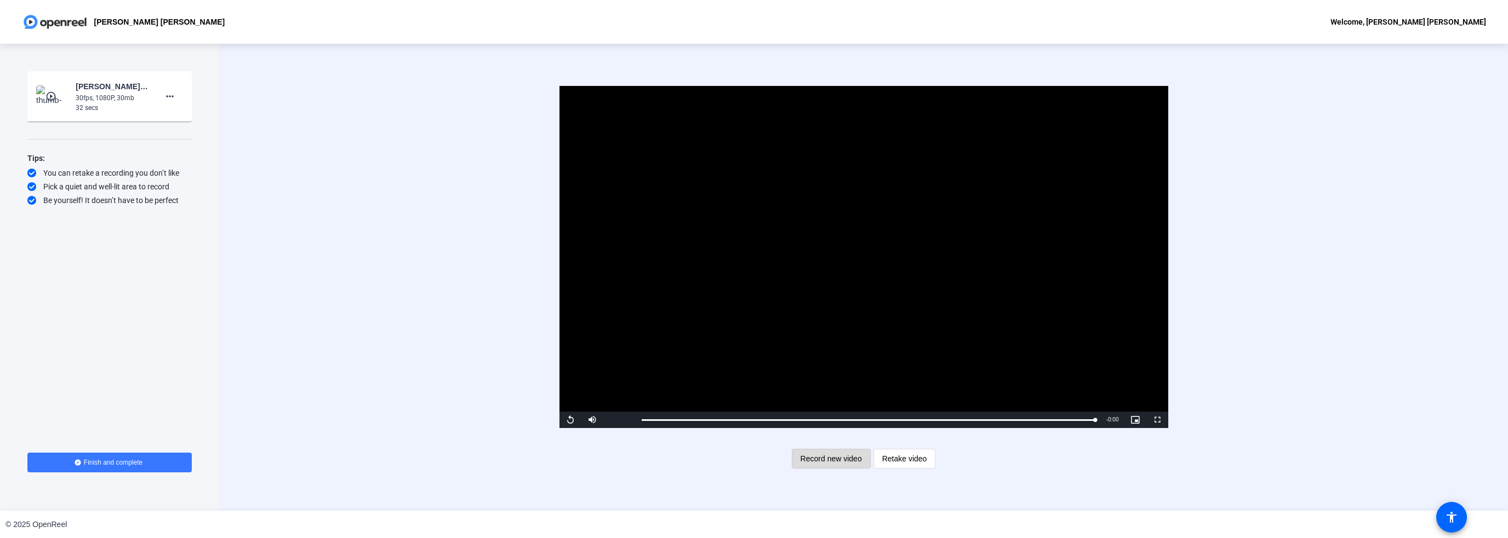
click at [844, 460] on span "Record new video" at bounding box center [830, 459] width 61 height 21
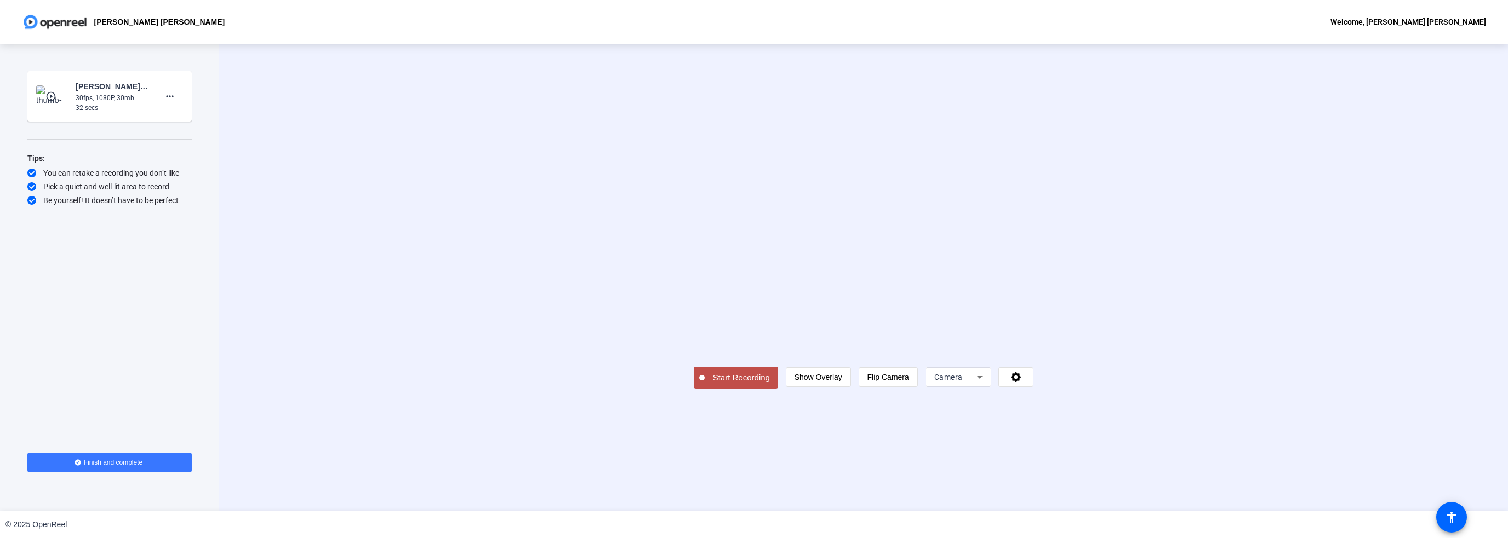
click at [704, 385] on span "Start Recording" at bounding box center [740, 378] width 73 height 13
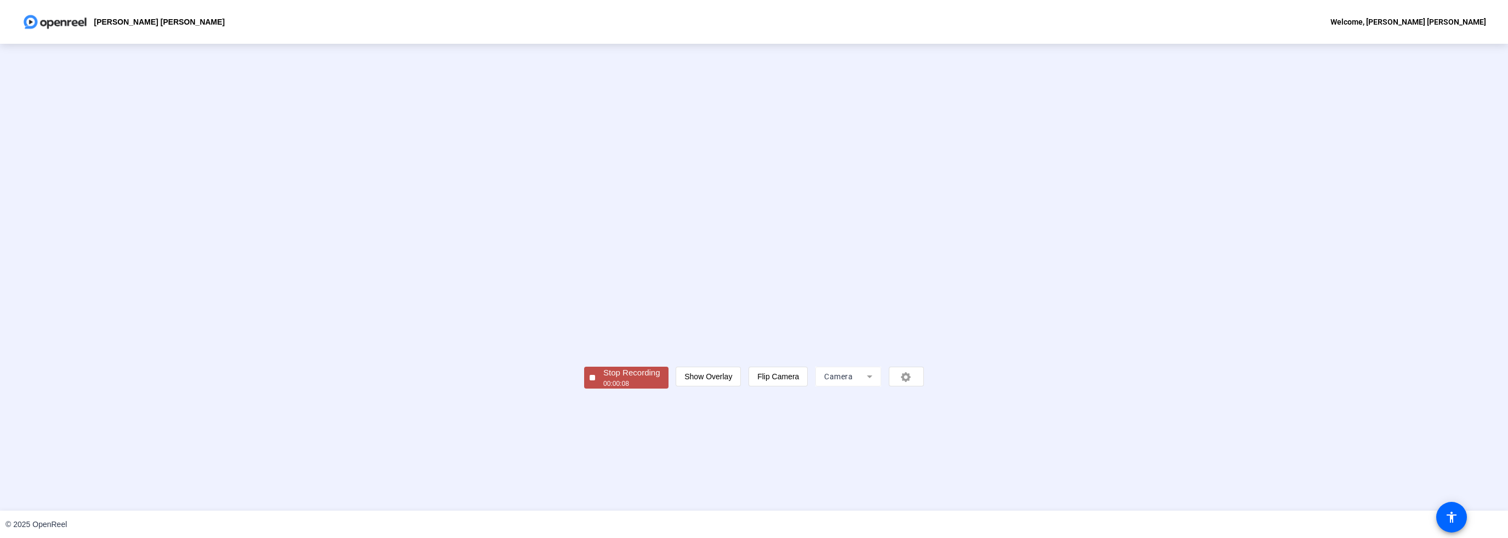
click at [584, 389] on button "Stop Recording 00:00:08" at bounding box center [626, 378] width 84 height 22
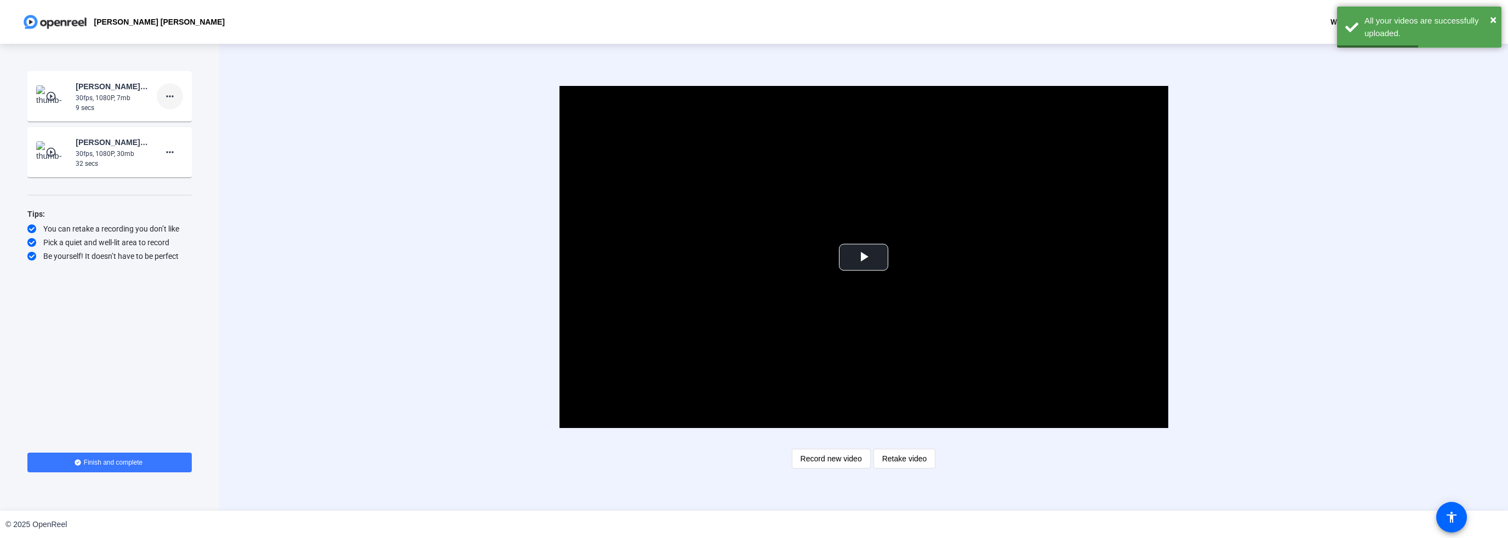
click at [168, 92] on mat-icon "more_horiz" at bounding box center [169, 96] width 13 height 13
click at [174, 113] on span "Delete clip" at bounding box center [187, 119] width 44 height 13
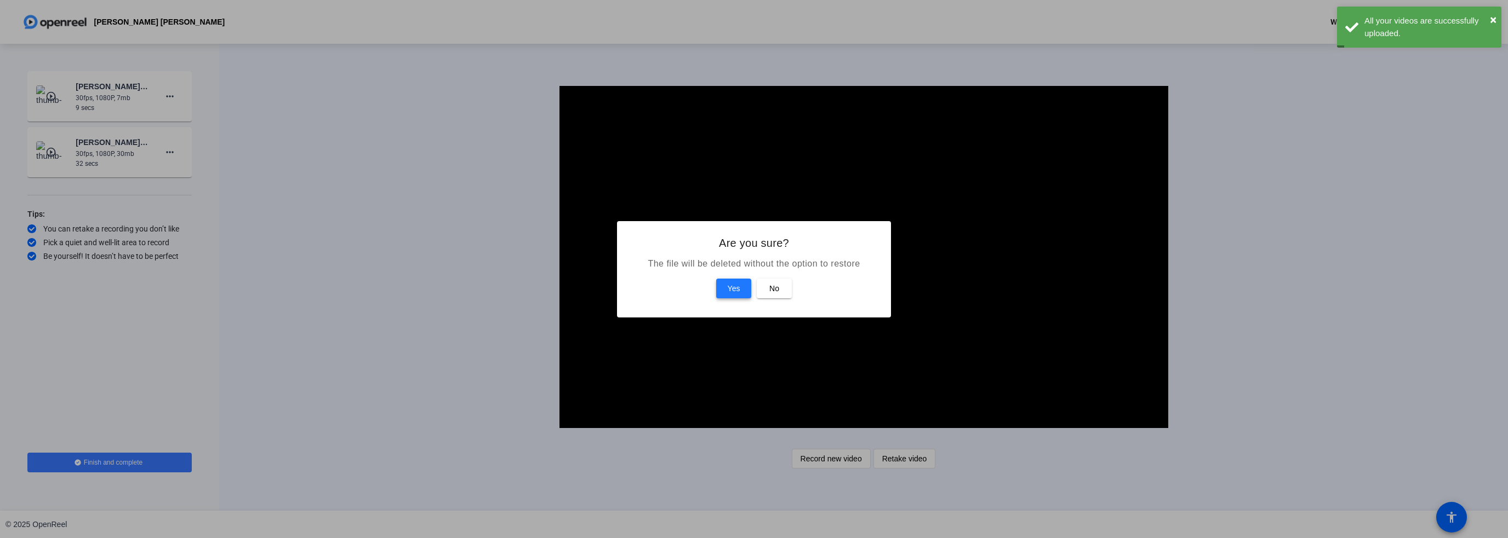
click at [727, 284] on span "Yes" at bounding box center [733, 288] width 13 height 13
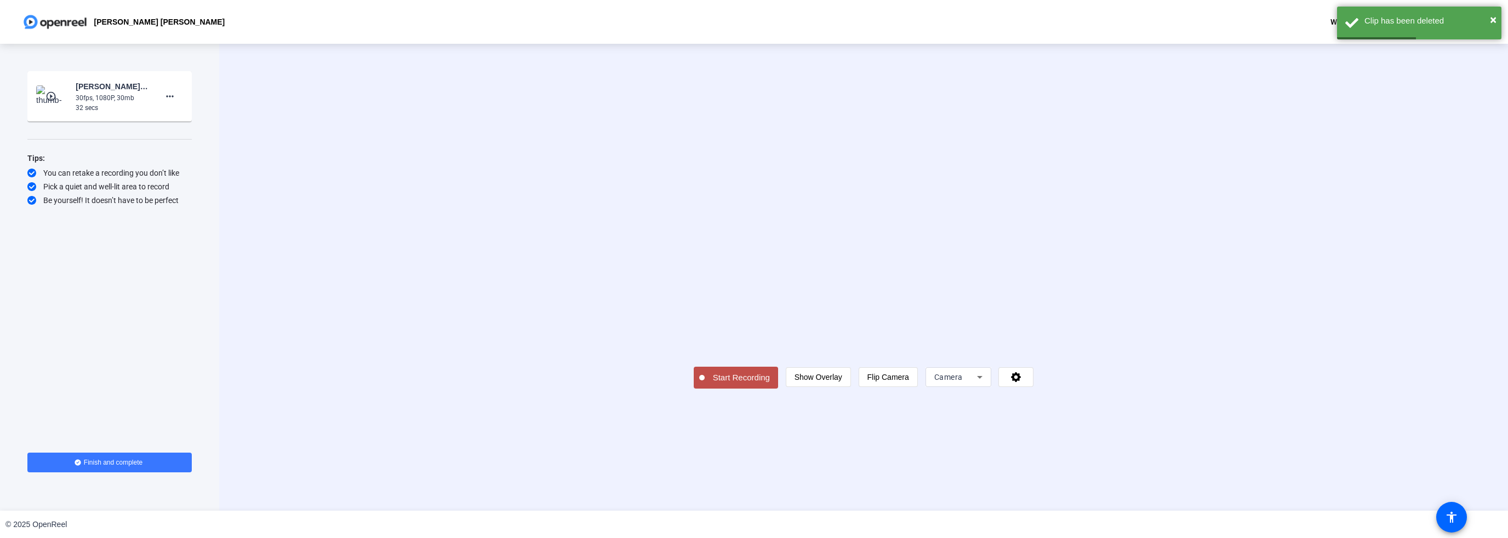
click at [704, 385] on span "Start Recording" at bounding box center [740, 378] width 73 height 13
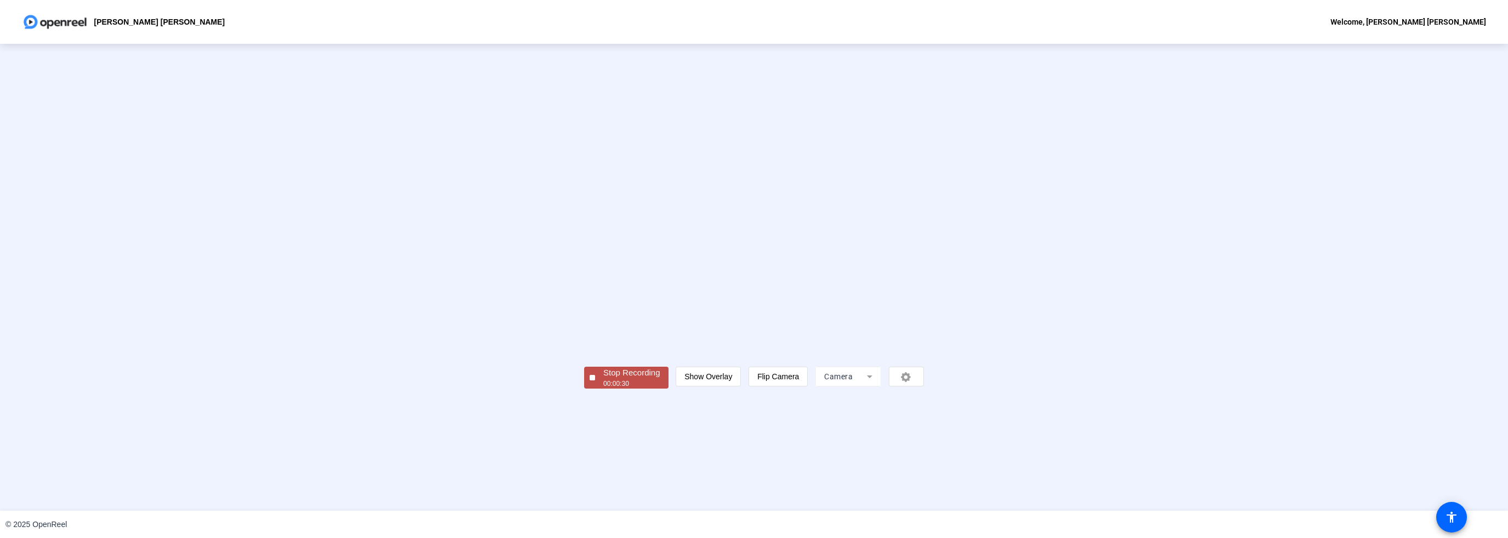
drag, startPoint x: 454, startPoint y: 449, endPoint x: 465, endPoint y: 457, distance: 14.0
click at [584, 389] on button "Stop Recording 00:00:30" at bounding box center [626, 378] width 84 height 22
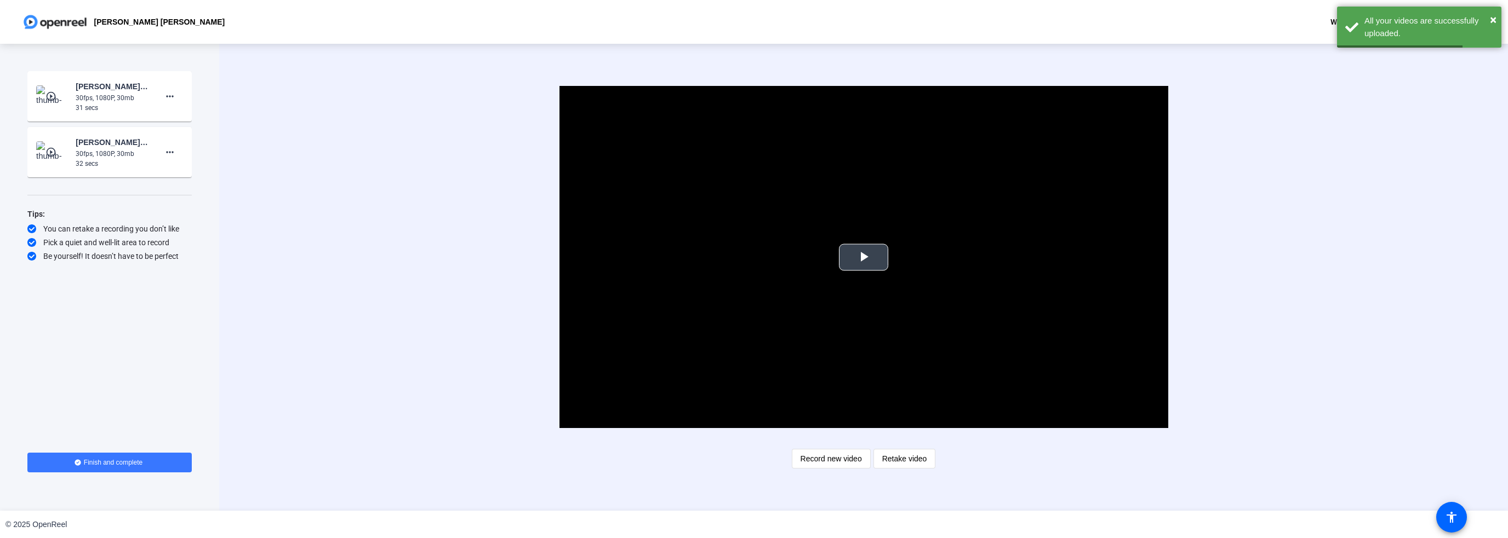
click at [863, 257] on span "Video Player" at bounding box center [863, 257] width 0 height 0
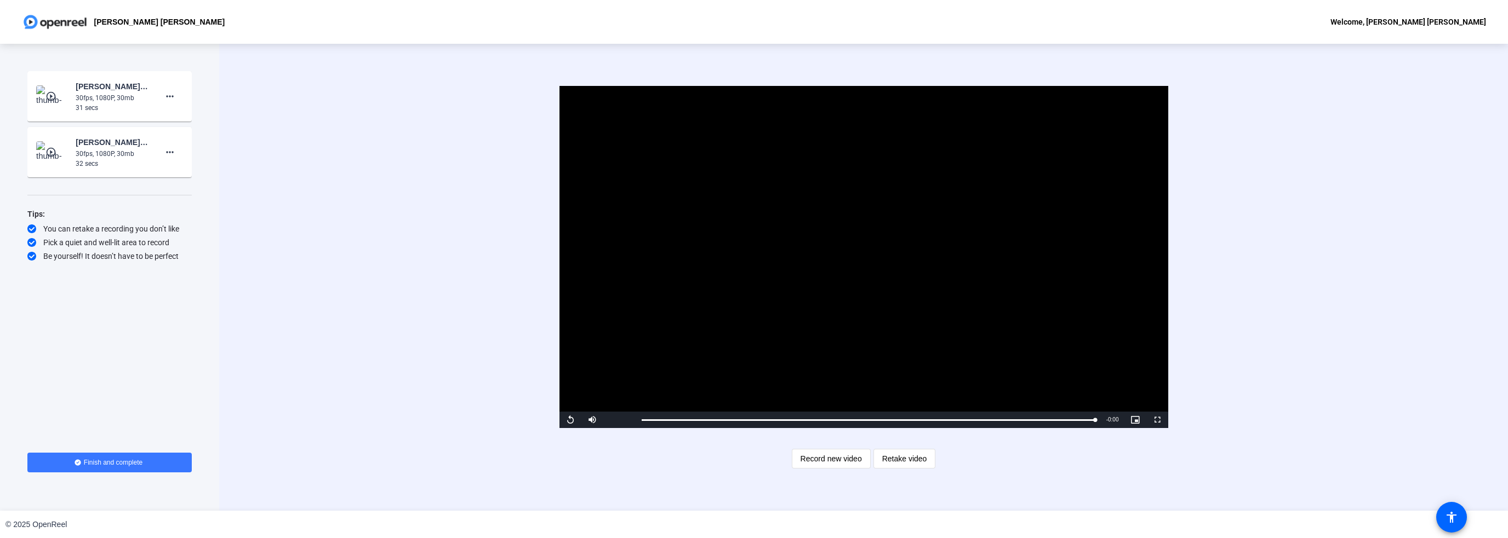
click at [1089, 337] on video "Video Player" at bounding box center [863, 257] width 609 height 342
click at [824, 462] on span "Record new video" at bounding box center [830, 459] width 61 height 21
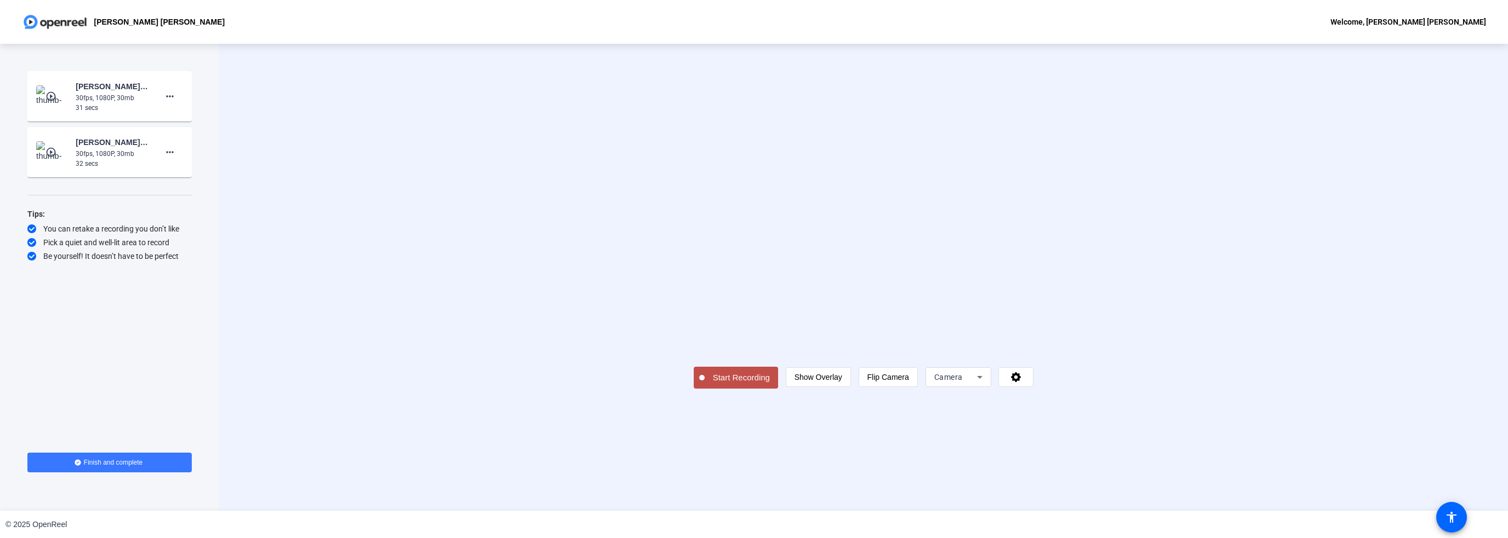
click at [704, 385] on span "Start Recording" at bounding box center [740, 378] width 73 height 13
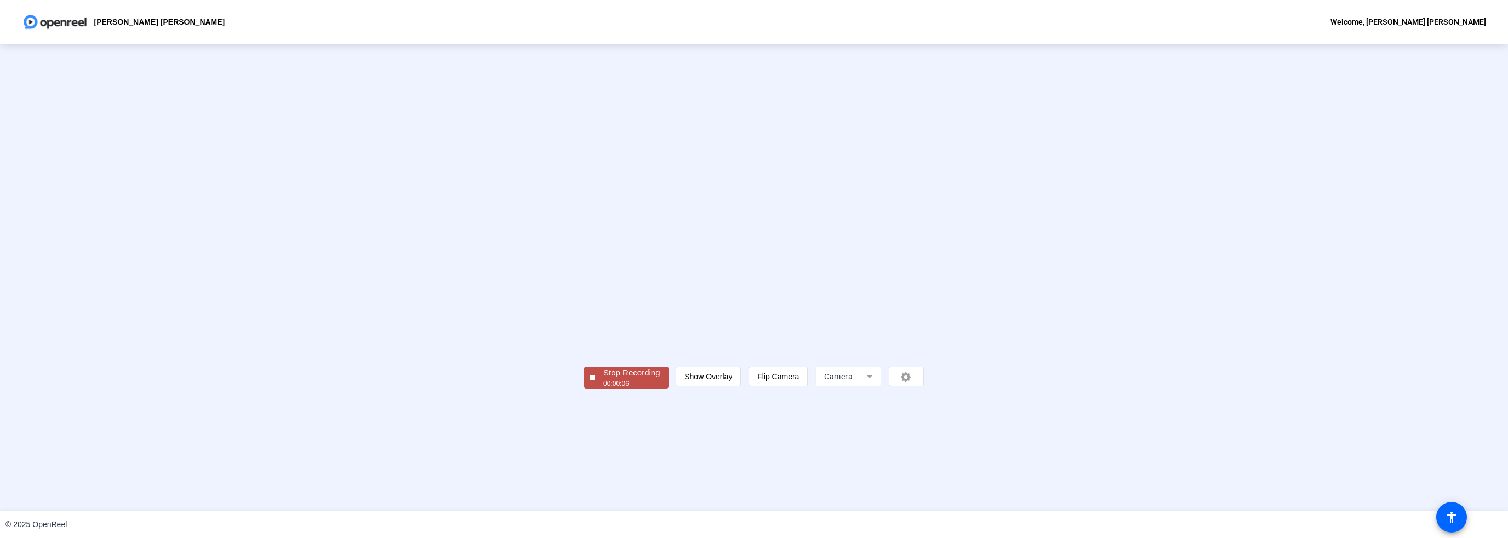
click at [589, 381] on div at bounding box center [591, 377] width 5 height 5
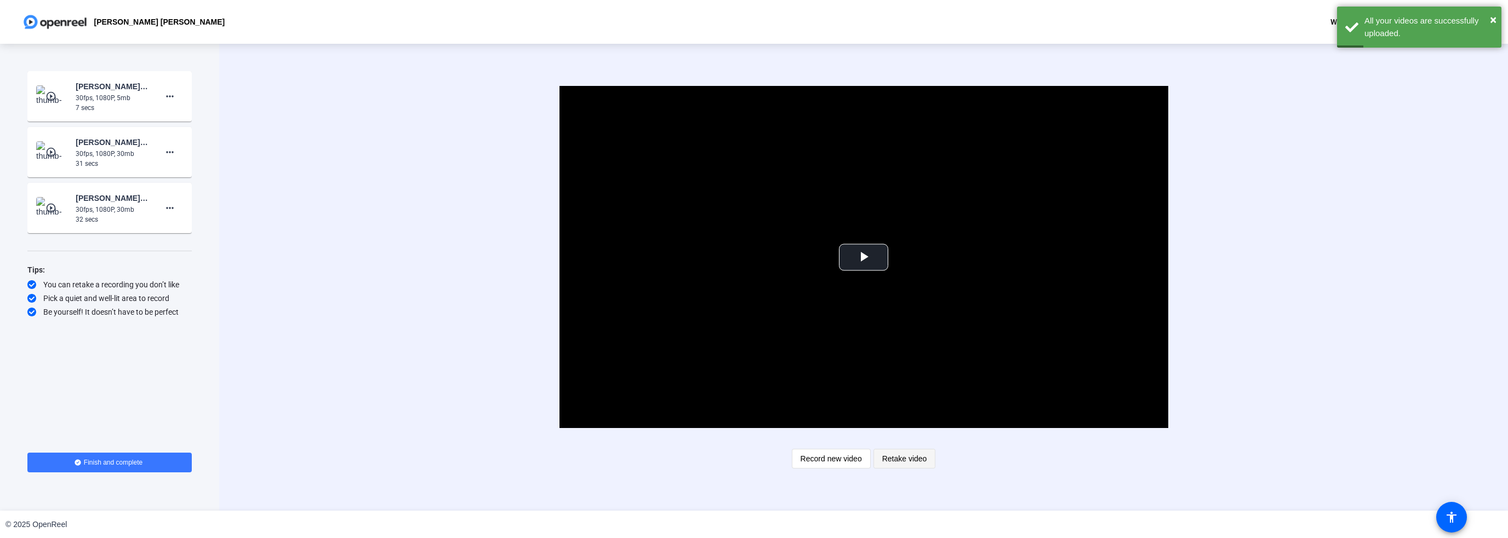
click at [915, 457] on span "Retake video" at bounding box center [904, 459] width 45 height 21
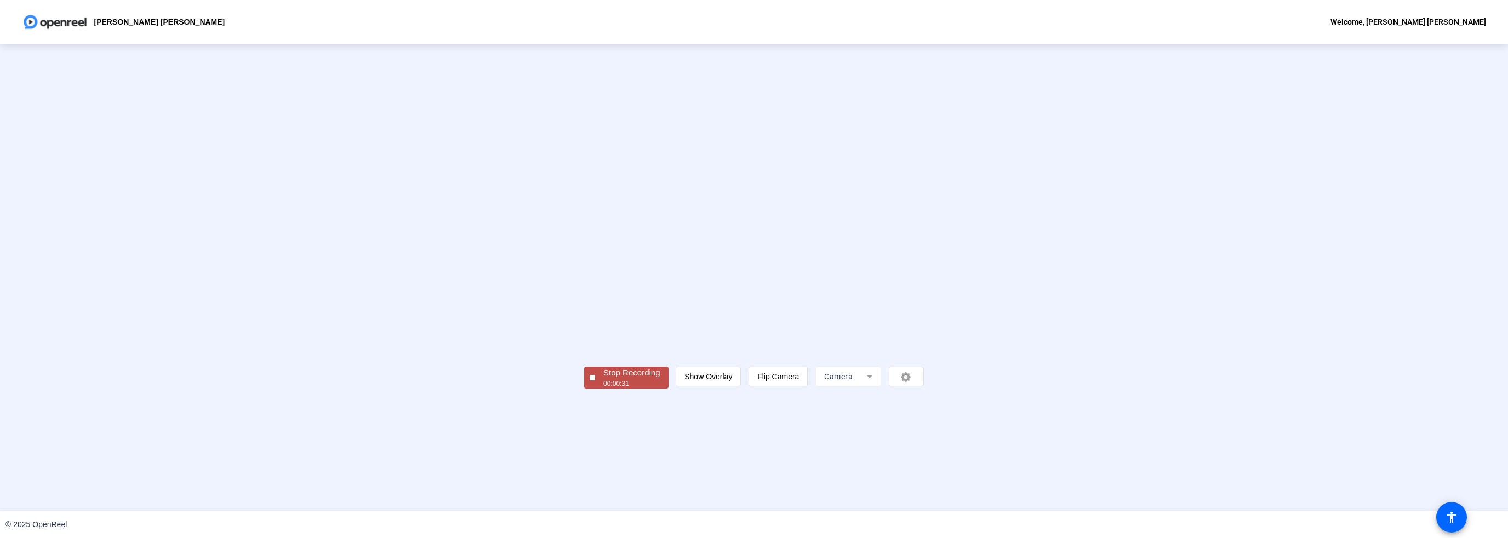
click at [589, 381] on div at bounding box center [591, 377] width 5 height 5
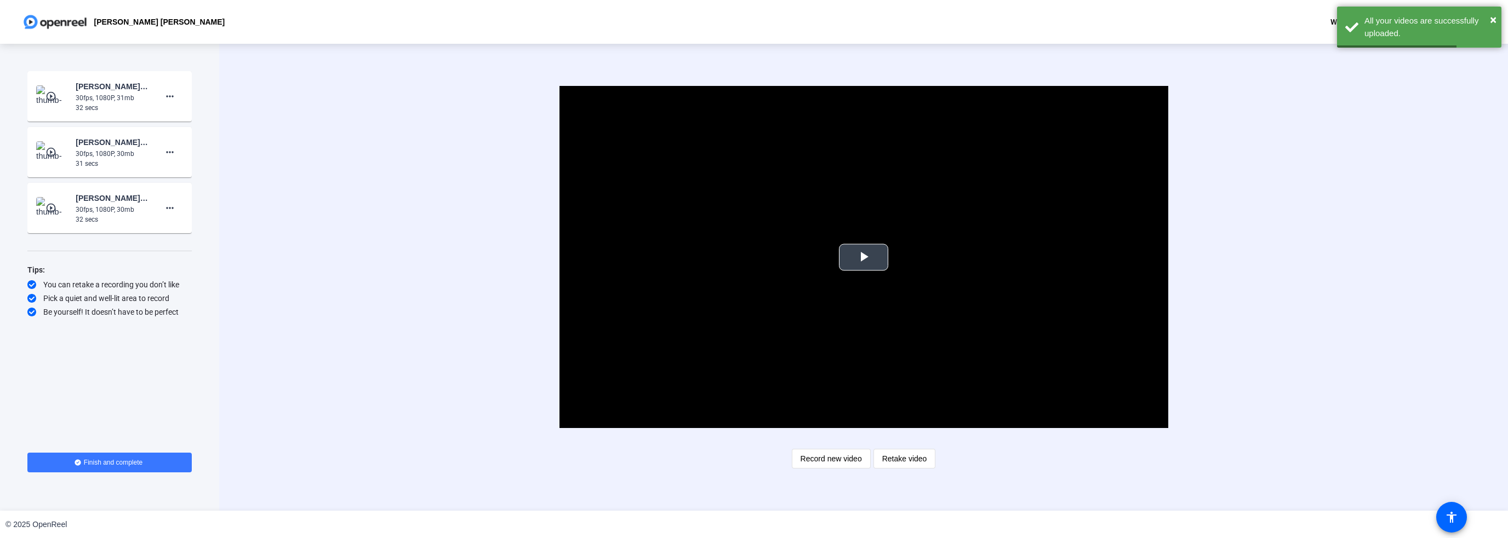
click at [863, 257] on span "Video Player" at bounding box center [863, 257] width 0 height 0
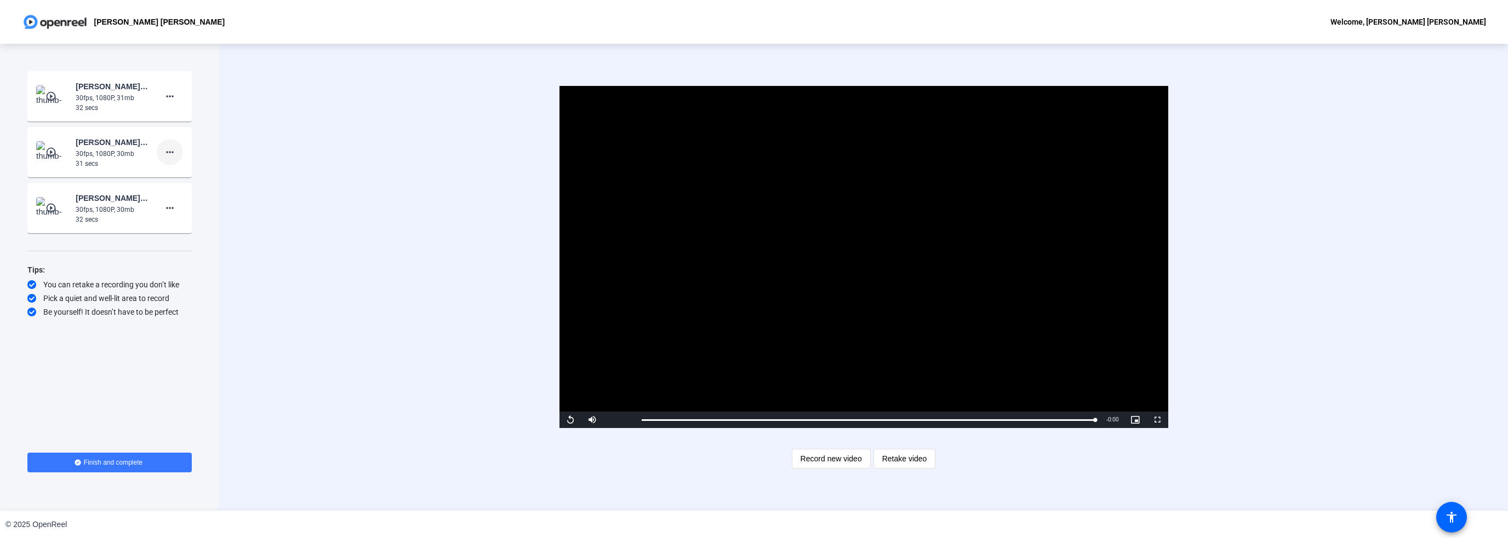
click at [168, 153] on mat-icon "more_horiz" at bounding box center [169, 152] width 13 height 13
click at [173, 173] on span "Delete clip" at bounding box center [187, 175] width 44 height 13
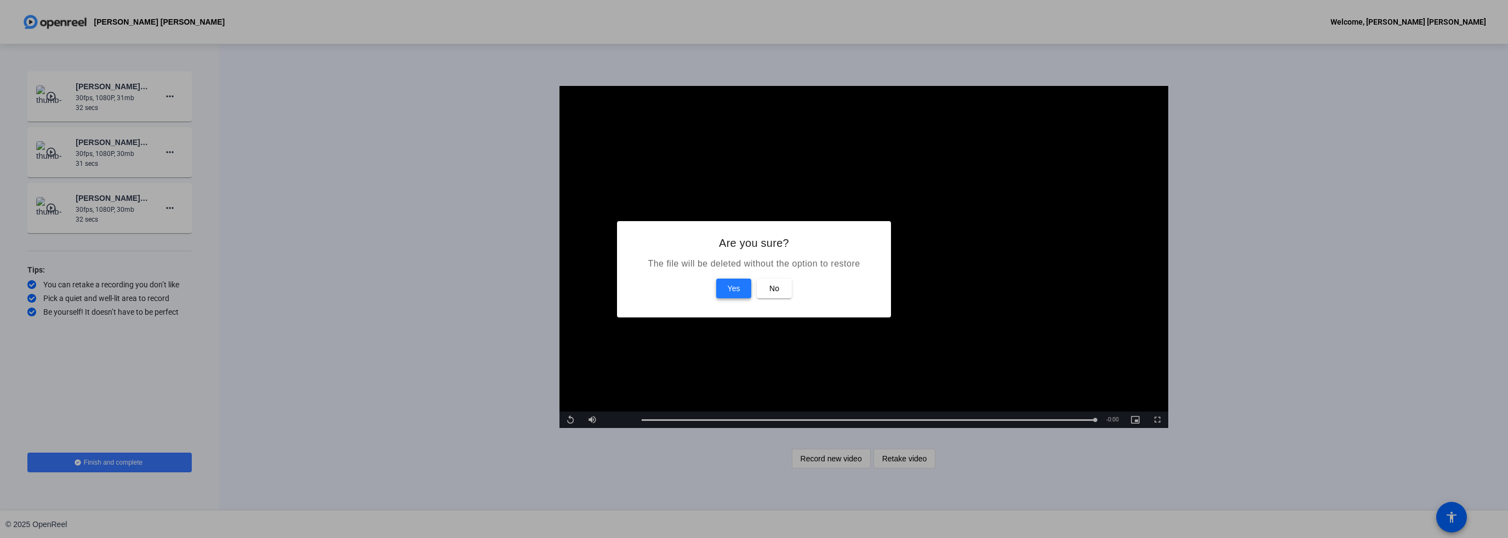
click at [739, 284] on span "Yes" at bounding box center [733, 288] width 13 height 13
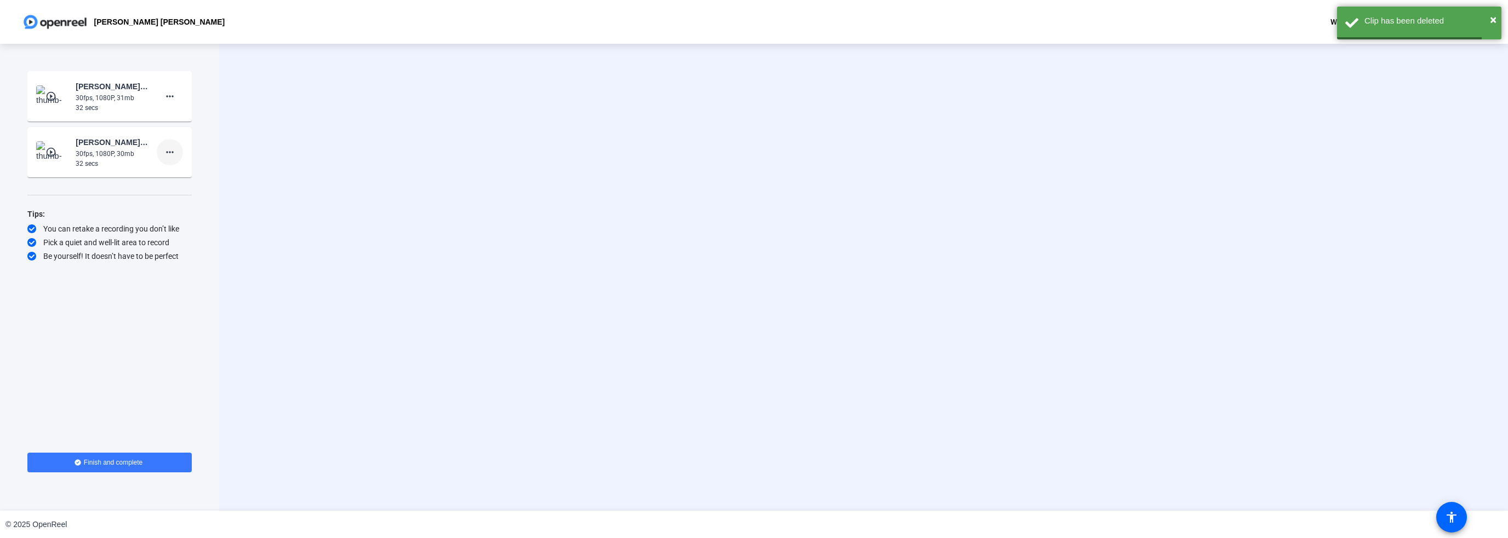
click at [170, 154] on mat-icon "more_horiz" at bounding box center [169, 152] width 13 height 13
click at [181, 170] on span "Delete clip" at bounding box center [187, 175] width 44 height 13
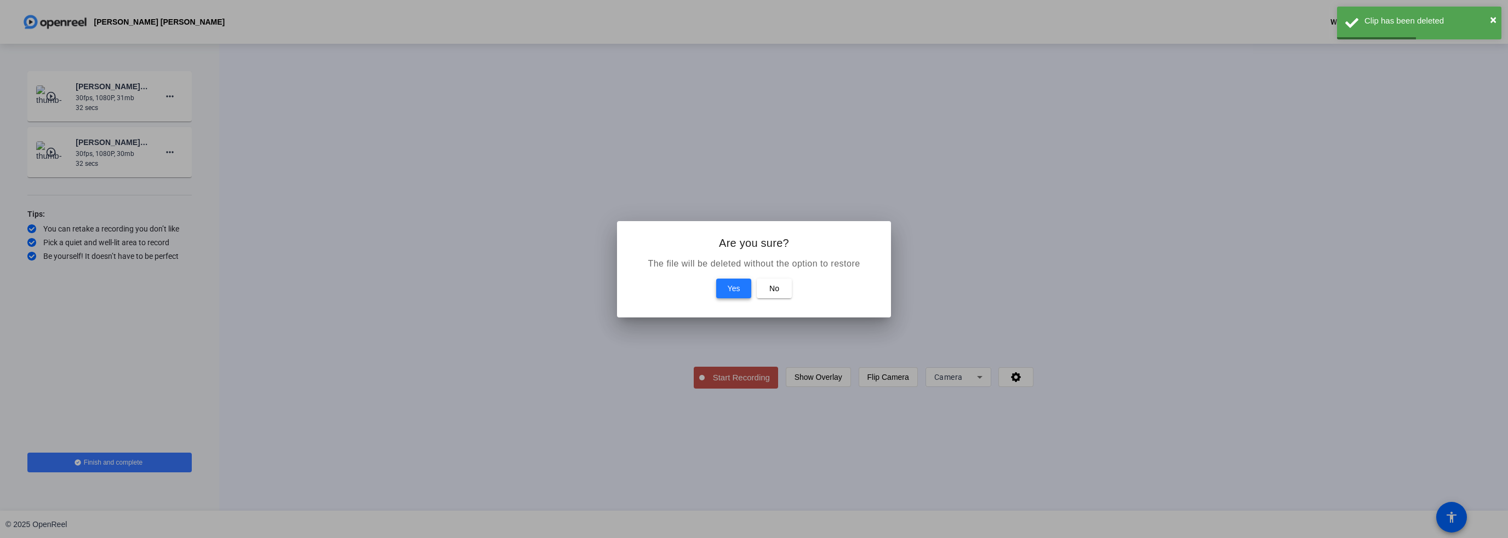
click at [725, 285] on span at bounding box center [733, 289] width 35 height 26
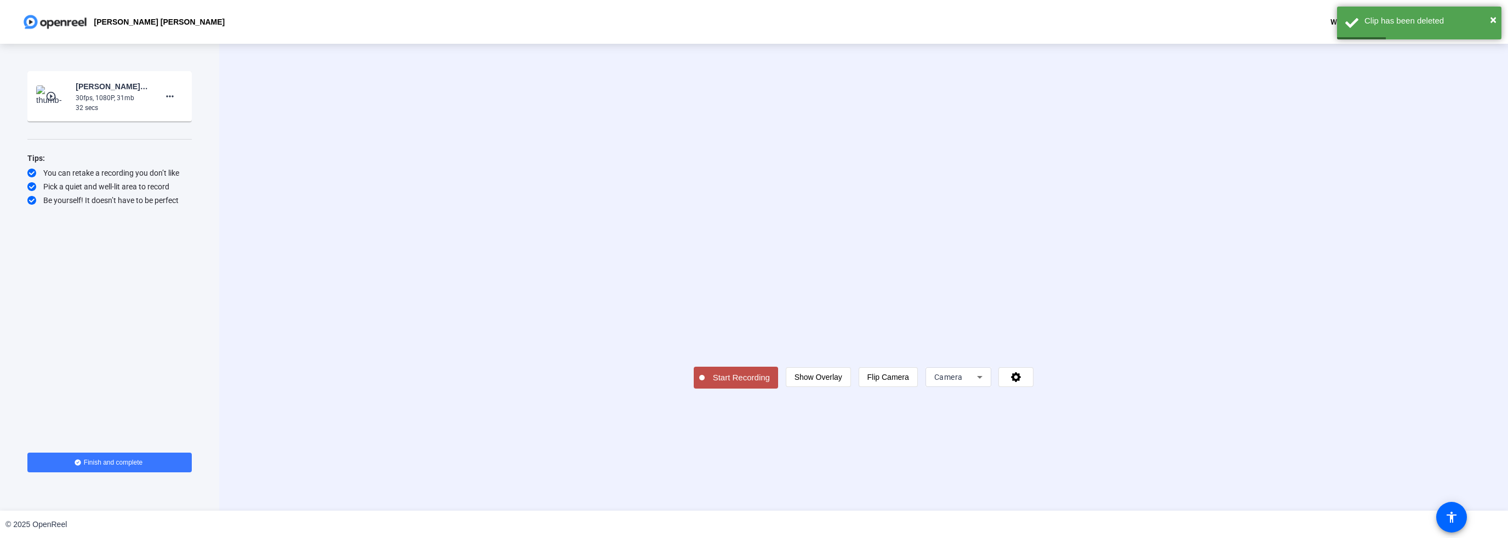
click at [704, 385] on span "Start Recording" at bounding box center [740, 378] width 73 height 13
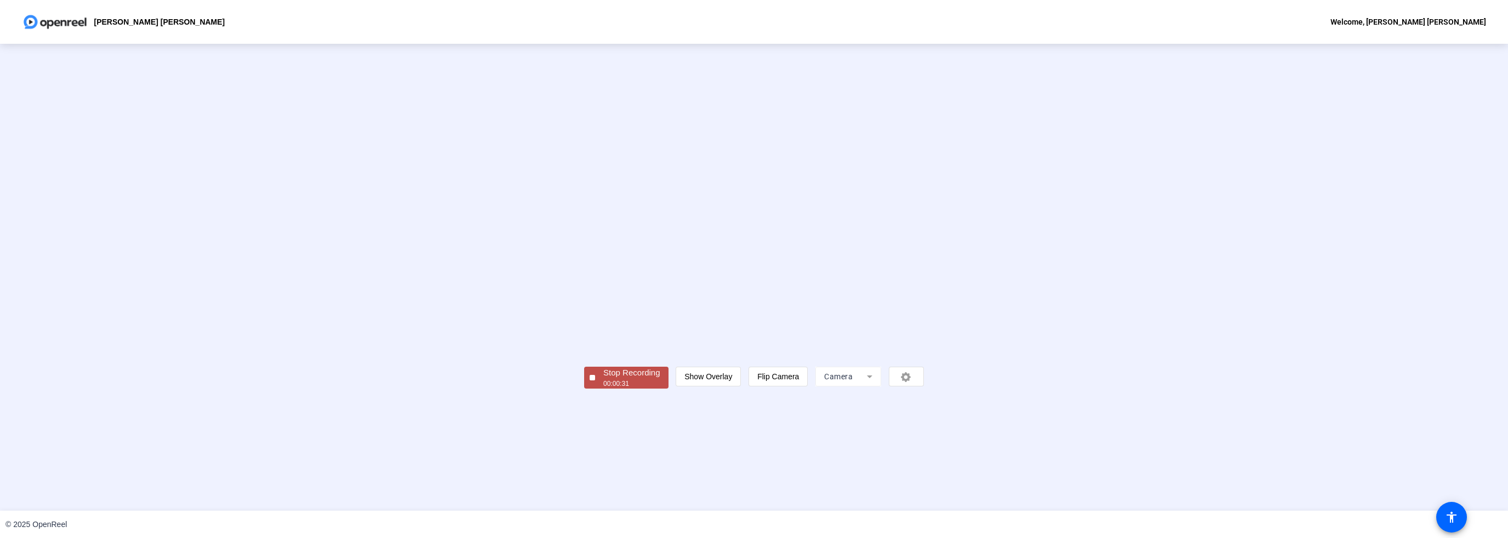
click at [595, 389] on span "Stop Recording 00:00:31" at bounding box center [631, 378] width 73 height 22
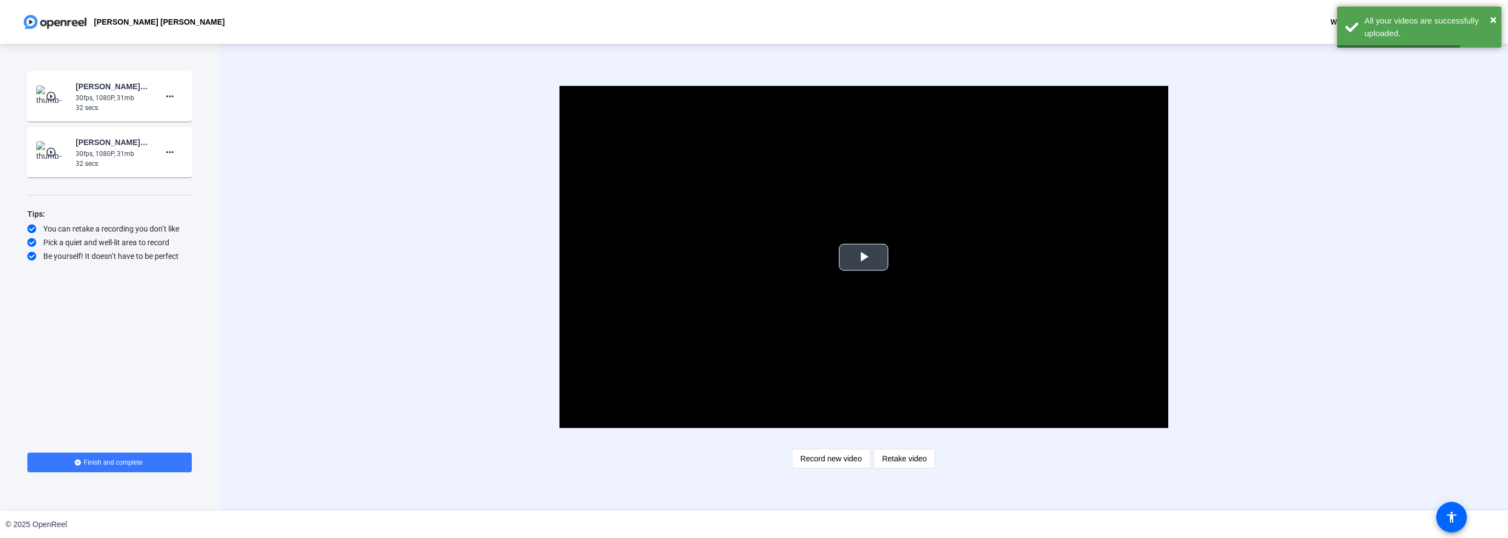
click at [863, 257] on span "Video Player" at bounding box center [863, 257] width 0 height 0
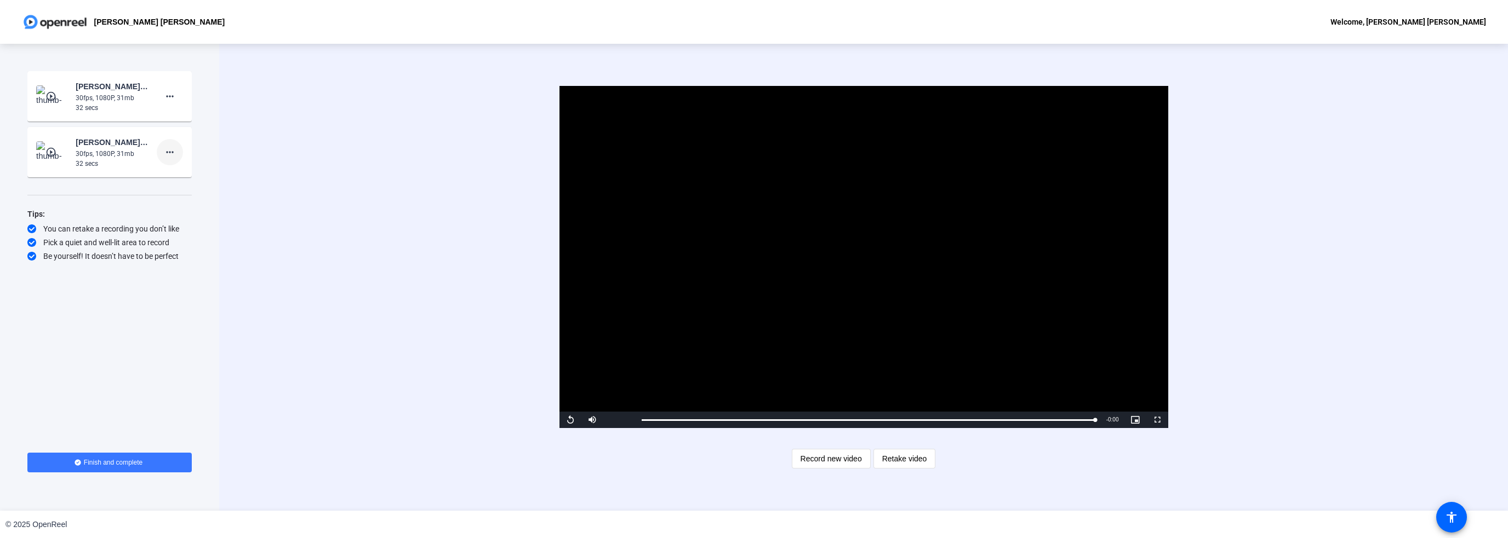
click at [170, 148] on mat-icon "more_horiz" at bounding box center [169, 152] width 13 height 13
click at [171, 179] on span "Delete clip" at bounding box center [187, 175] width 44 height 13
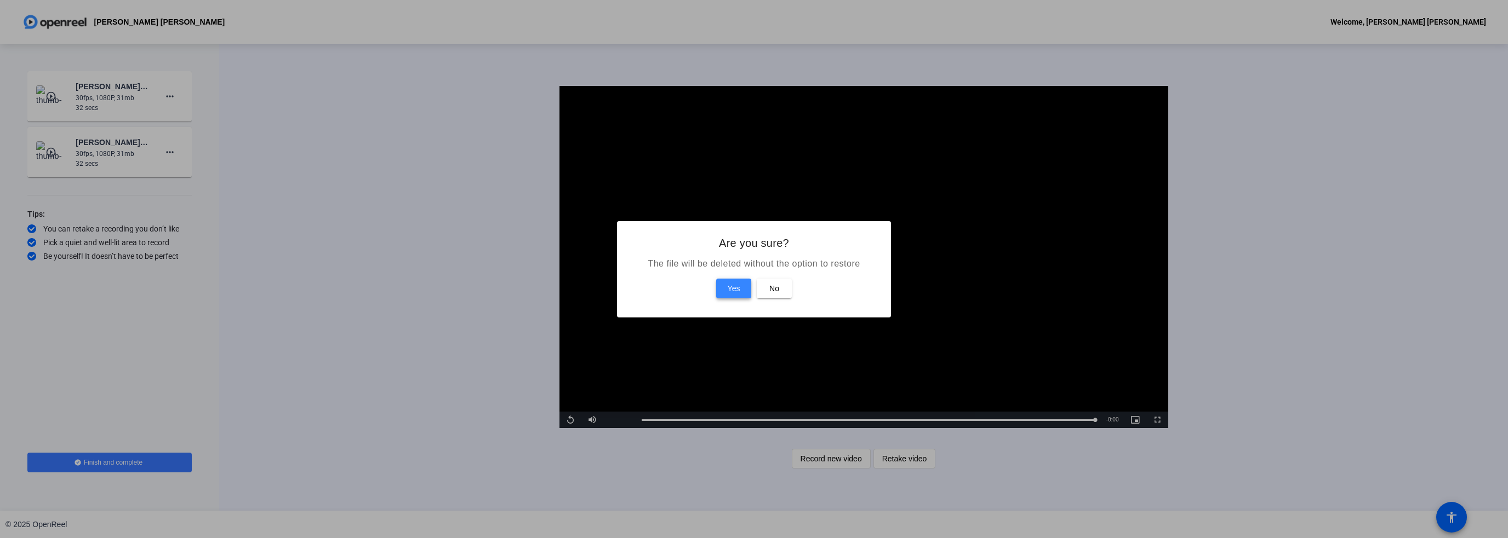
click at [731, 280] on span at bounding box center [733, 289] width 35 height 26
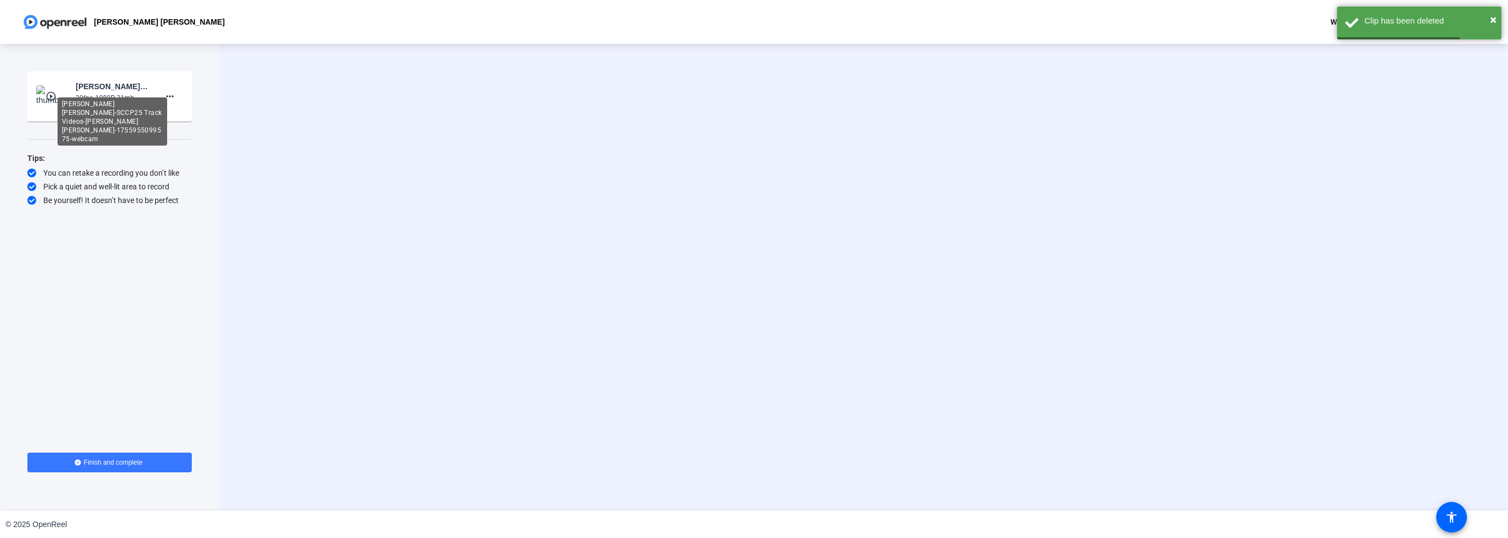
click at [100, 87] on div "Pia Orup Lund-SCCP25 Track Videos-Pia Orup Lund-1755955099575-webcam" at bounding box center [112, 86] width 73 height 13
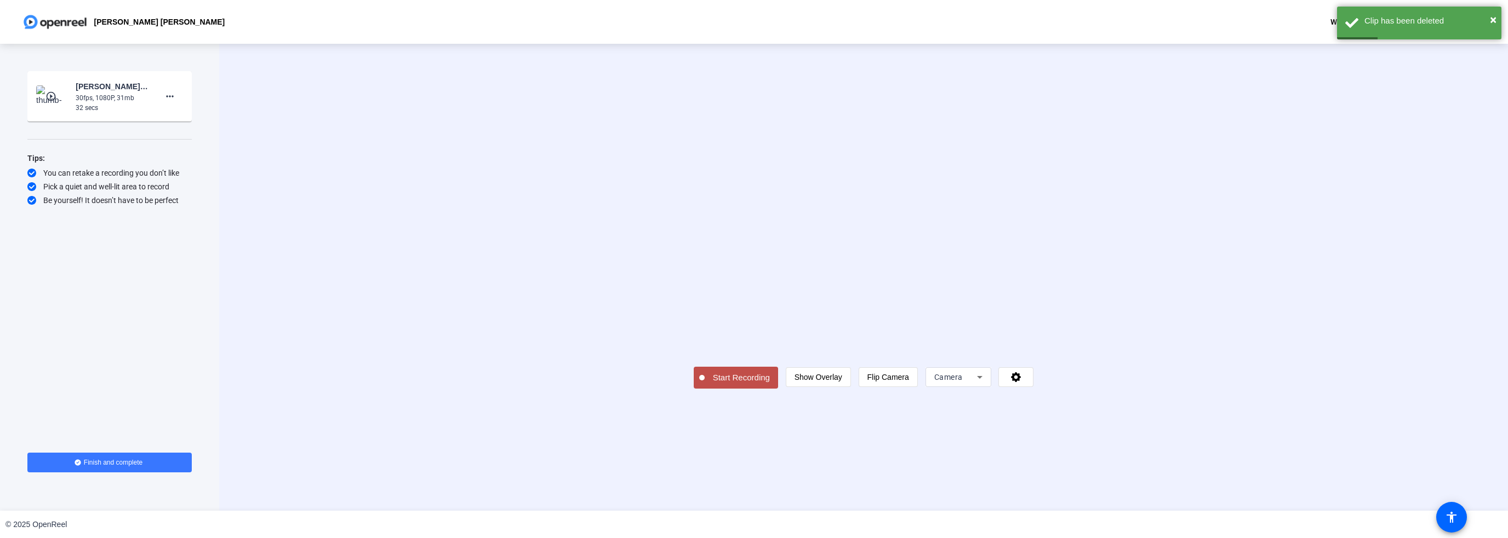
click at [96, 101] on div "30fps, 1080P, 31mb" at bounding box center [112, 98] width 73 height 10
click at [167, 102] on mat-icon "more_horiz" at bounding box center [169, 96] width 13 height 13
click at [99, 85] on div at bounding box center [754, 269] width 1508 height 538
click at [39, 98] on img at bounding box center [52, 96] width 32 height 22
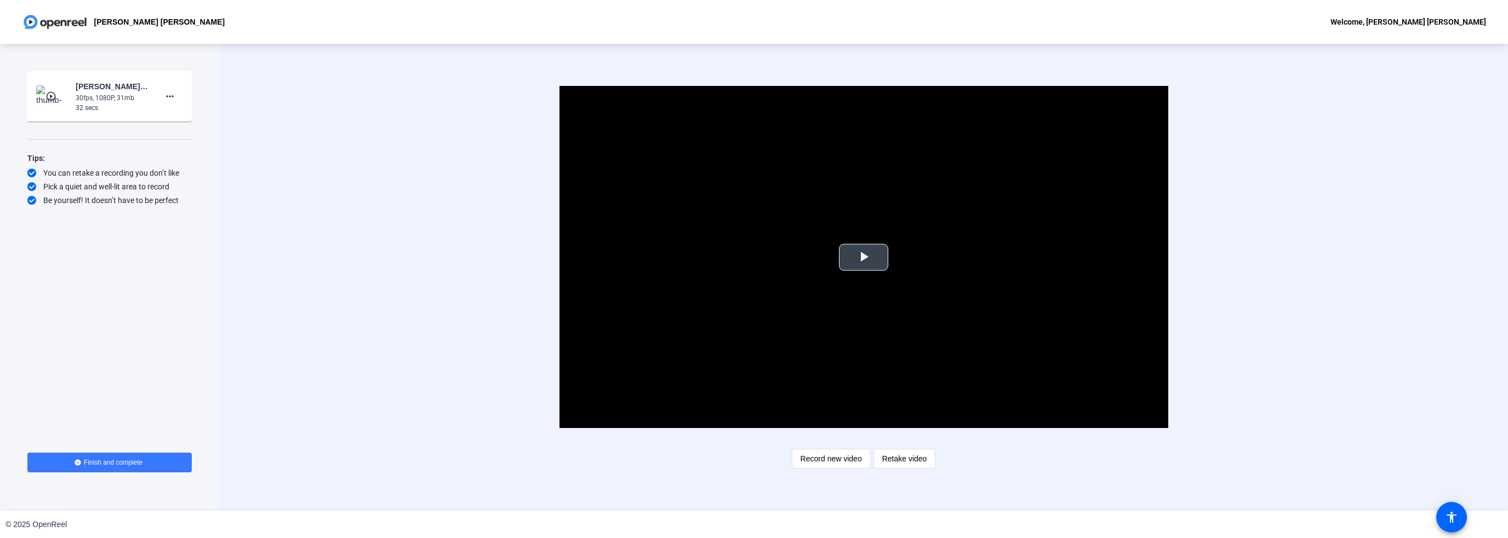
click at [863, 257] on span "Video Player" at bounding box center [863, 257] width 0 height 0
click at [486, 339] on div "Video Player is loading. Play Video Pause Mute Current Time 0:31 / Duration 0:3…" at bounding box center [863, 257] width 1095 height 342
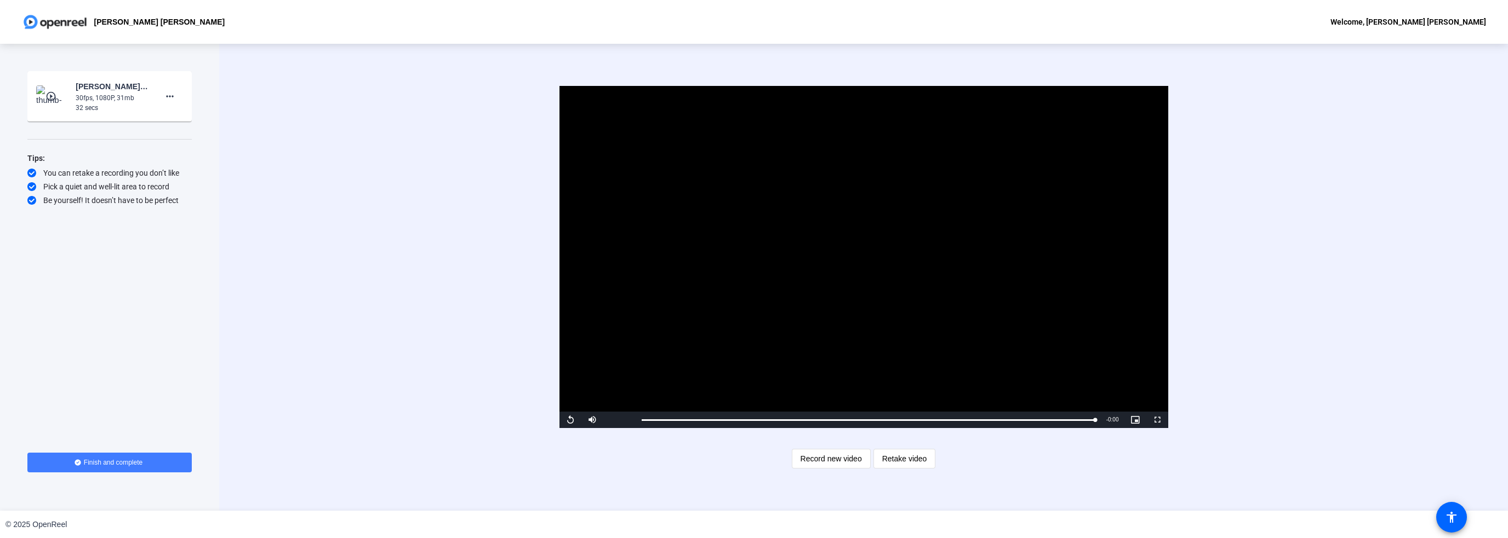
click at [106, 463] on span "Finish and complete" at bounding box center [113, 462] width 59 height 9
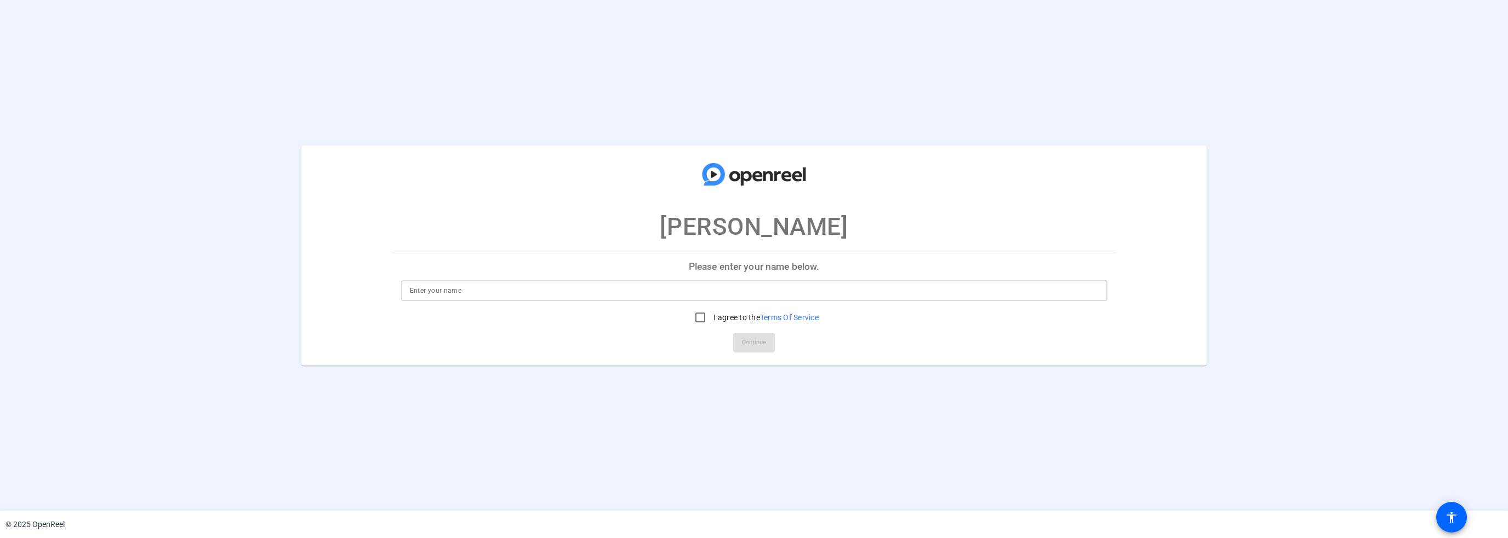
click at [495, 296] on input at bounding box center [754, 290] width 689 height 13
type input "[PERSON_NAME] [PERSON_NAME]"
click at [698, 320] on input "I agree to the Terms Of Service" at bounding box center [699, 318] width 22 height 22
checkbox input "true"
click at [753, 343] on span "Continue" at bounding box center [753, 343] width 25 height 16
